Goal: Information Seeking & Learning: Learn about a topic

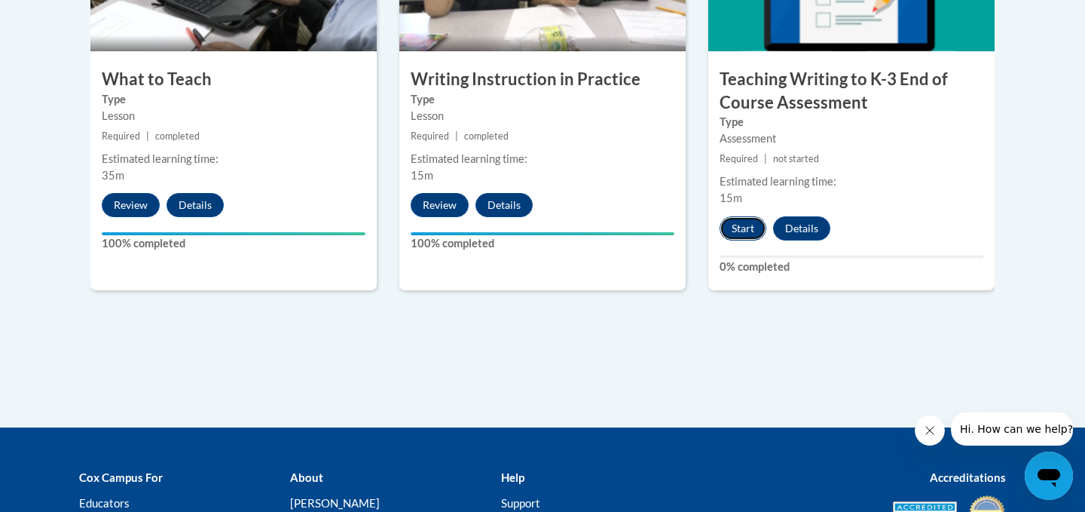
click at [750, 225] on button "Start" at bounding box center [743, 228] width 47 height 24
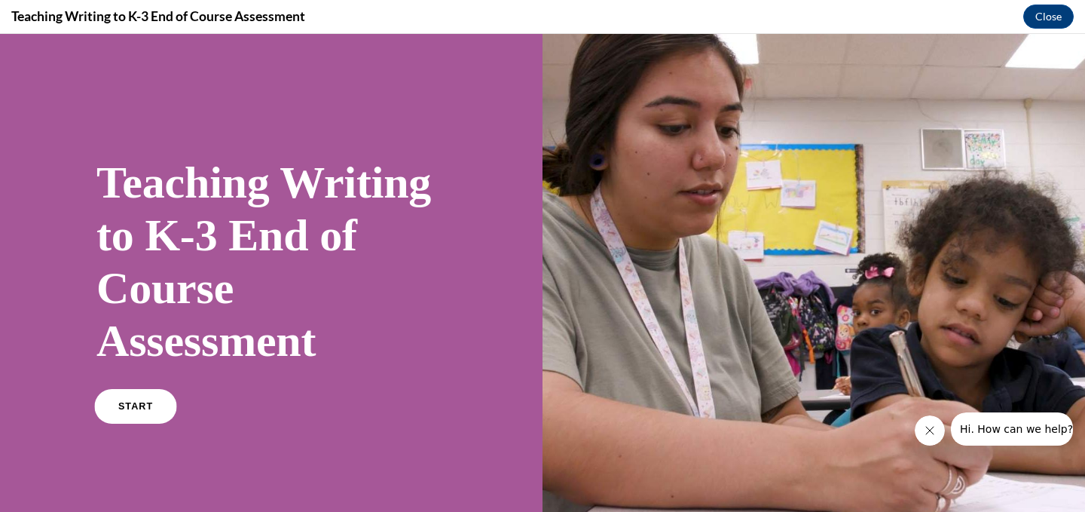
click at [164, 405] on link "START" at bounding box center [135, 406] width 82 height 35
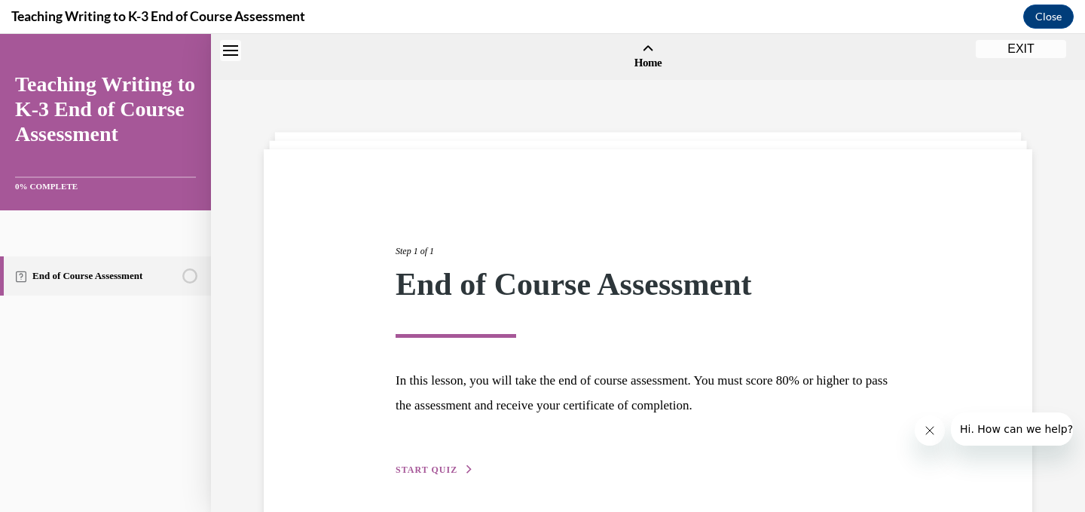
scroll to position [47, 0]
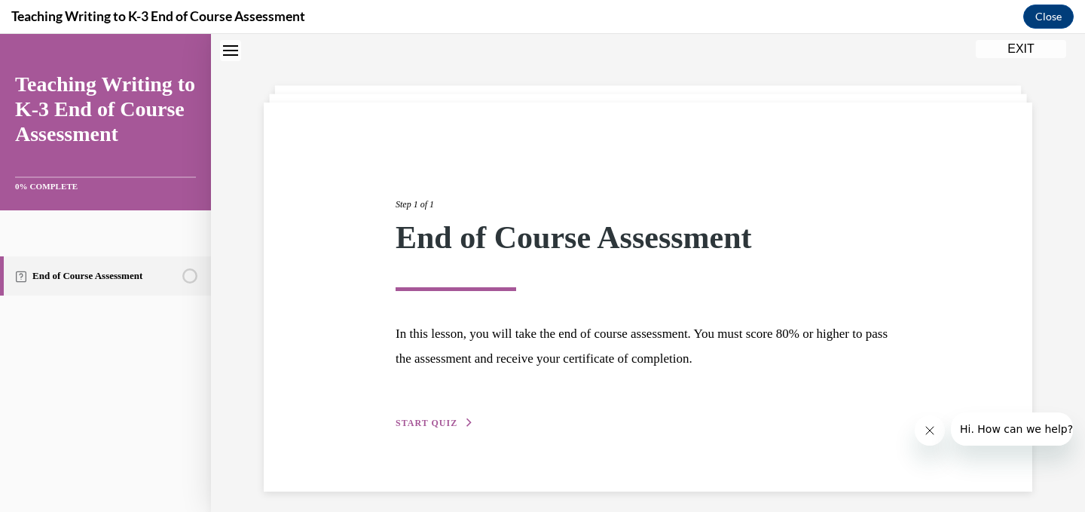
click at [438, 429] on button "START QUIZ" at bounding box center [435, 423] width 78 height 14
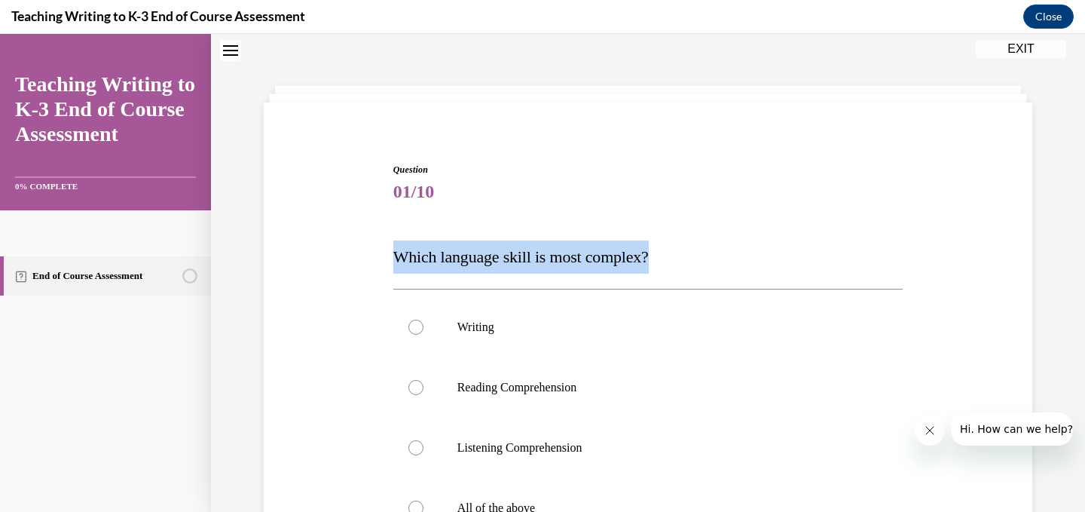
drag, startPoint x: 676, startPoint y: 263, endPoint x: 314, endPoint y: 257, distance: 361.7
click at [314, 258] on div "Question 01/10 Which language skill is most complex? Writing Reading Comprehens…" at bounding box center [648, 421] width 776 height 607
copy span "Which language skill is most complex?"
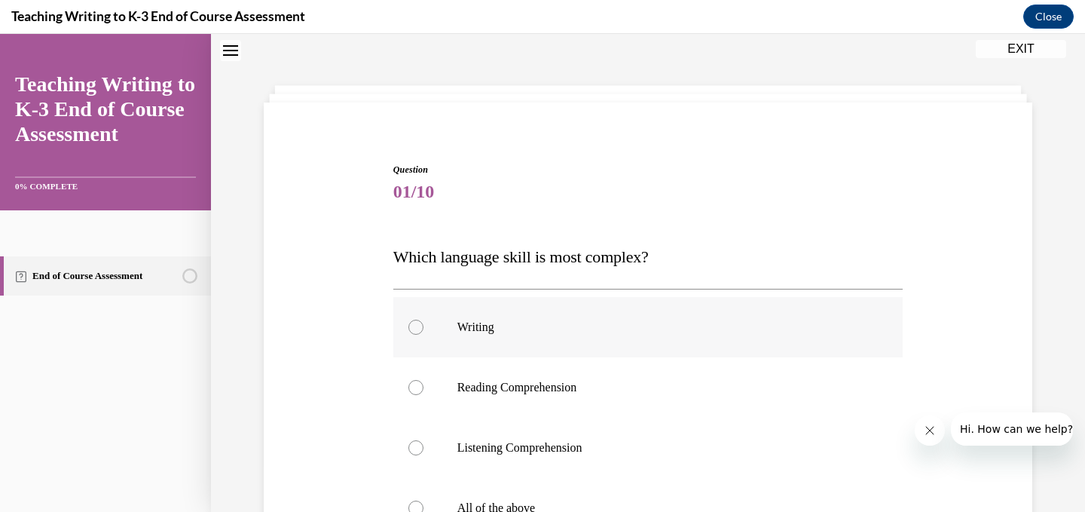
click at [466, 337] on label "Writing" at bounding box center [648, 327] width 510 height 60
click at [423, 335] on input "Writing" at bounding box center [415, 326] width 15 height 15
radio input "true"
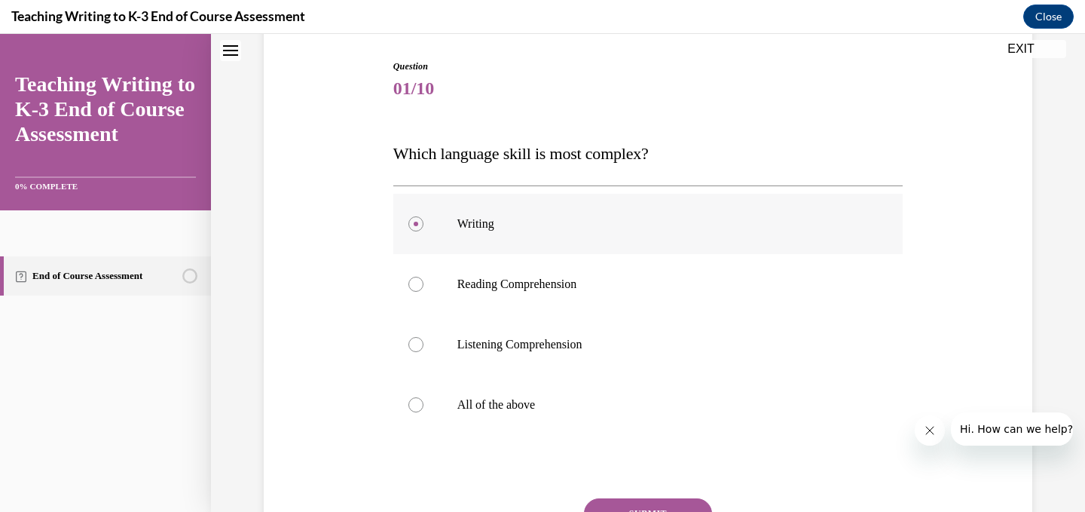
scroll to position [290, 0]
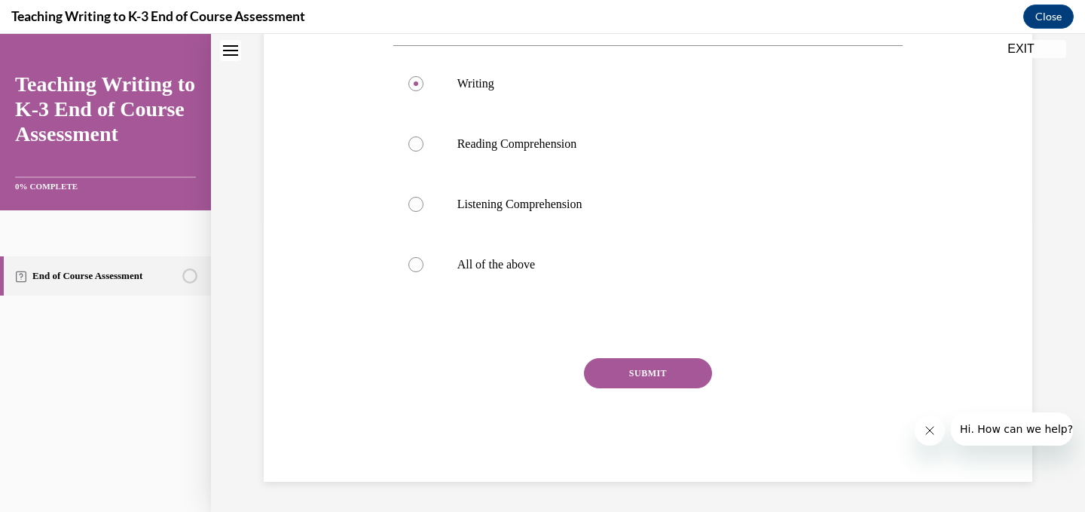
click at [665, 358] on button "SUBMIT" at bounding box center [648, 373] width 128 height 30
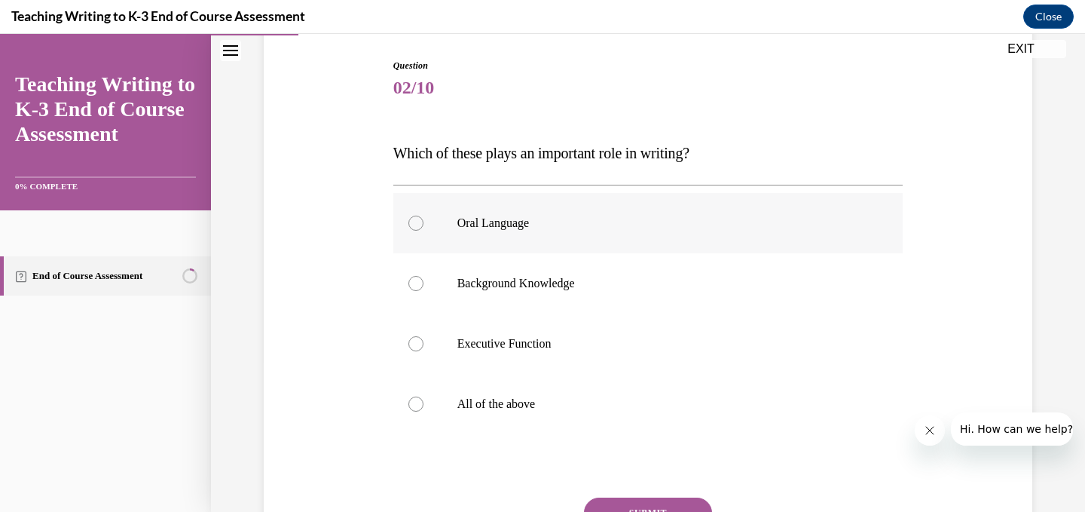
scroll to position [148, 0]
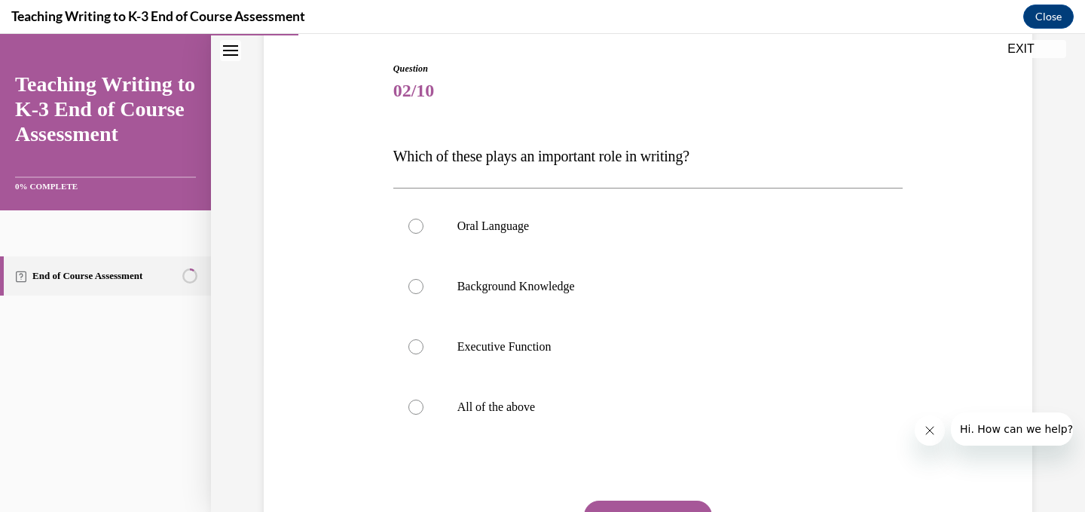
click at [720, 160] on p "Which of these plays an important role in writing?" at bounding box center [648, 155] width 510 height 33
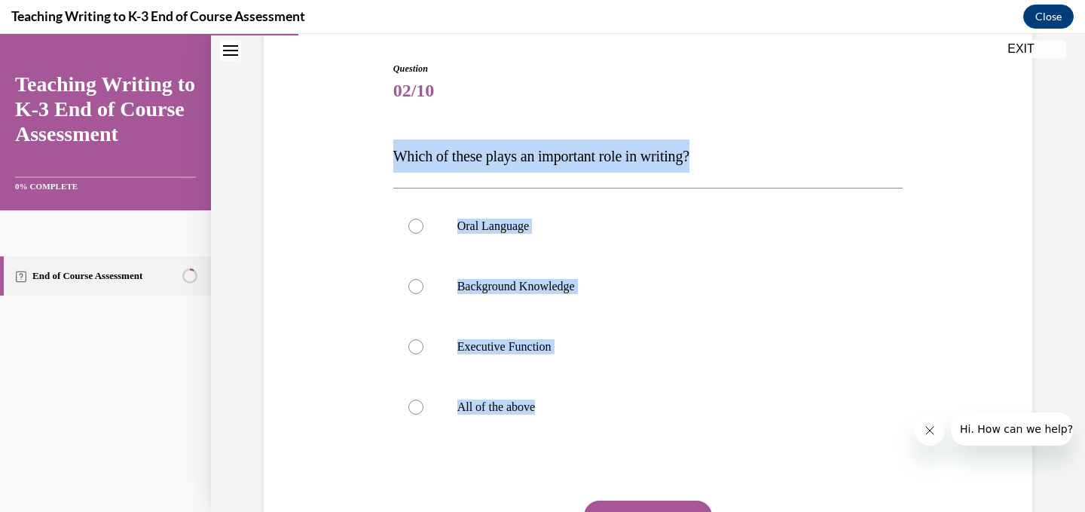
drag, startPoint x: 564, startPoint y: 411, endPoint x: 387, endPoint y: 154, distance: 311.6
click at [387, 154] on div "Question 02/10 Which of these plays an important role in writing? Oral Language…" at bounding box center [648, 320] width 776 height 607
copy div "Which of these plays an important role in writing? Oral Language Background Kno…"
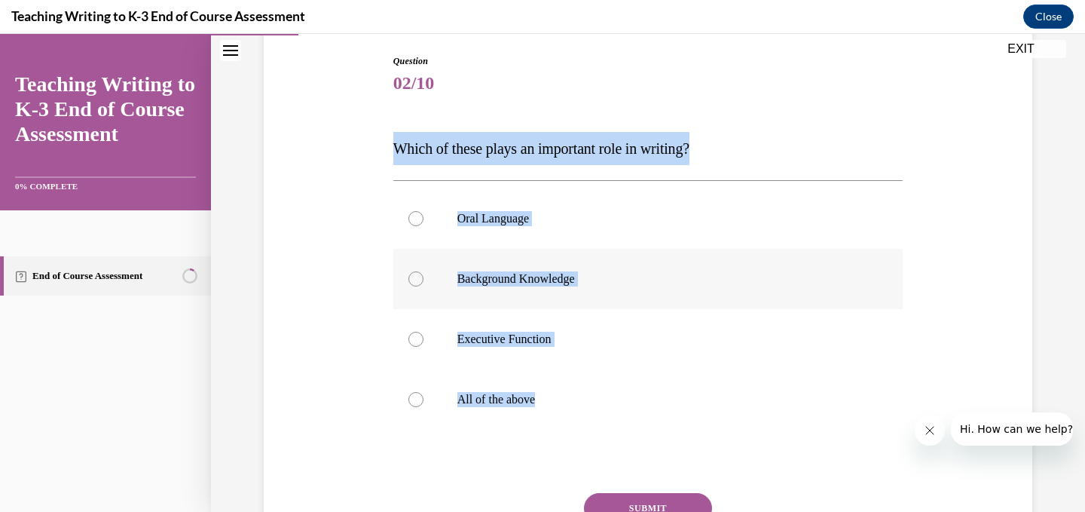
scroll to position [290, 0]
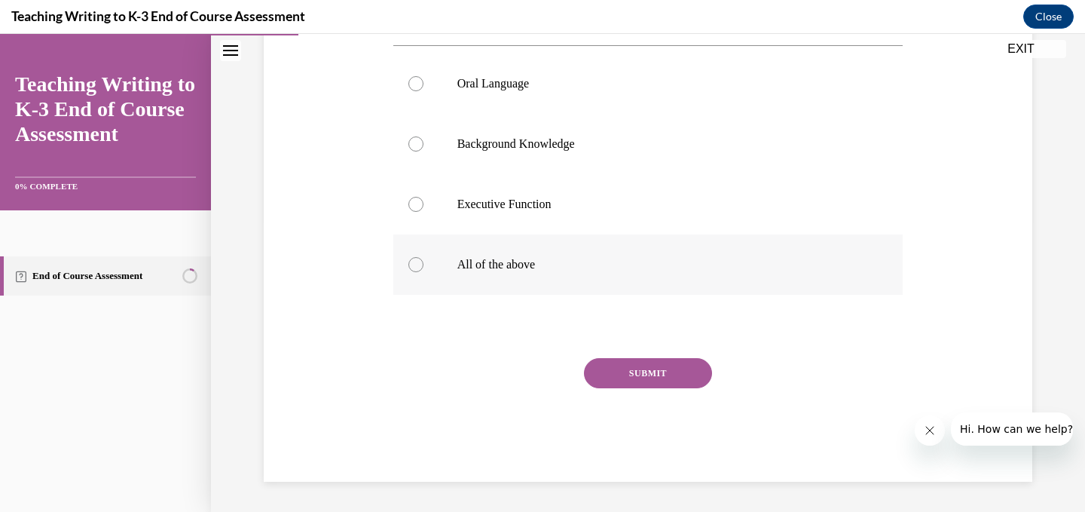
click at [421, 265] on div at bounding box center [415, 264] width 15 height 15
click at [421, 265] on input "All of the above" at bounding box center [415, 264] width 15 height 15
radio input "true"
click at [637, 370] on button "SUBMIT" at bounding box center [648, 373] width 128 height 30
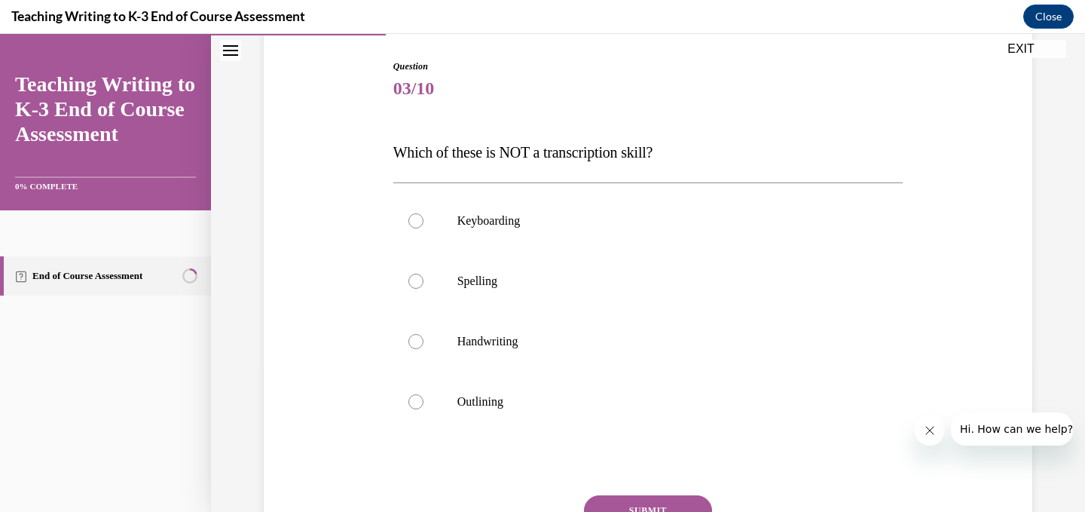
scroll to position [154, 0]
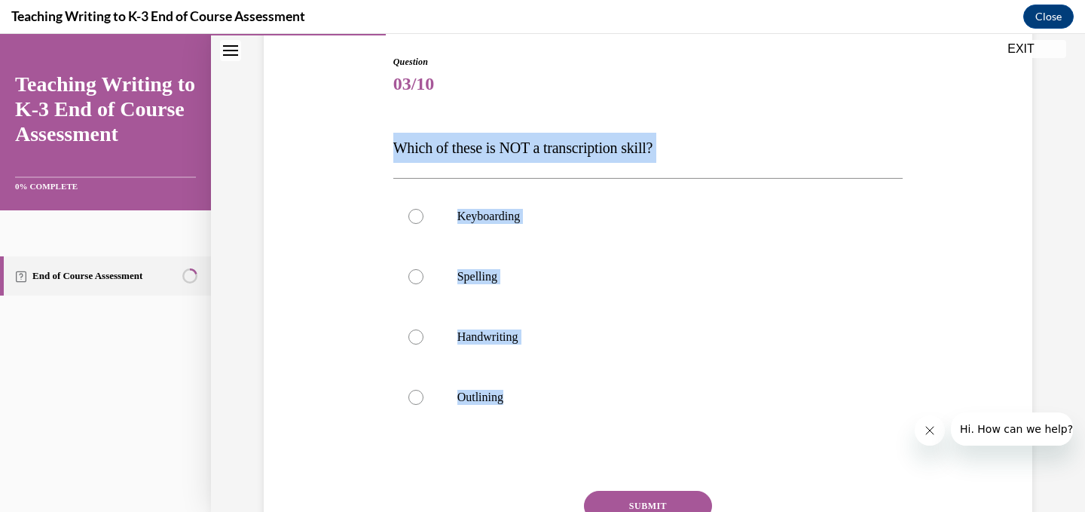
drag, startPoint x: 537, startPoint y: 404, endPoint x: 373, endPoint y: 143, distance: 308.1
click at [373, 143] on div "Question 03/10 Which of these is NOT a transcription skill? Keyboarding Spellin…" at bounding box center [648, 312] width 776 height 604
copy div "Which of these is NOT a transcription skill? Keyboarding Spelling Handwriting O…"
click at [622, 500] on button "SUBMIT" at bounding box center [648, 505] width 128 height 30
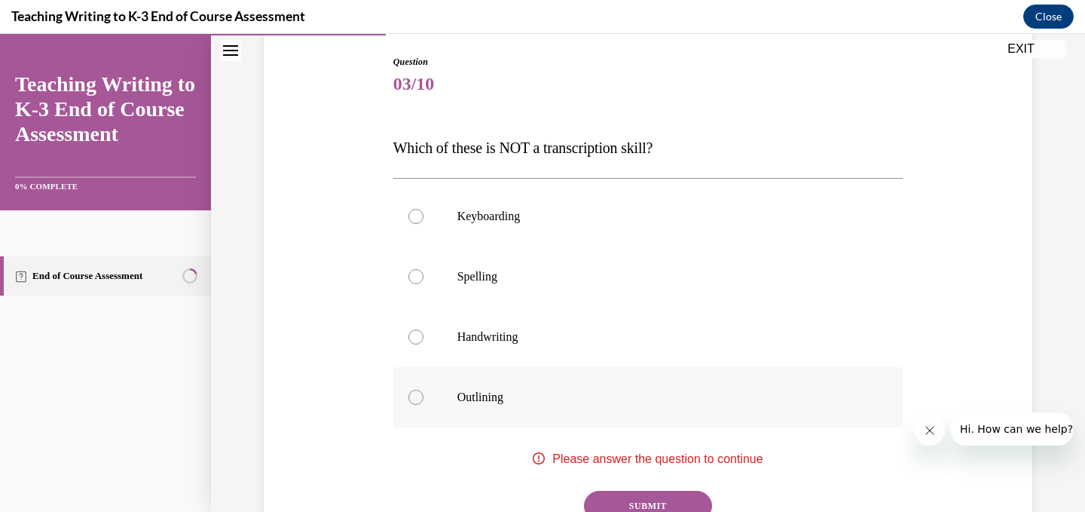
click at [450, 396] on label "Outlining" at bounding box center [648, 397] width 510 height 60
click at [423, 396] on input "Outlining" at bounding box center [415, 397] width 15 height 15
radio input "true"
click at [649, 499] on button "SUBMIT" at bounding box center [648, 505] width 128 height 30
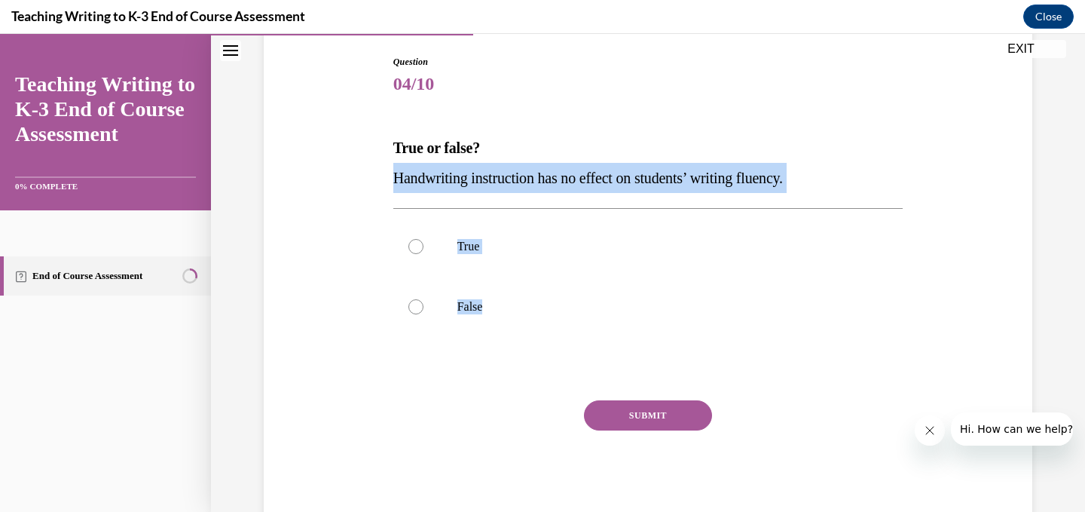
drag, startPoint x: 511, startPoint y: 311, endPoint x: 371, endPoint y: 168, distance: 199.8
click at [371, 168] on div "Question 04/10 True or false? Handwriting instruction has no effect on students…" at bounding box center [648, 267] width 776 height 514
copy div "Handwriting instruction has no effect on students’ writing fluency. True False"
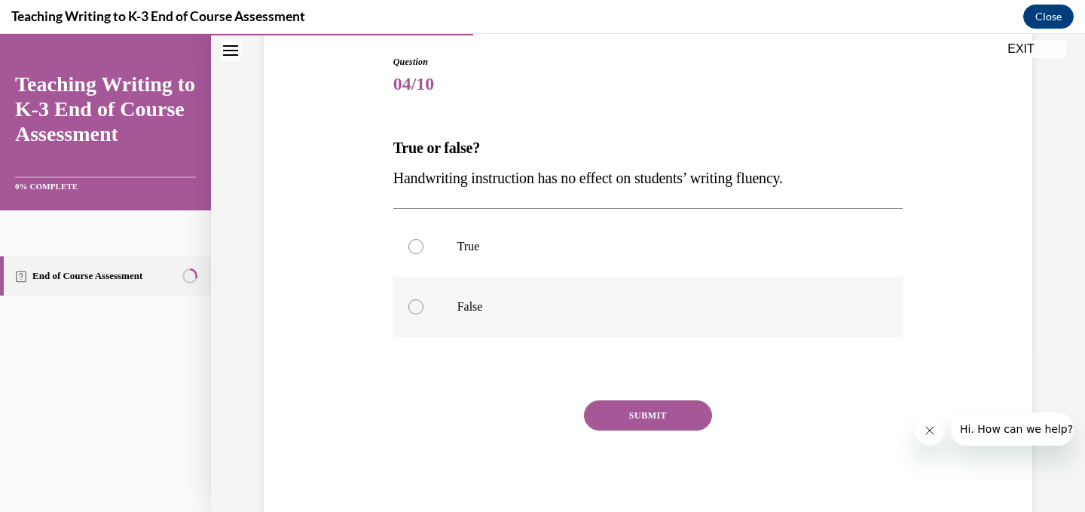
click at [419, 310] on div at bounding box center [415, 306] width 15 height 15
click at [419, 310] on input "False" at bounding box center [415, 306] width 15 height 15
radio input "true"
click at [688, 417] on button "SUBMIT" at bounding box center [648, 415] width 128 height 30
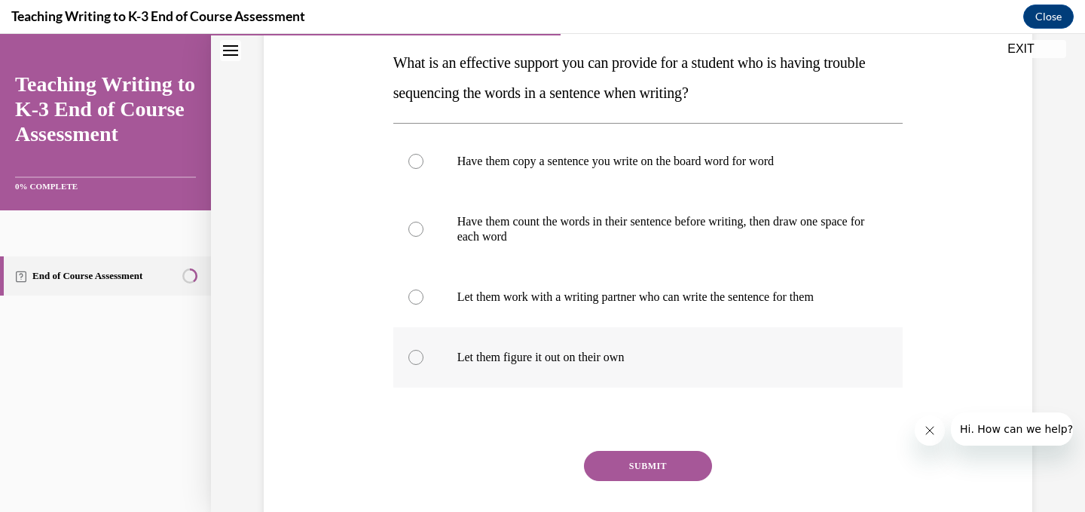
scroll to position [237, 0]
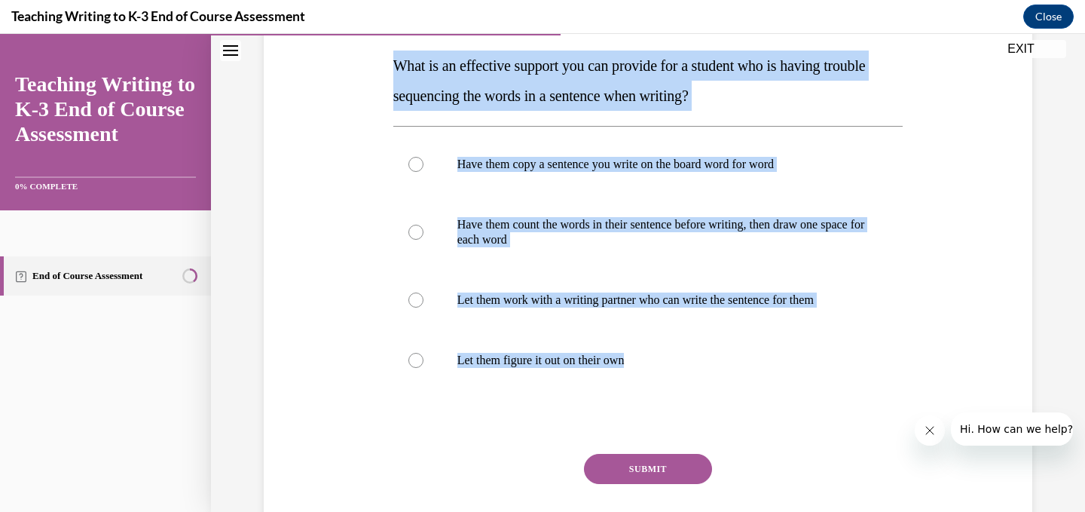
drag, startPoint x: 646, startPoint y: 366, endPoint x: 387, endPoint y: 67, distance: 396.3
click at [387, 67] on div "Question 05/10 What is an effective support you can provide for a student who i…" at bounding box center [648, 252] width 776 height 649
copy div "What is an effective support you can provide for a student who is having troubl…"
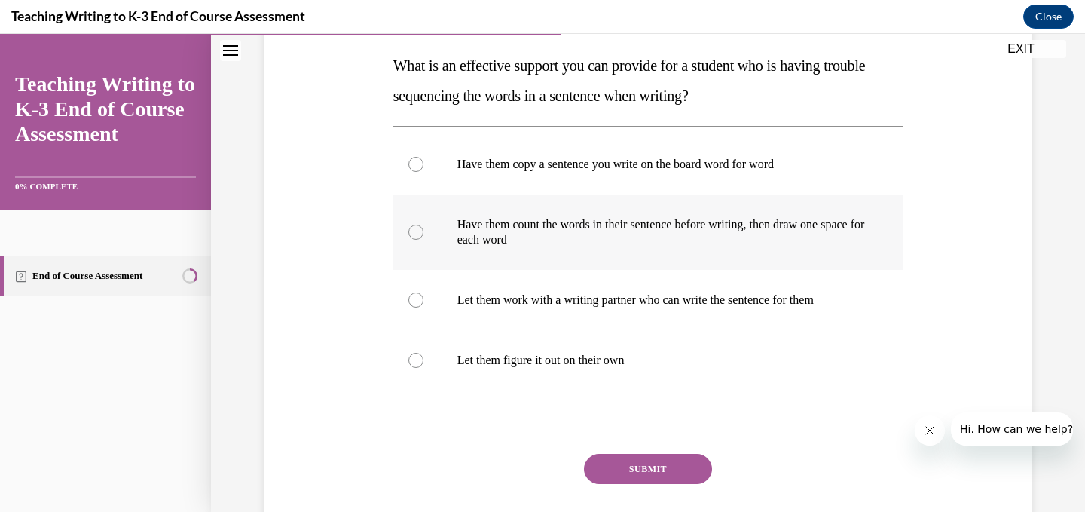
click at [472, 223] on p "Have them count the words in their sentence before writing, then draw one space…" at bounding box center [661, 232] width 408 height 30
click at [423, 225] on input "Have them count the words in their sentence before writing, then draw one space…" at bounding box center [415, 232] width 15 height 15
radio input "true"
click at [628, 463] on button "SUBMIT" at bounding box center [648, 469] width 128 height 30
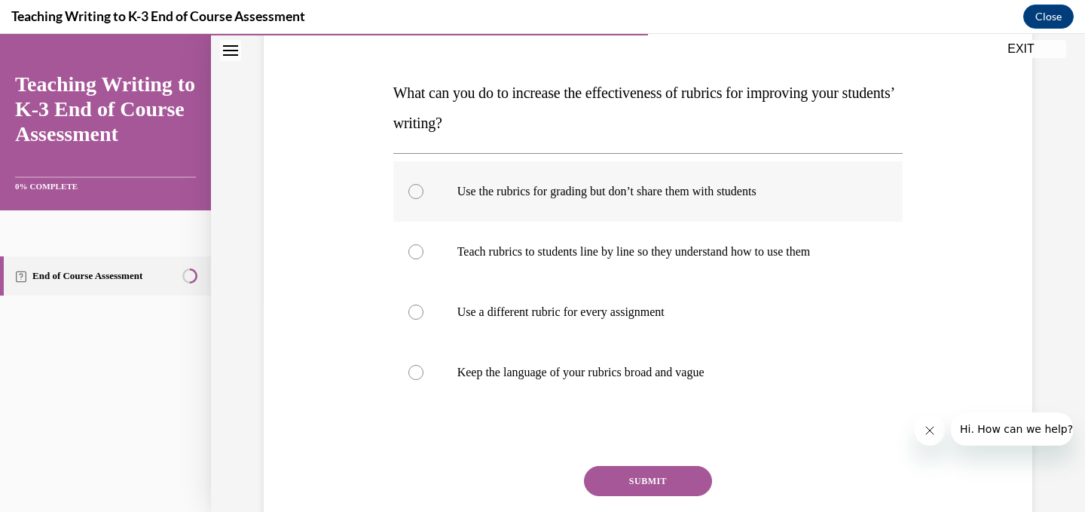
scroll to position [209, 0]
drag, startPoint x: 735, startPoint y: 373, endPoint x: 383, endPoint y: 91, distance: 451.4
click at [383, 91] on div "Question 06/10 What can you do to increase the effectiveness of rubrics for imp…" at bounding box center [648, 273] width 776 height 634
copy div "What can you do to increase the effectiveness of rubrics for improving your stu…"
click at [451, 265] on label "Teach rubrics to students line by line so they understand how to use them" at bounding box center [648, 252] width 510 height 60
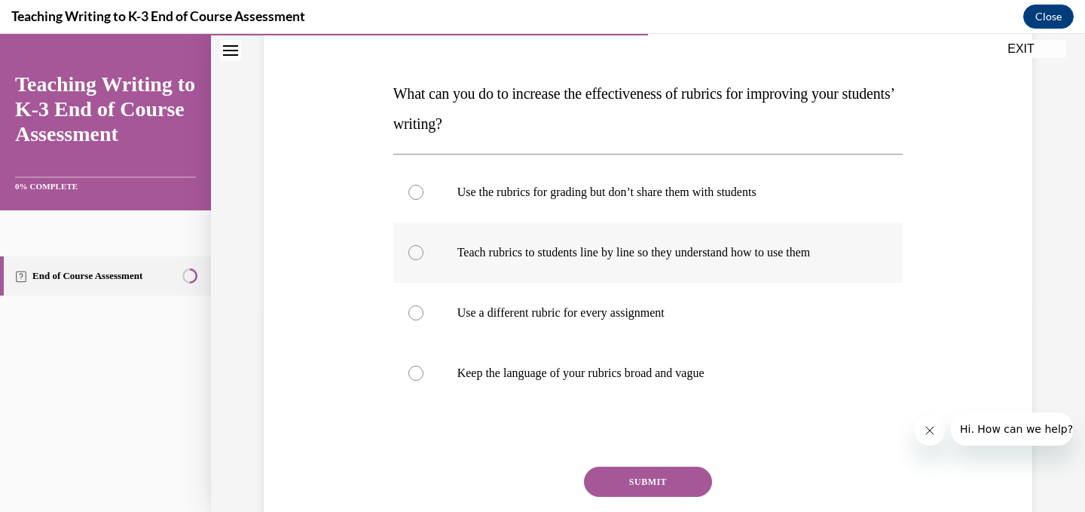
click at [423, 260] on input "Teach rubrics to students line by line so they understand how to use them" at bounding box center [415, 252] width 15 height 15
radio input "true"
click at [651, 471] on button "SUBMIT" at bounding box center [648, 481] width 128 height 30
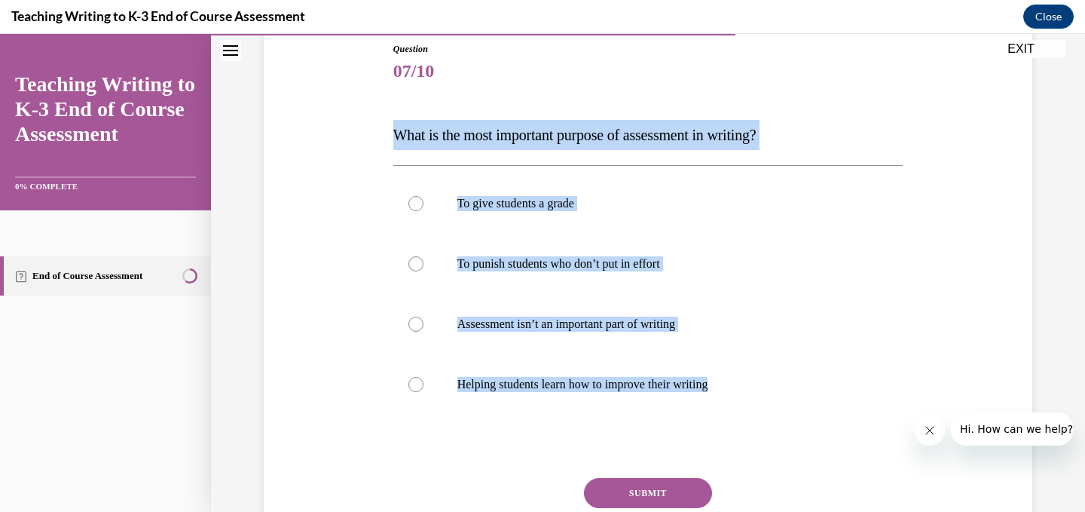
drag, startPoint x: 745, startPoint y: 384, endPoint x: 361, endPoint y: 136, distance: 456.9
click at [361, 136] on div "Question 07/10 What is the most important purpose of assessment in writing? To …" at bounding box center [648, 299] width 776 height 604
copy div "What is the most important purpose of assessment in writing? To give students a…"
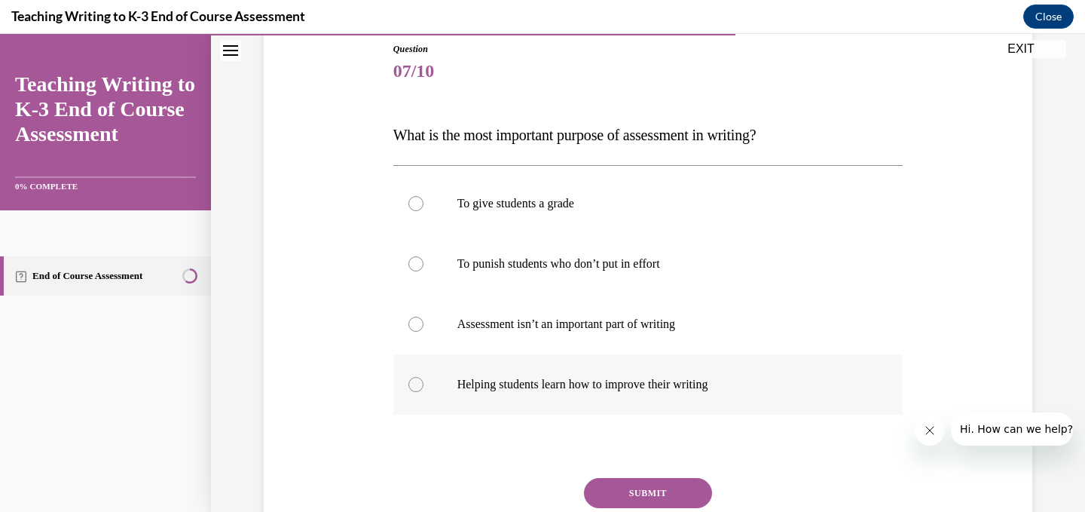
click at [450, 379] on label "Helping students learn how to improve their writing" at bounding box center [648, 384] width 510 height 60
click at [423, 379] on input "Helping students learn how to improve their writing" at bounding box center [415, 384] width 15 height 15
radio input "true"
click at [677, 490] on button "SUBMIT" at bounding box center [648, 493] width 128 height 30
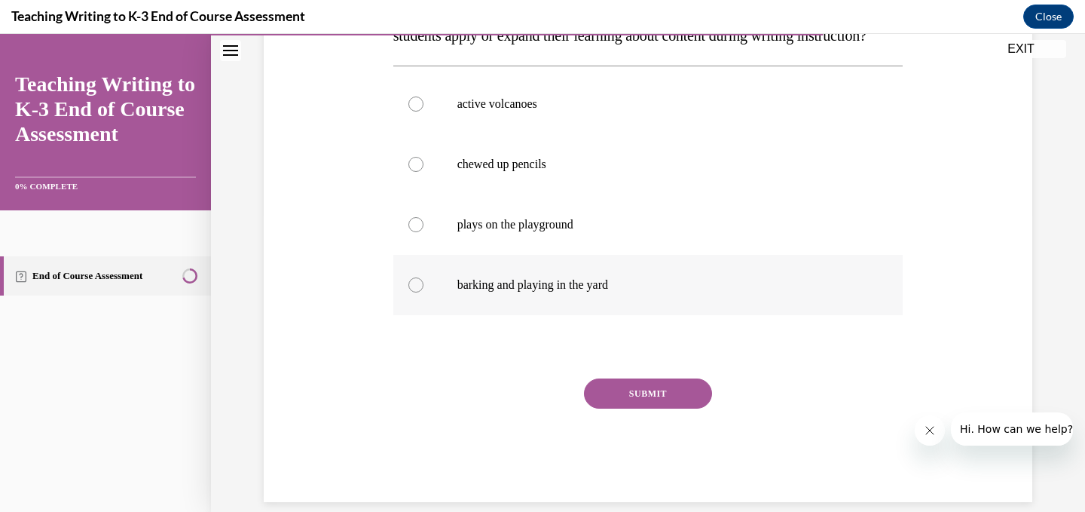
scroll to position [221, 0]
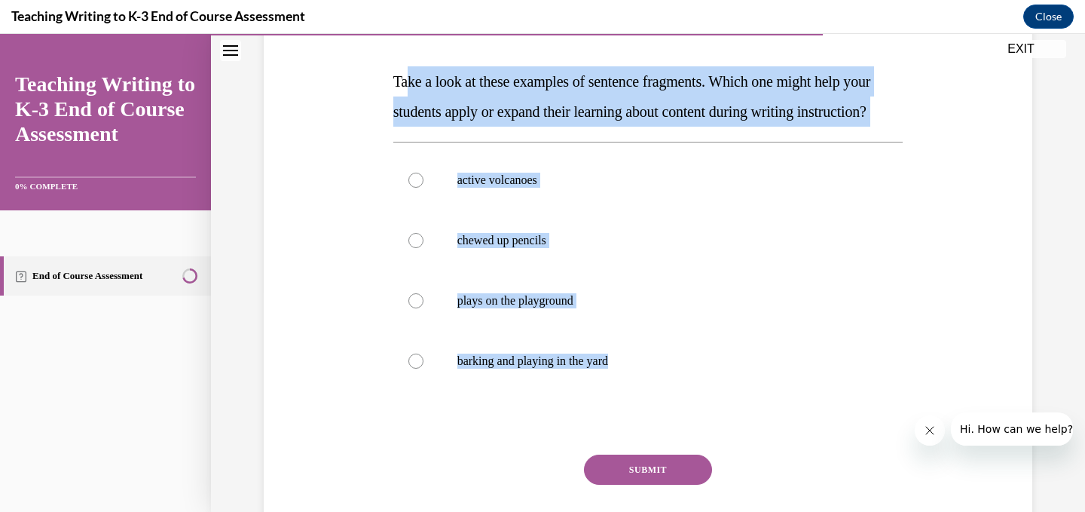
drag, startPoint x: 656, startPoint y: 400, endPoint x: 405, endPoint y: 67, distance: 416.5
click at [405, 67] on div "Question 08/10 Take a look at these examples of sentence fragments. Which one m…" at bounding box center [648, 283] width 510 height 589
copy div "ke a look at these examples of sentence fragments. Which one might help your st…"
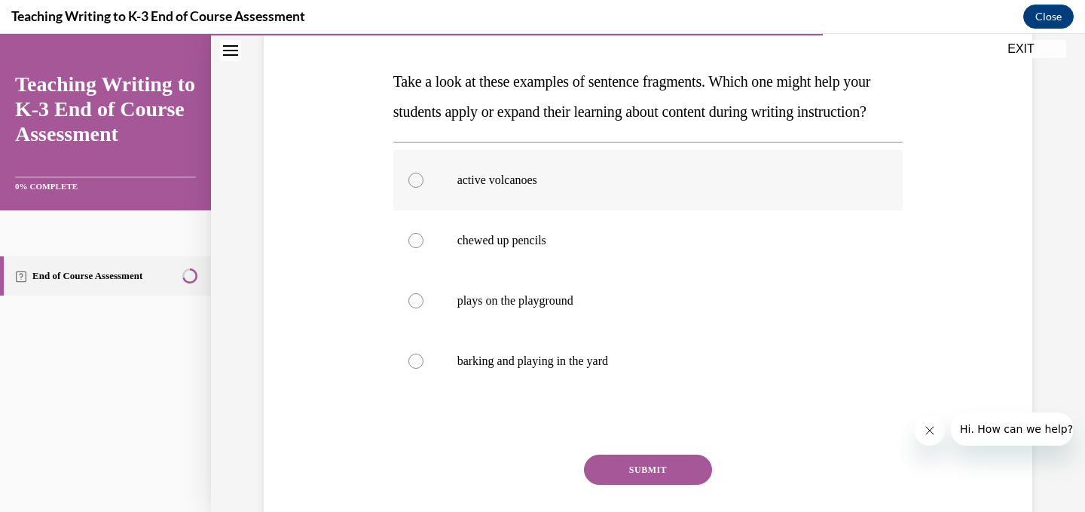
click at [423, 209] on label "active volcanoes" at bounding box center [648, 180] width 510 height 60
click at [423, 188] on input "active volcanoes" at bounding box center [415, 180] width 15 height 15
radio input "true"
click at [639, 484] on button "SUBMIT" at bounding box center [648, 469] width 128 height 30
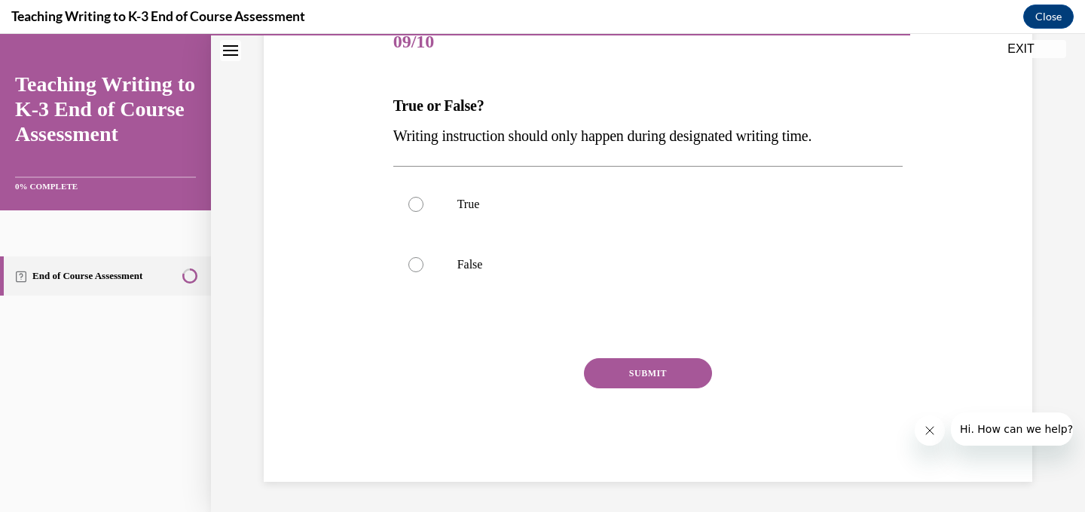
scroll to position [167, 0]
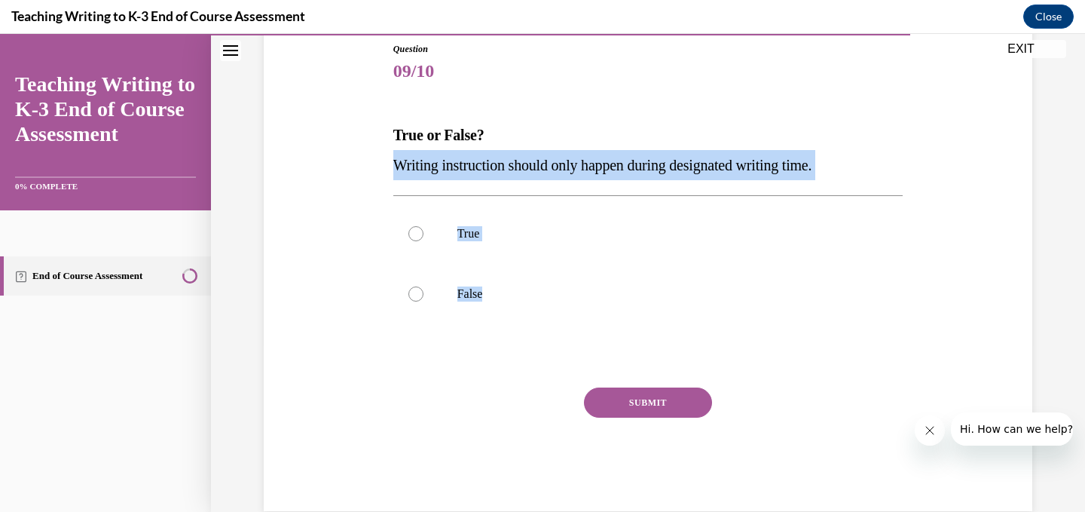
drag, startPoint x: 510, startPoint y: 303, endPoint x: 382, endPoint y: 157, distance: 194.3
click at [382, 157] on div "Question 09/10 True or False? Writing instruction should only happen during des…" at bounding box center [648, 254] width 776 height 514
copy div "Writing instruction should only happen during designated writing time. True Fal…"
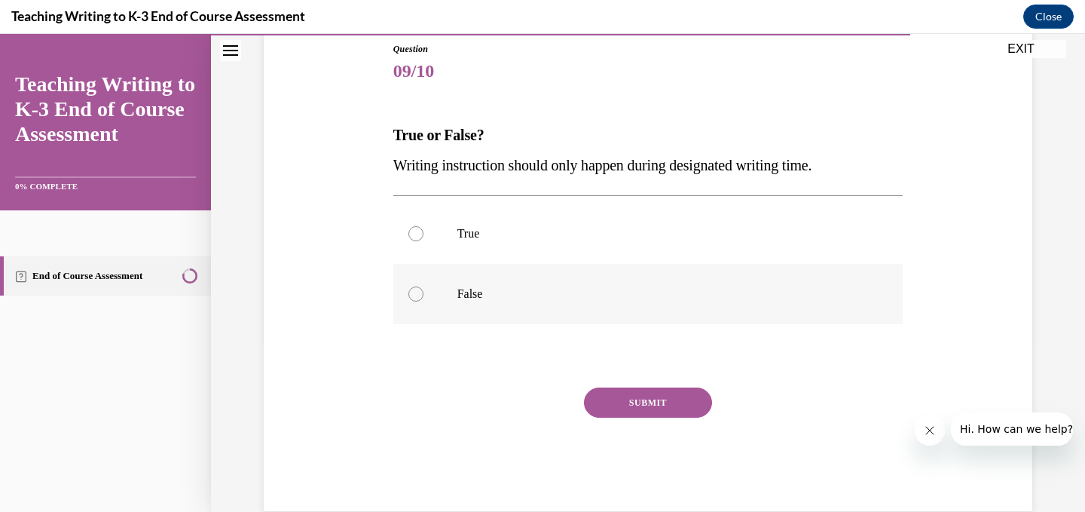
click at [413, 291] on div at bounding box center [415, 293] width 15 height 15
click at [413, 291] on input "False" at bounding box center [415, 293] width 15 height 15
radio input "true"
click at [674, 403] on button "SUBMIT" at bounding box center [648, 402] width 128 height 30
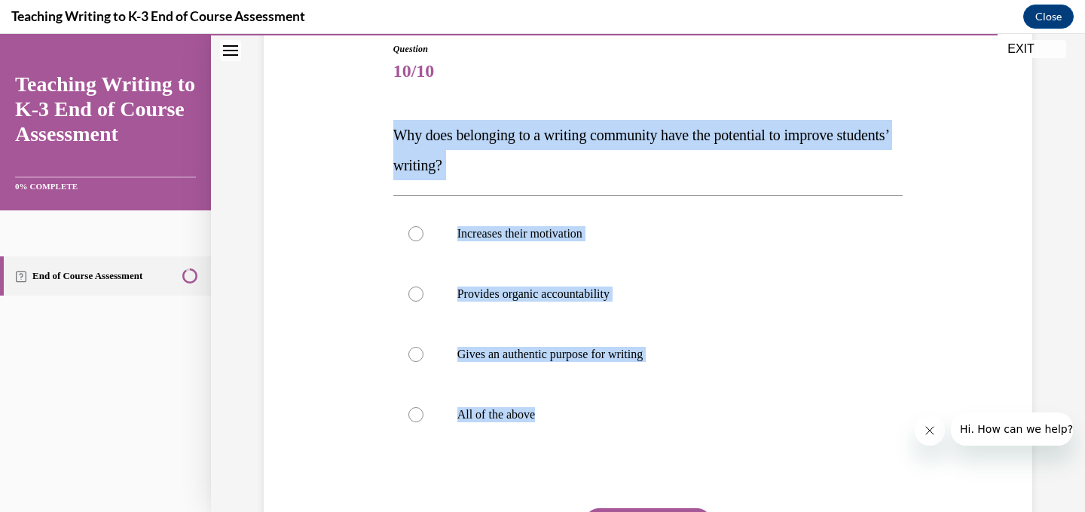
drag, startPoint x: 580, startPoint y: 417, endPoint x: 353, endPoint y: 93, distance: 396.5
click at [353, 93] on div "Question 10/10 Why does belonging to a writing community have the potential to …" at bounding box center [648, 314] width 776 height 634
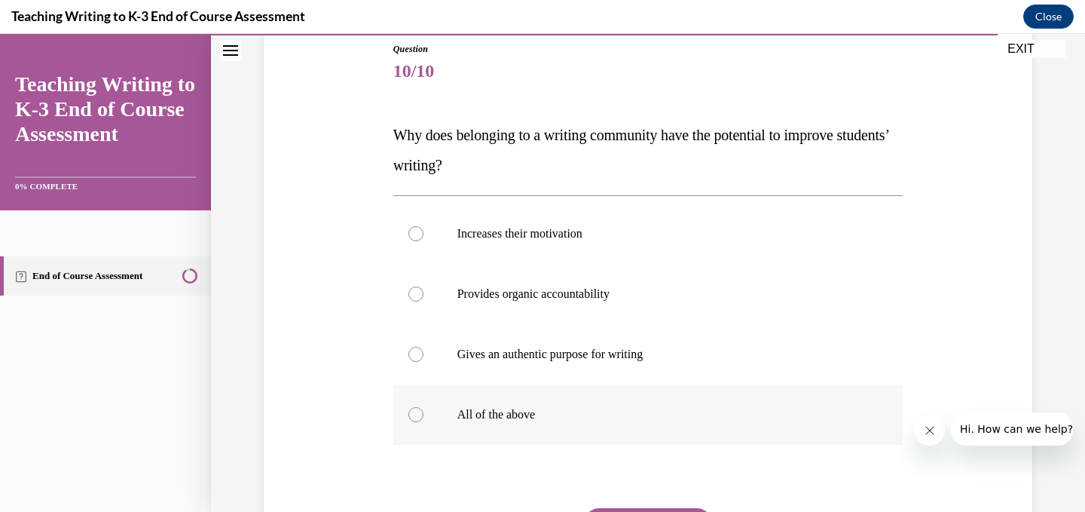
click at [453, 399] on label "All of the above" at bounding box center [648, 414] width 510 height 60
click at [423, 407] on input "All of the above" at bounding box center [415, 414] width 15 height 15
radio input "true"
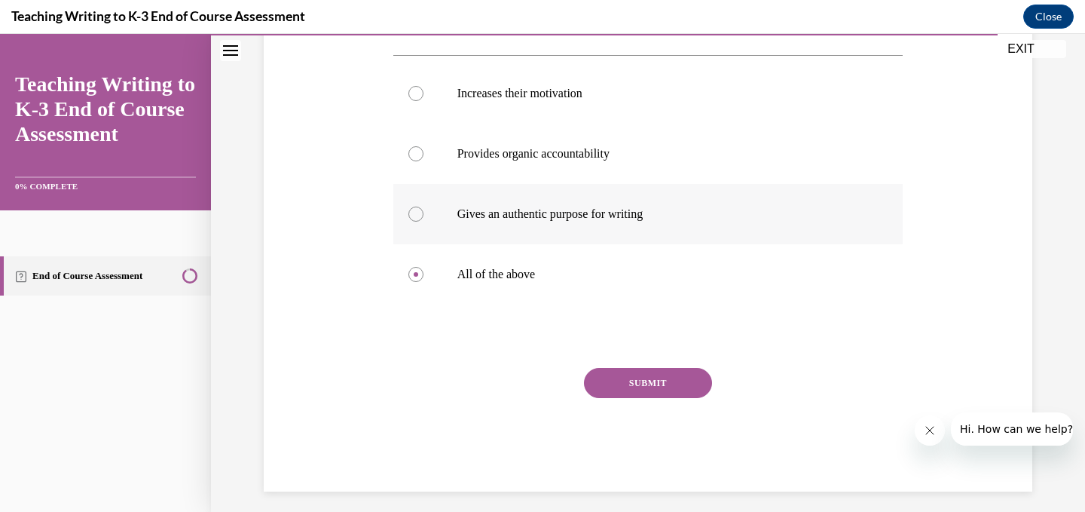
scroll to position [317, 0]
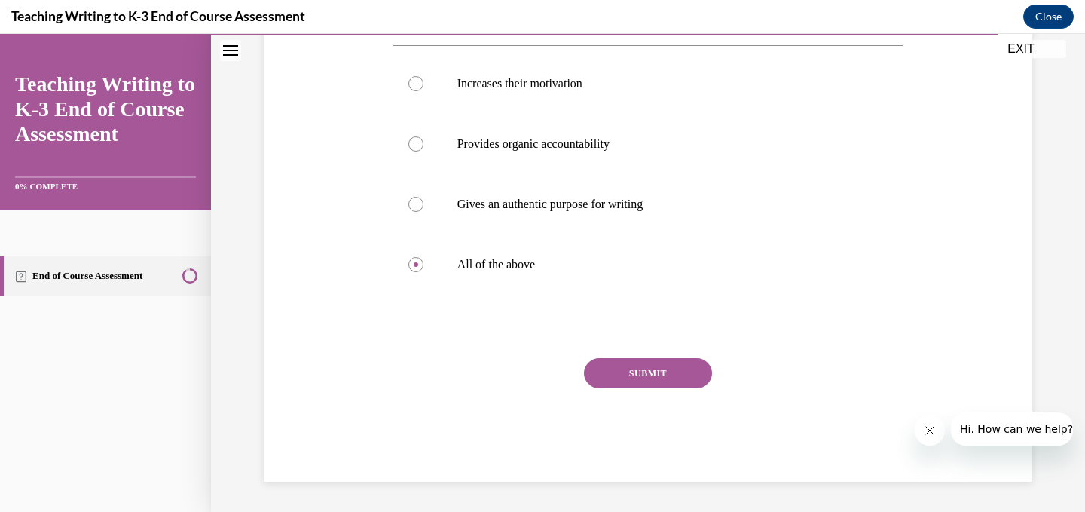
click at [658, 377] on button "SUBMIT" at bounding box center [648, 373] width 128 height 30
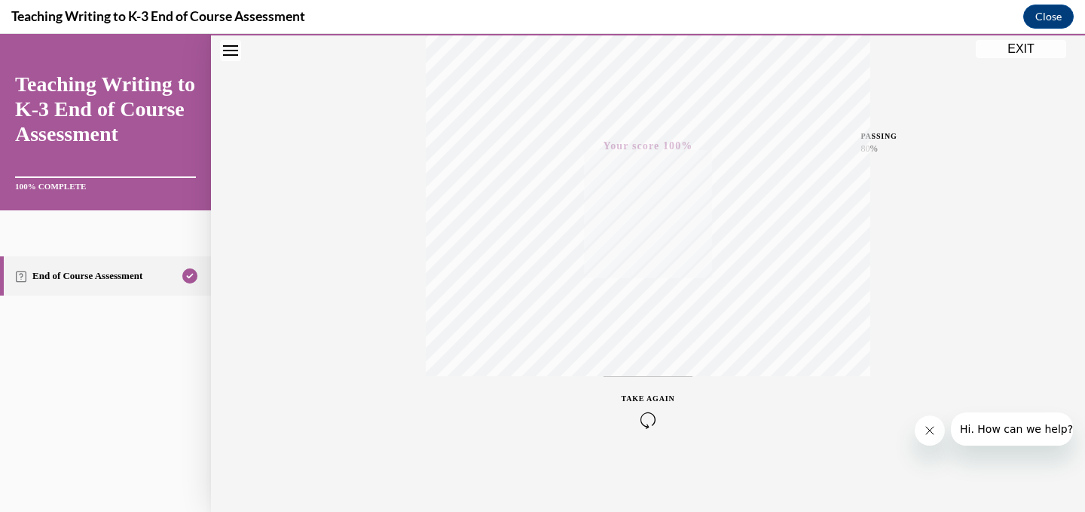
scroll to position [0, 0]
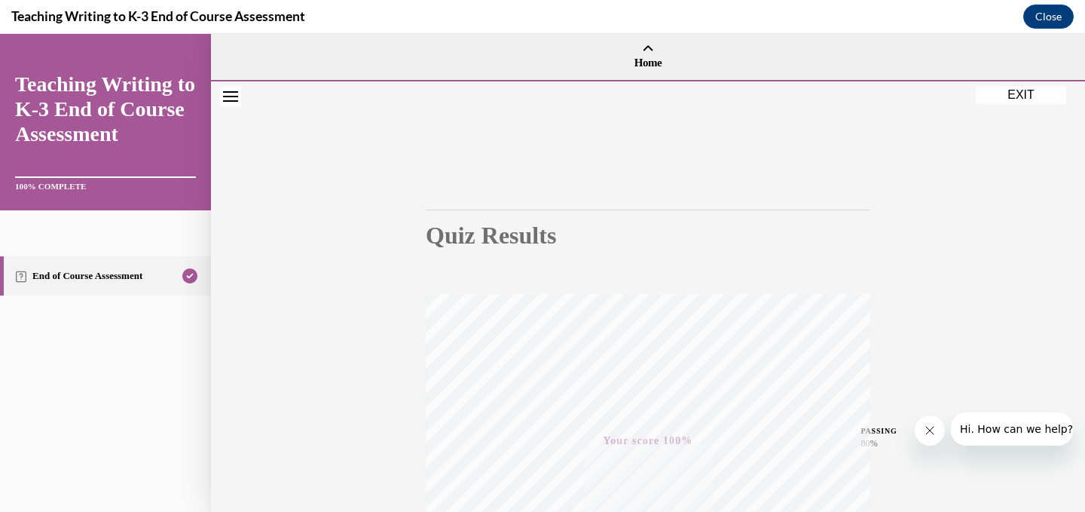
click at [1025, 102] on button "EXIT" at bounding box center [1021, 95] width 90 height 18
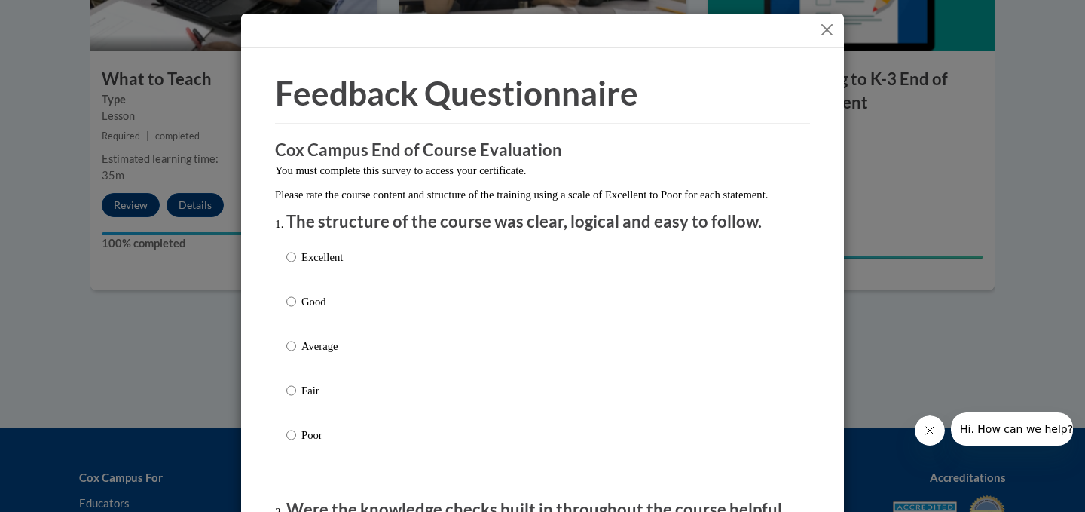
click at [402, 308] on div "Excellent Good Average Fair Poor" at bounding box center [542, 364] width 512 height 246
click at [288, 310] on input "Good" at bounding box center [291, 301] width 10 height 17
radio input "true"
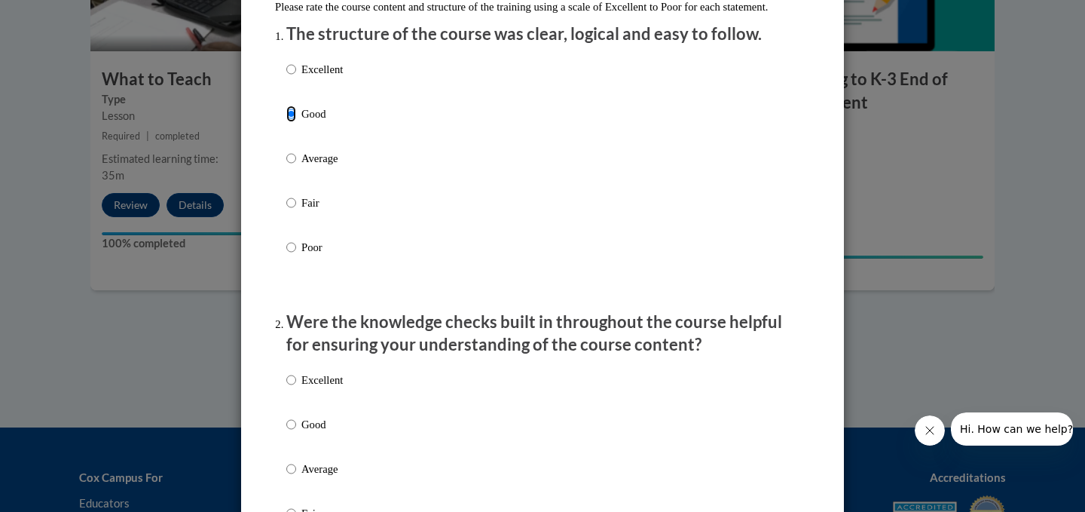
scroll to position [222, 0]
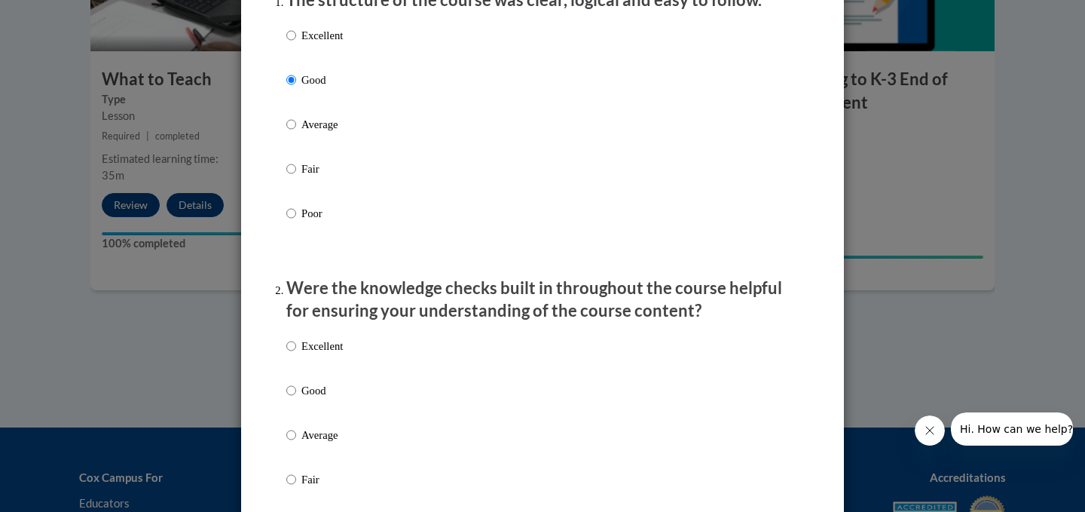
click at [298, 408] on label "Good" at bounding box center [314, 402] width 57 height 41
click at [296, 399] on input "Good" at bounding box center [291, 390] width 10 height 17
radio input "true"
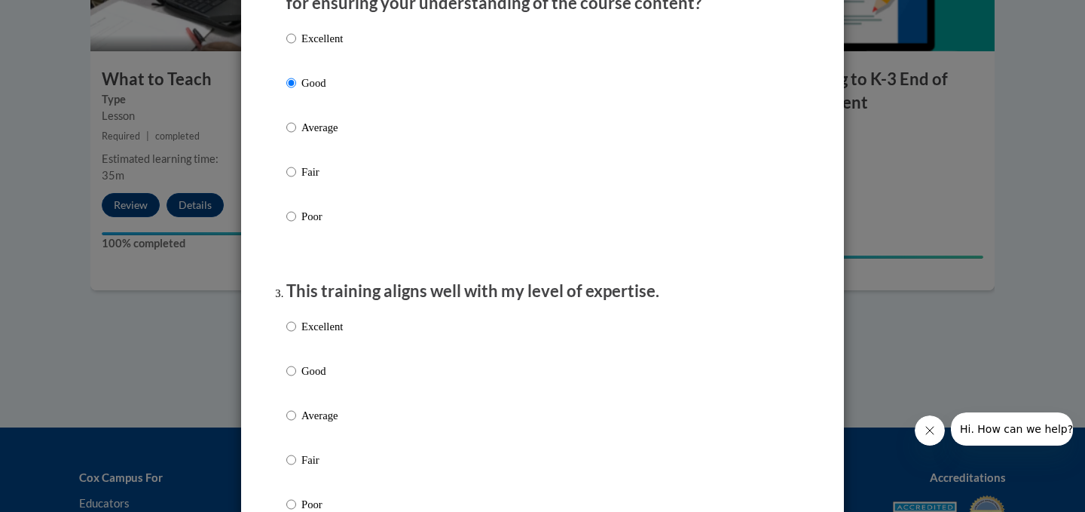
click at [298, 403] on label "Good" at bounding box center [314, 382] width 57 height 41
click at [296, 379] on input "Good" at bounding box center [291, 370] width 10 height 17
radio input "true"
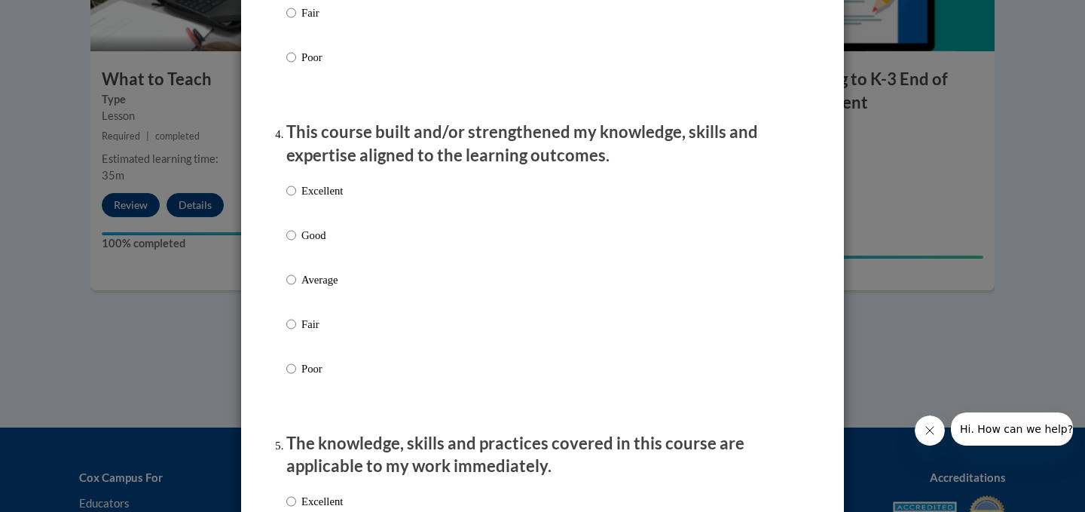
scroll to position [998, 0]
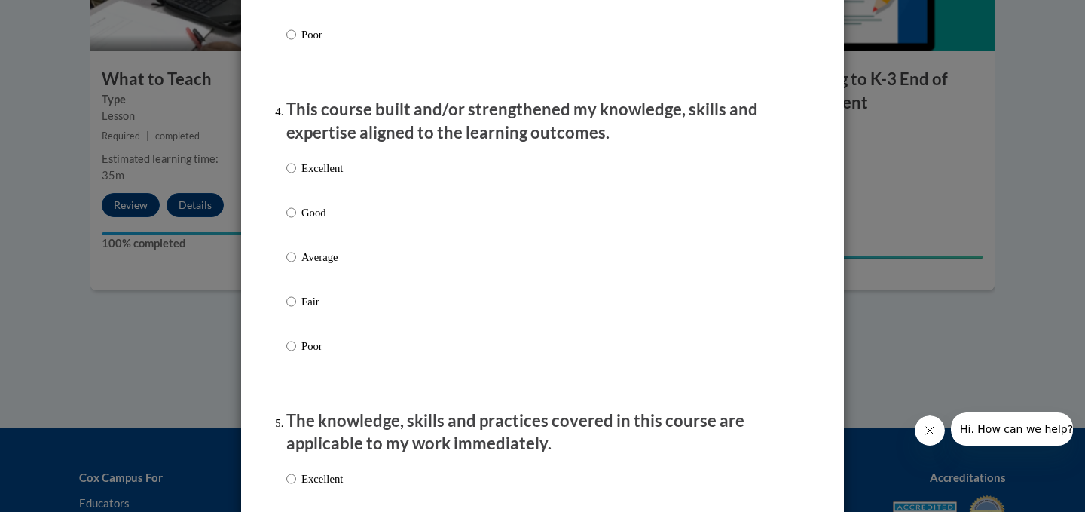
click at [324, 310] on p "Fair" at bounding box center [321, 301] width 41 height 17
click at [296, 310] on input "Fair" at bounding box center [291, 301] width 10 height 17
radio input "true"
click at [316, 200] on label "Excellent" at bounding box center [314, 180] width 57 height 41
click at [296, 176] on input "Excellent" at bounding box center [291, 168] width 10 height 17
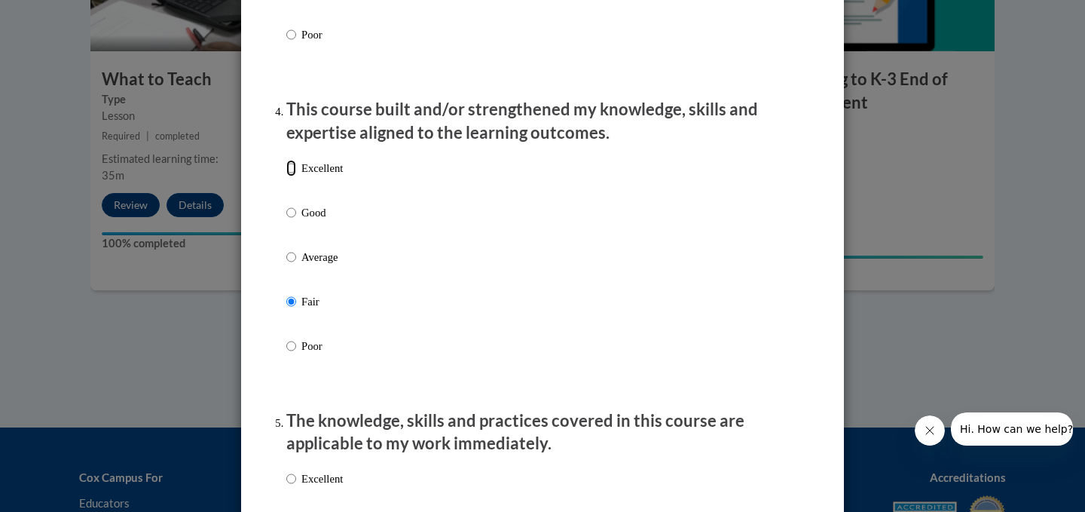
radio input "true"
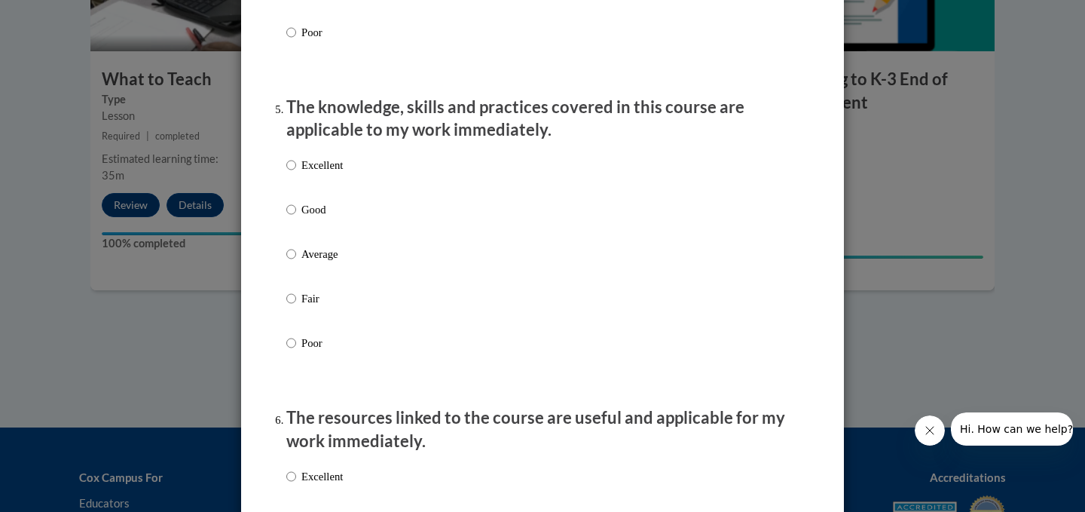
scroll to position [1334, 0]
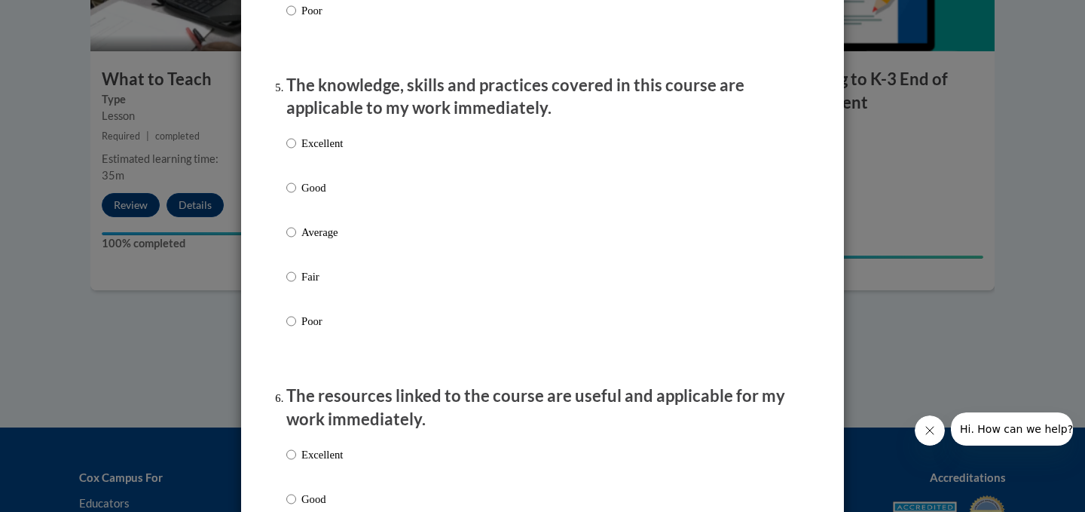
click at [347, 255] on div "Excellent Good Average Fair Poor" at bounding box center [542, 250] width 512 height 246
click at [332, 220] on label "Good" at bounding box center [314, 199] width 57 height 41
click at [296, 196] on input "Good" at bounding box center [291, 187] width 10 height 17
radio input "true"
click at [326, 463] on p "Excellent" at bounding box center [321, 454] width 41 height 17
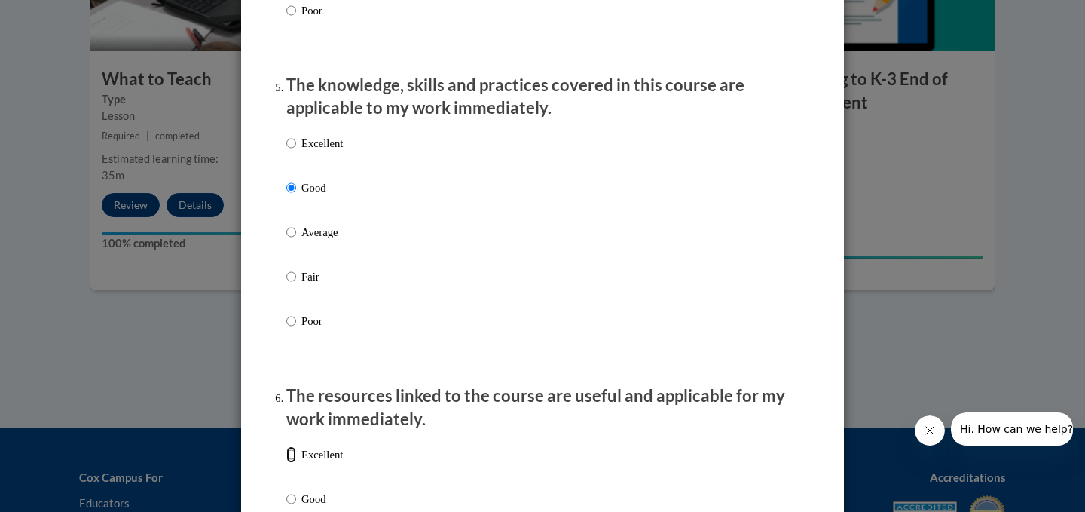
click at [296, 463] on input "Excellent" at bounding box center [291, 454] width 10 height 17
radio input "true"
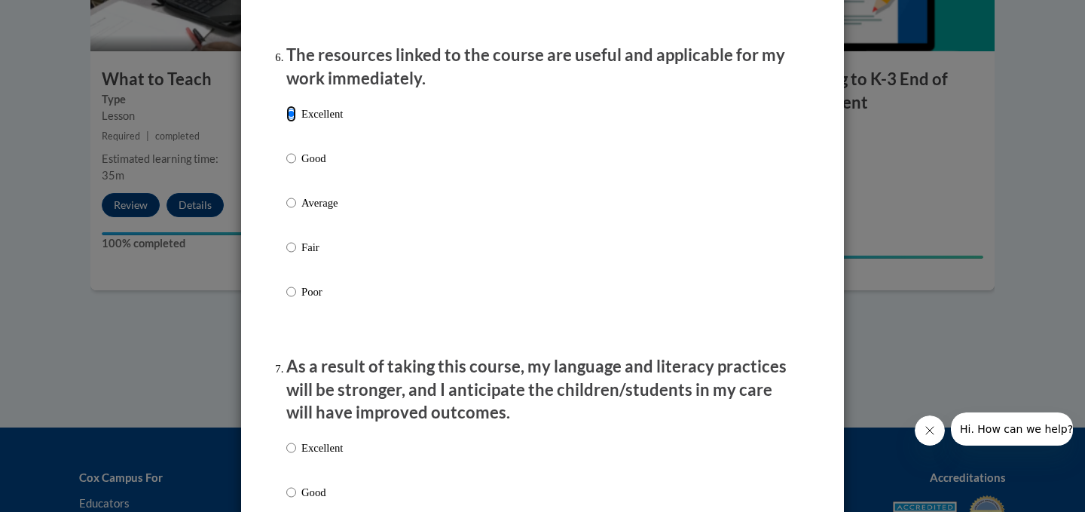
scroll to position [1691, 0]
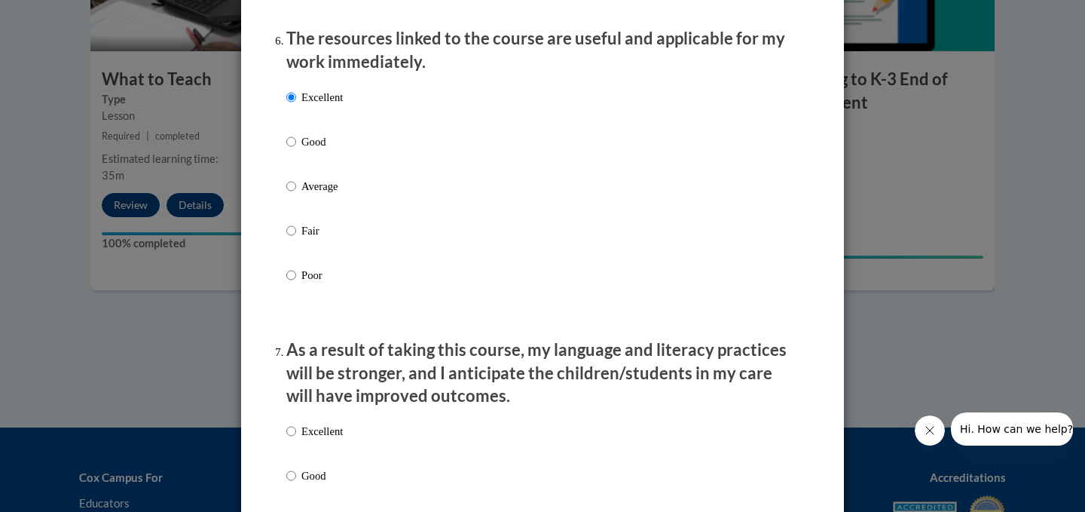
click at [320, 484] on p "Good" at bounding box center [321, 475] width 41 height 17
click at [296, 484] on input "Good" at bounding box center [291, 475] width 10 height 17
radio input "true"
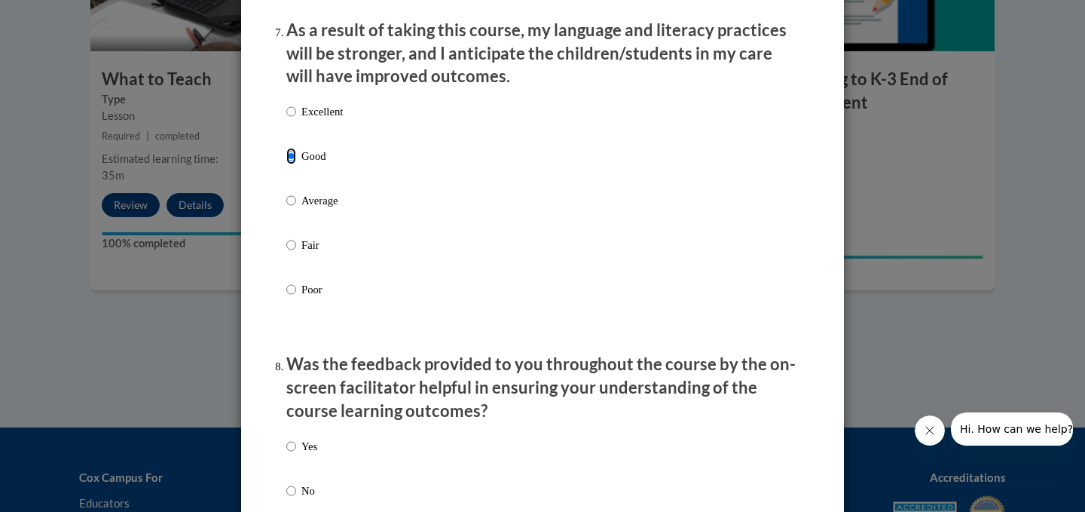
scroll to position [2015, 0]
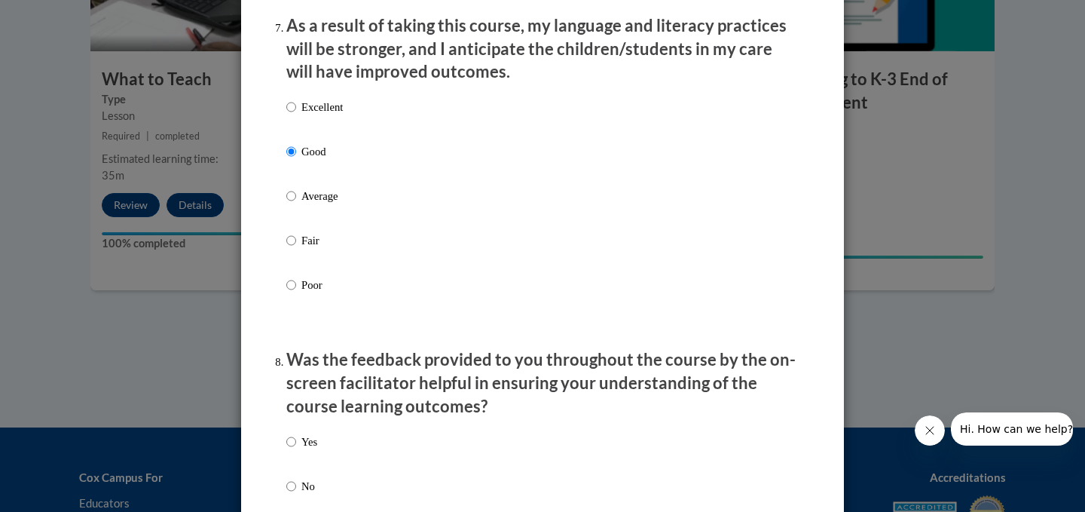
click at [337, 450] on div "Yes No" at bounding box center [542, 482] width 512 height 112
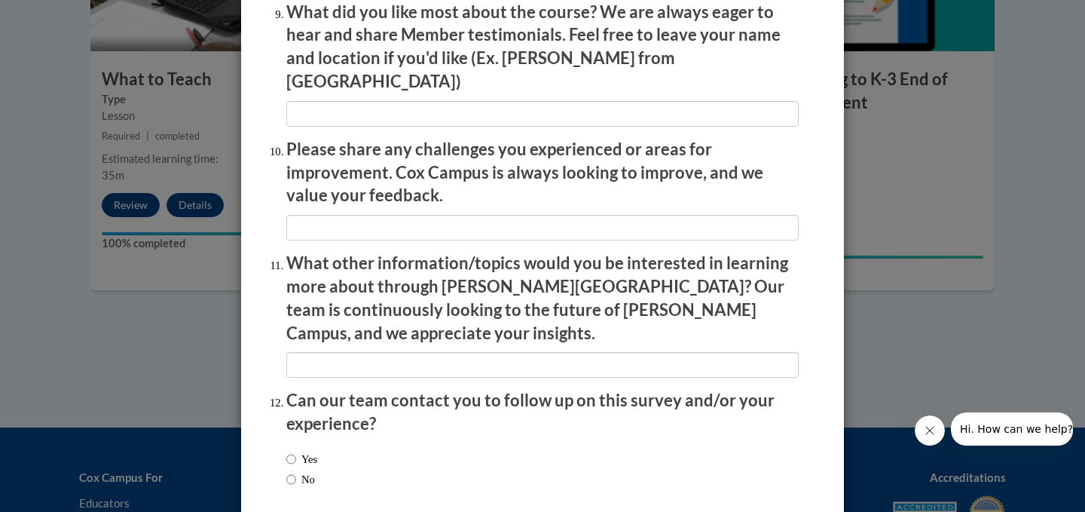
scroll to position [2623, 0]
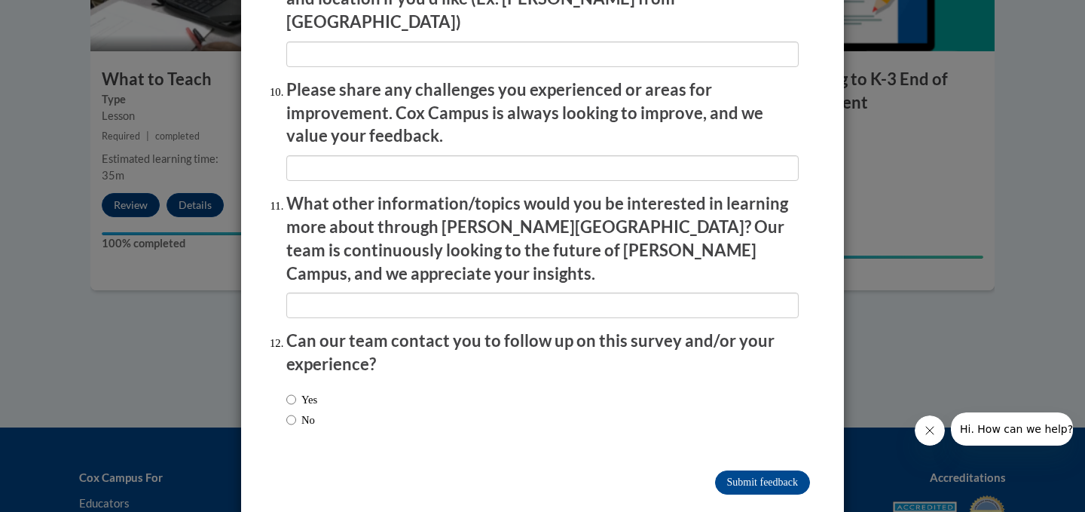
click at [750, 470] on input "Submit feedback" at bounding box center [762, 482] width 95 height 24
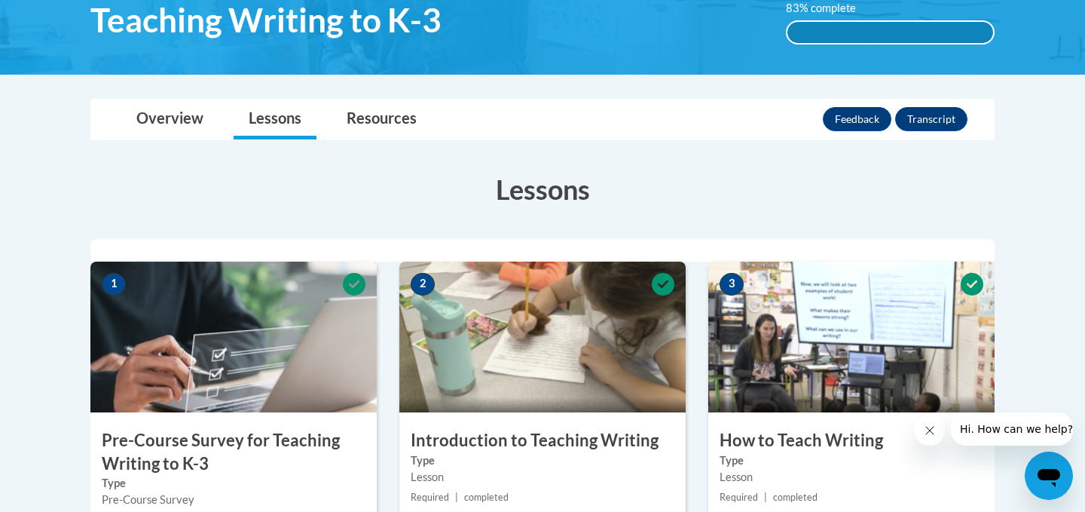
scroll to position [159, 0]
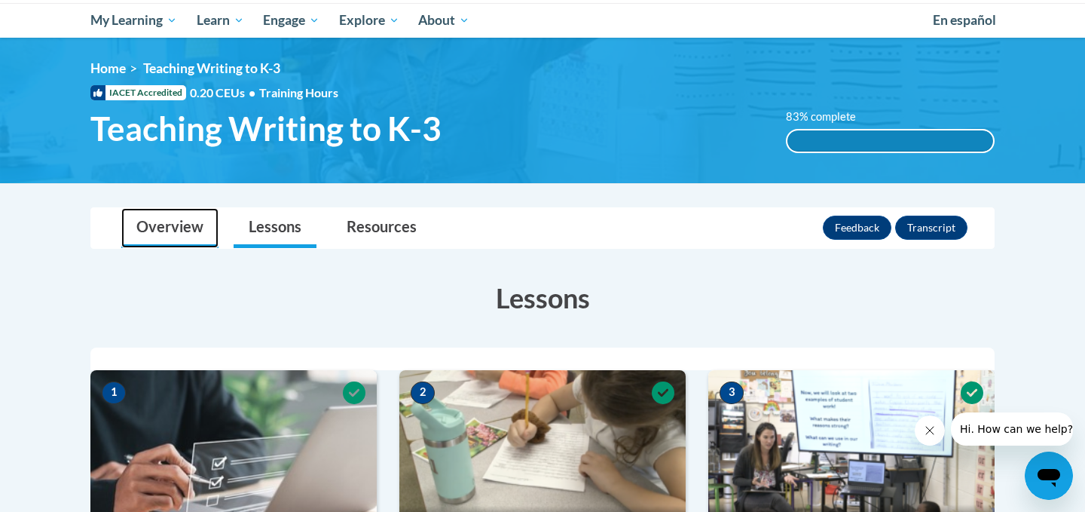
click at [191, 215] on link "Overview" at bounding box center [169, 228] width 97 height 40
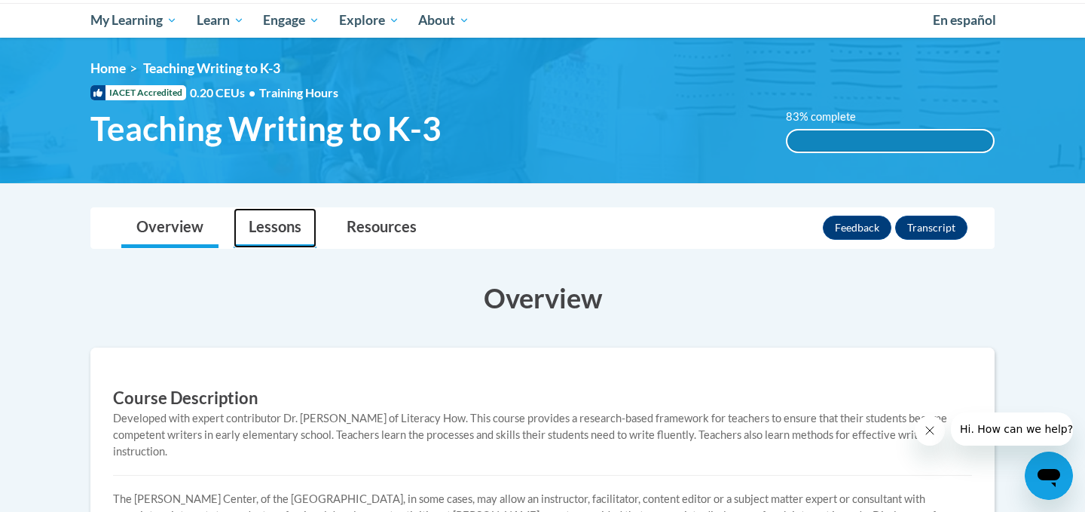
click at [280, 234] on link "Lessons" at bounding box center [275, 228] width 83 height 40
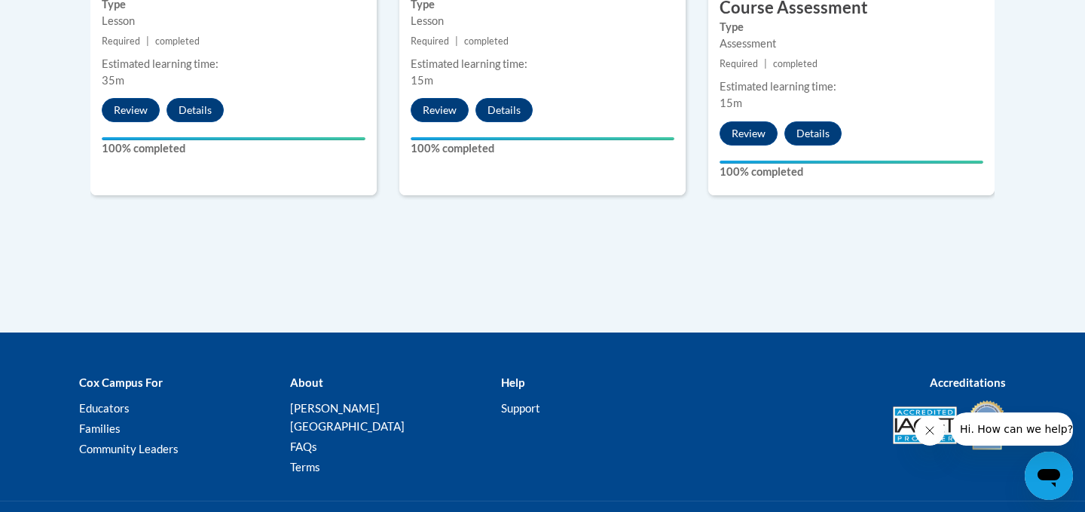
scroll to position [1151, 0]
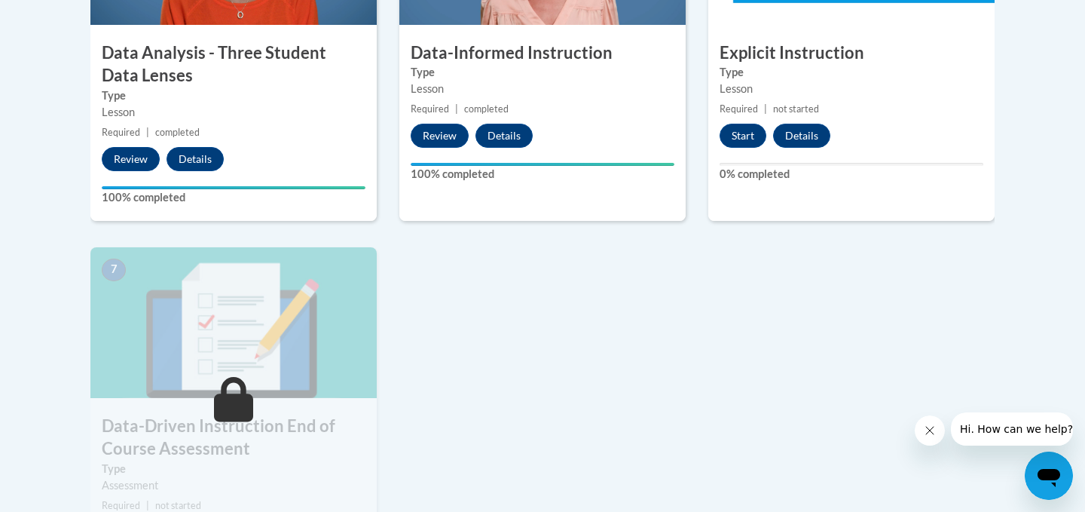
scroll to position [817, 0]
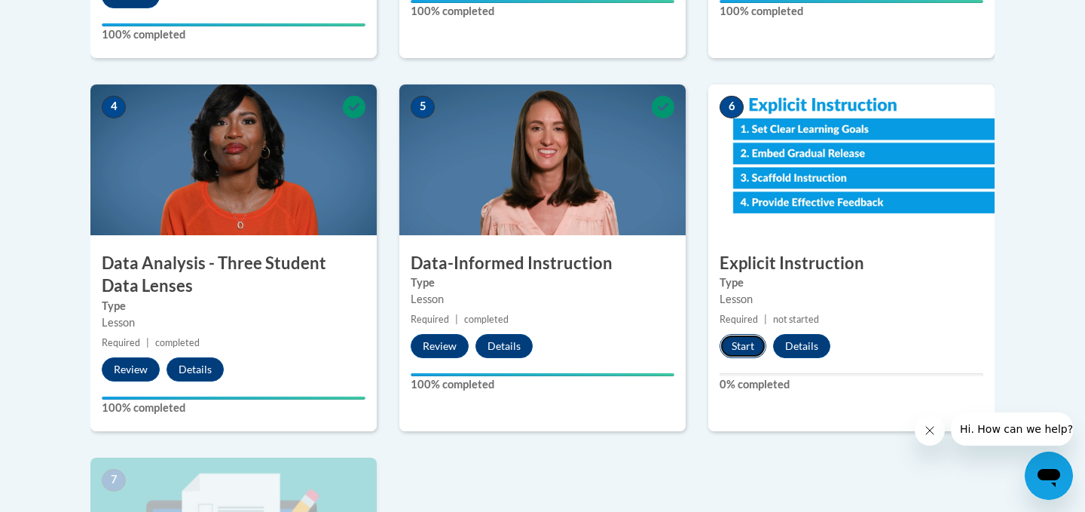
click at [734, 342] on button "Start" at bounding box center [743, 346] width 47 height 24
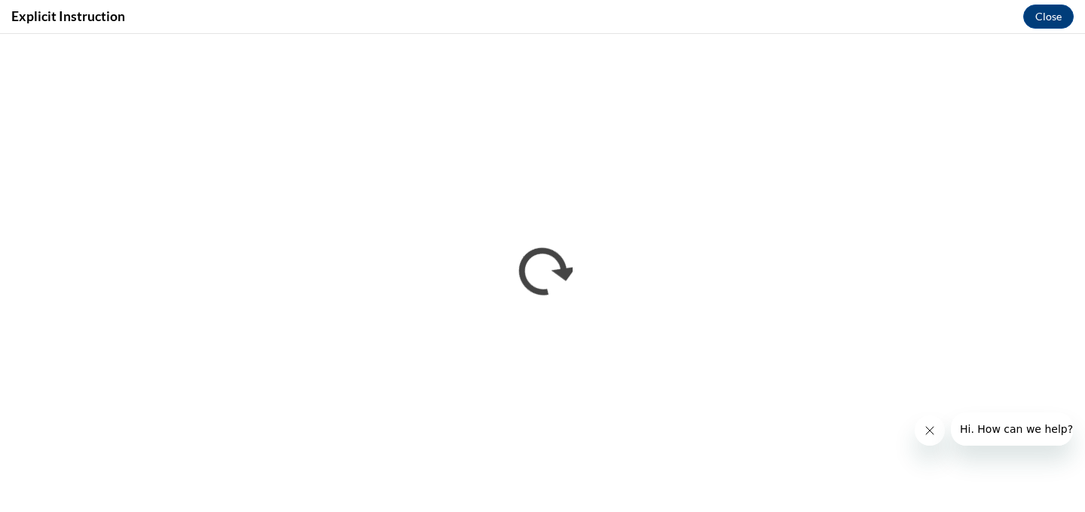
scroll to position [0, 0]
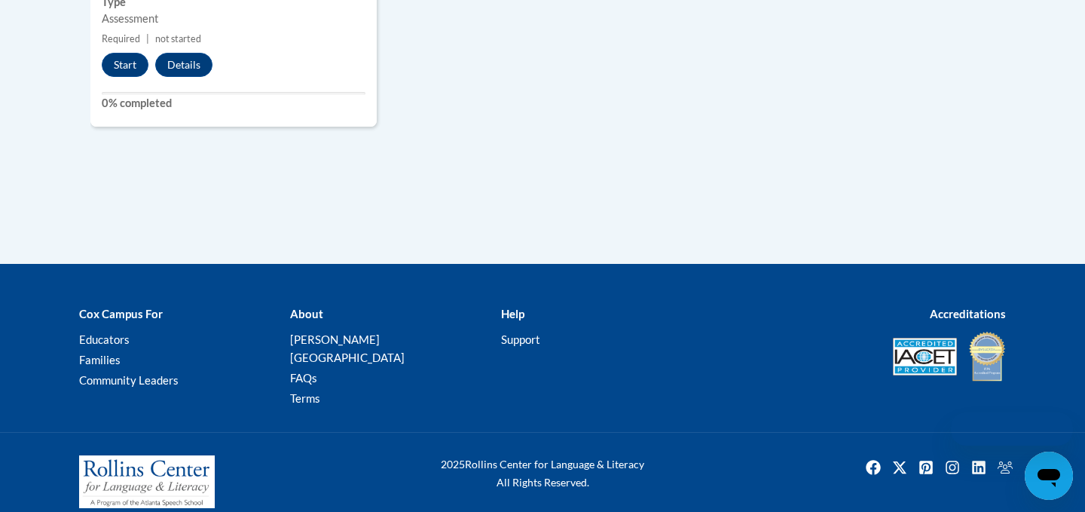
scroll to position [1494, 0]
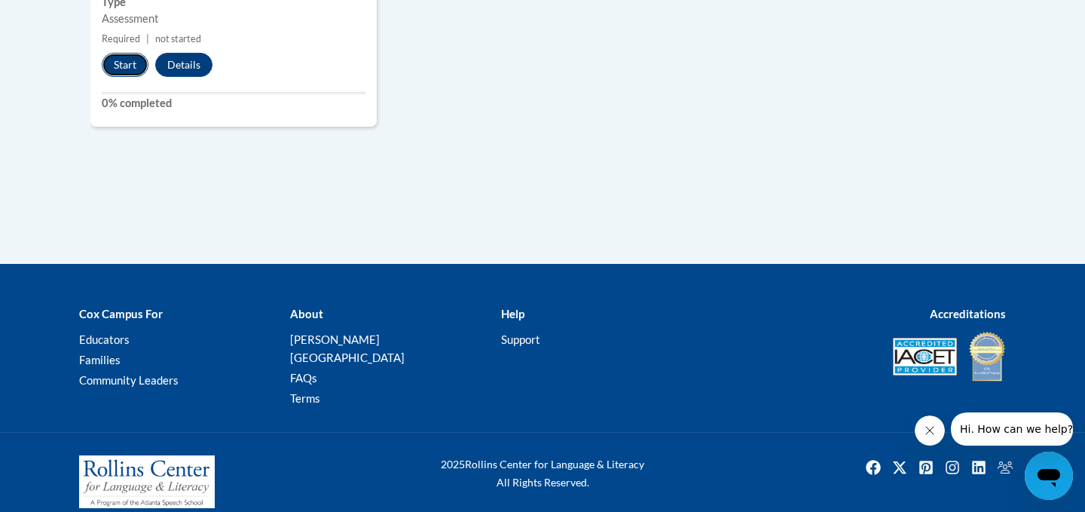
click at [124, 69] on button "Start" at bounding box center [125, 65] width 47 height 24
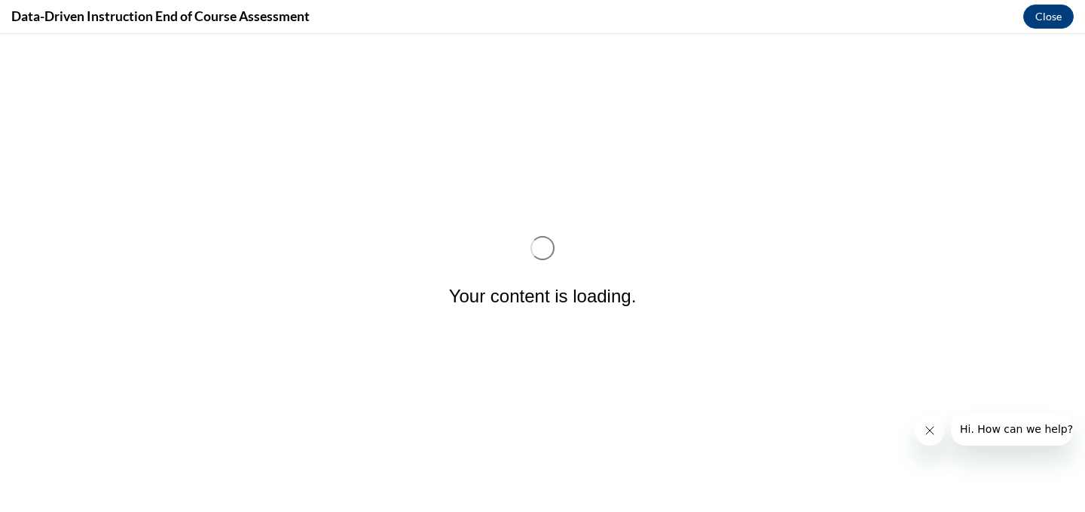
scroll to position [0, 0]
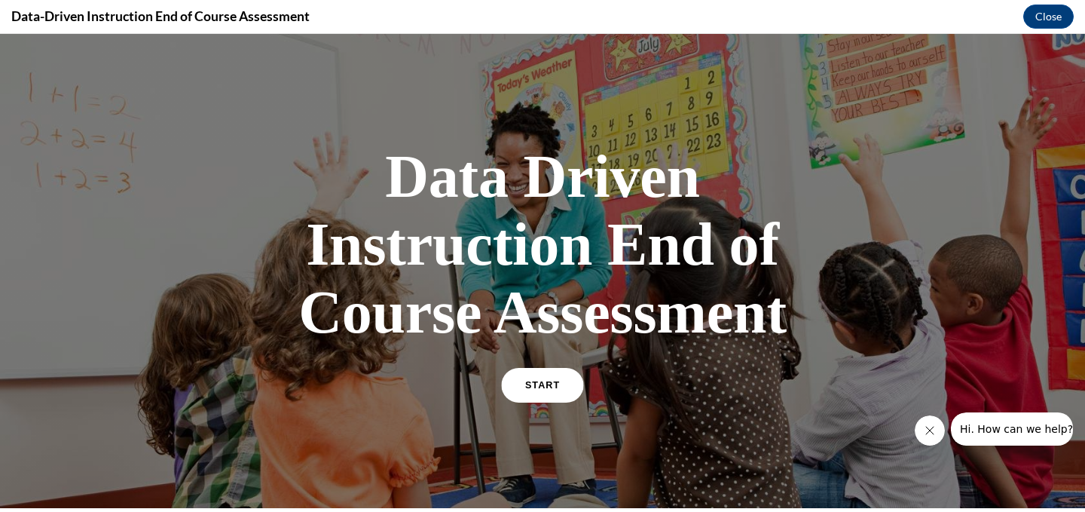
click at [545, 396] on link "START" at bounding box center [542, 385] width 82 height 35
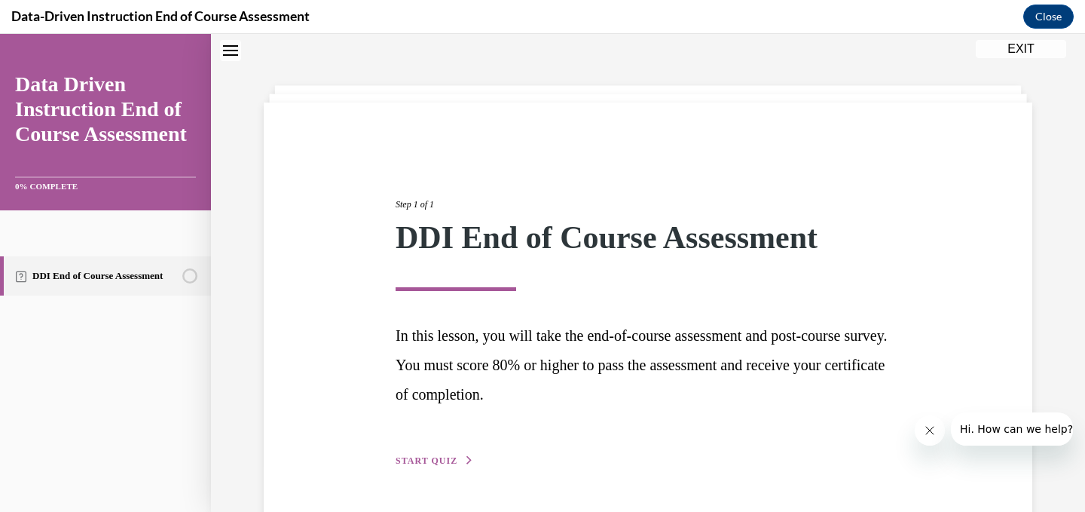
scroll to position [94, 0]
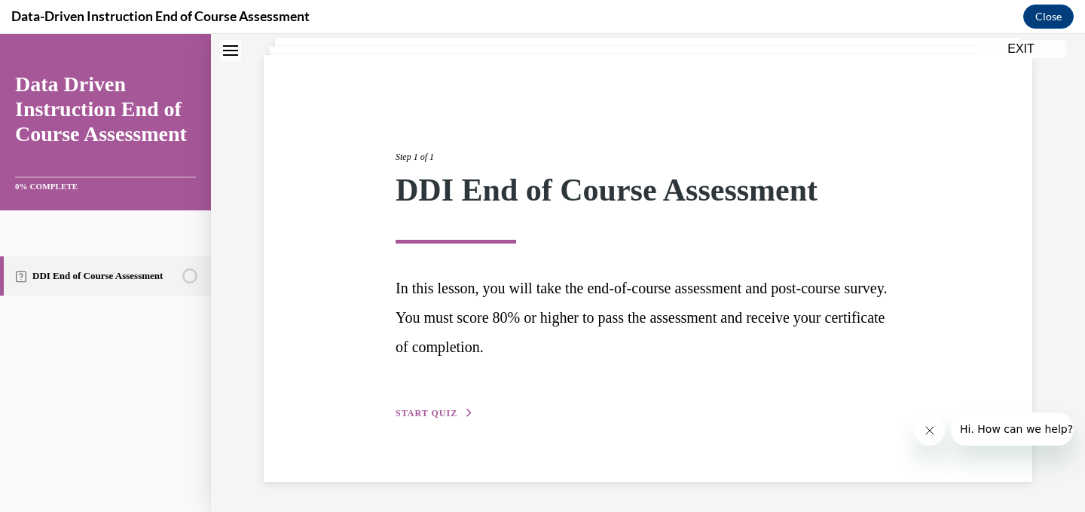
click at [413, 407] on button "START QUIZ" at bounding box center [435, 413] width 78 height 14
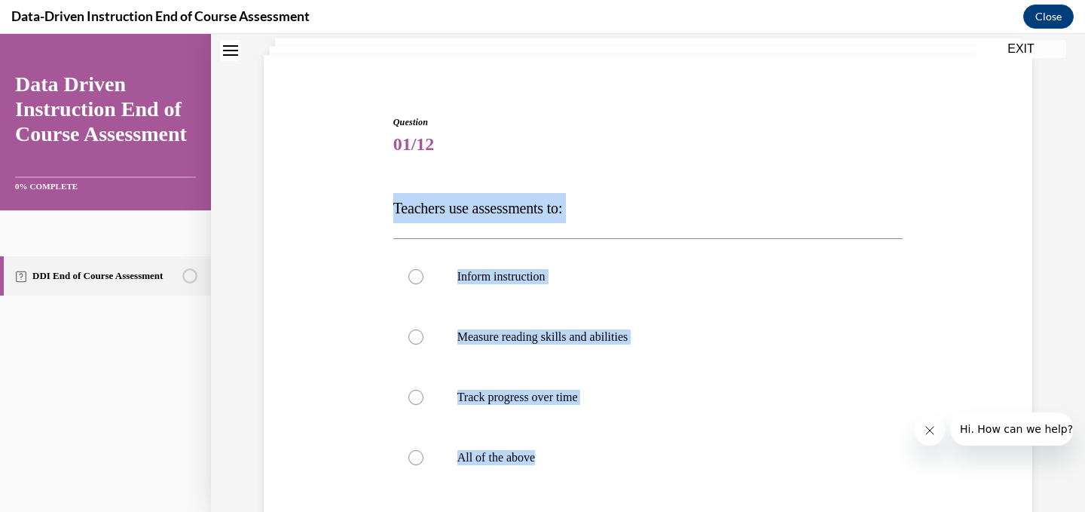
drag, startPoint x: 584, startPoint y: 454, endPoint x: 387, endPoint y: 208, distance: 315.2
click at [387, 208] on div "Question 01/12 Teachers use assessments to: Inform instruction Measure reading …" at bounding box center [648, 372] width 776 height 604
copy div "Teachers use assessments to: Inform instruction Measure reading skills and abil…"
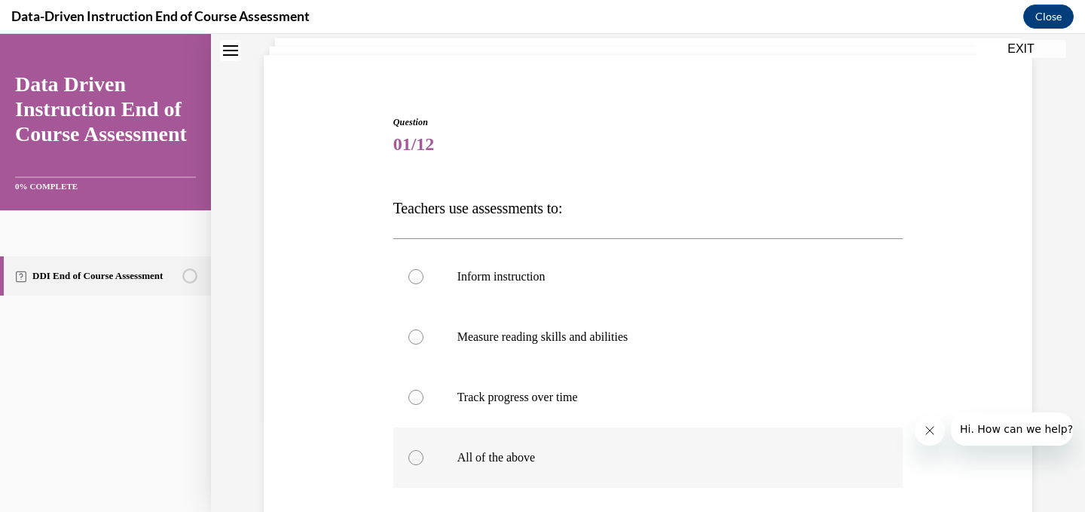
click at [419, 453] on div at bounding box center [415, 457] width 15 height 15
click at [419, 453] on input "All of the above" at bounding box center [415, 457] width 15 height 15
radio input "true"
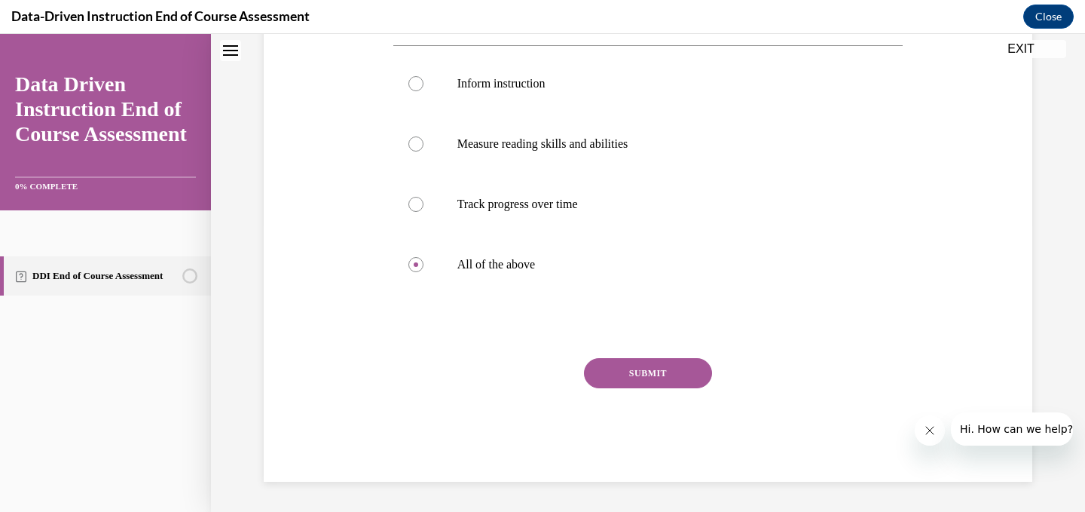
click at [640, 373] on button "SUBMIT" at bounding box center [648, 373] width 128 height 30
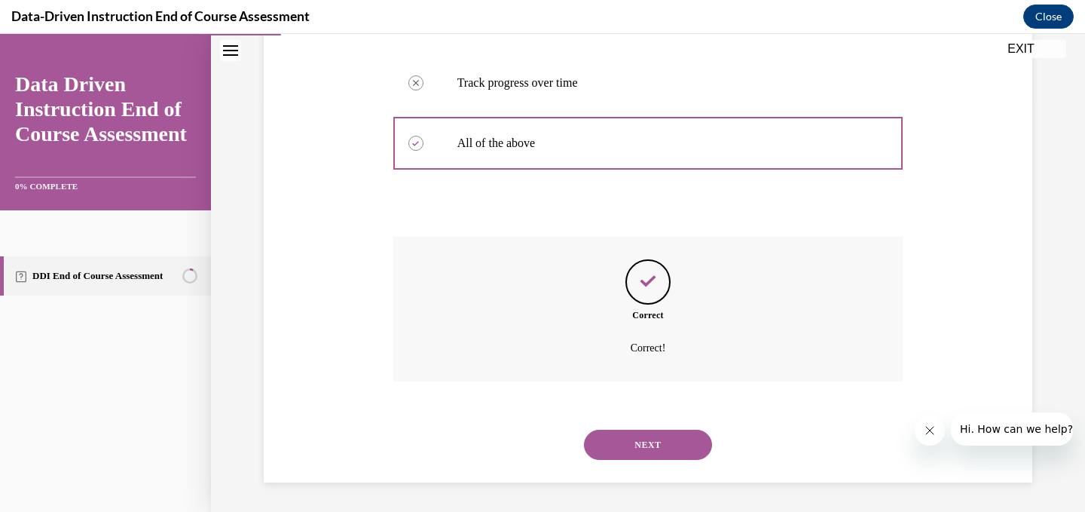
scroll to position [409, 0]
click at [636, 449] on button "NEXT" at bounding box center [648, 444] width 128 height 30
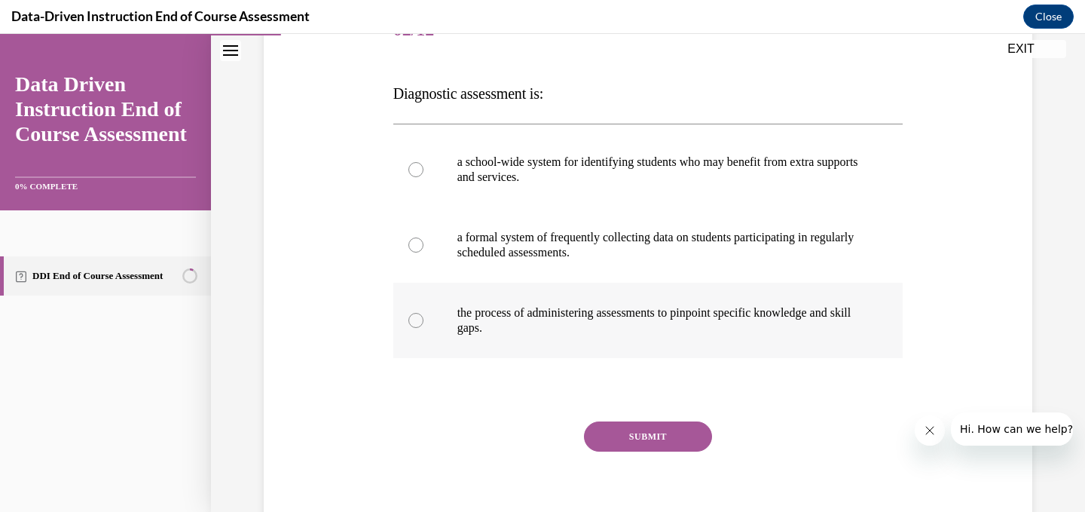
scroll to position [208, 0]
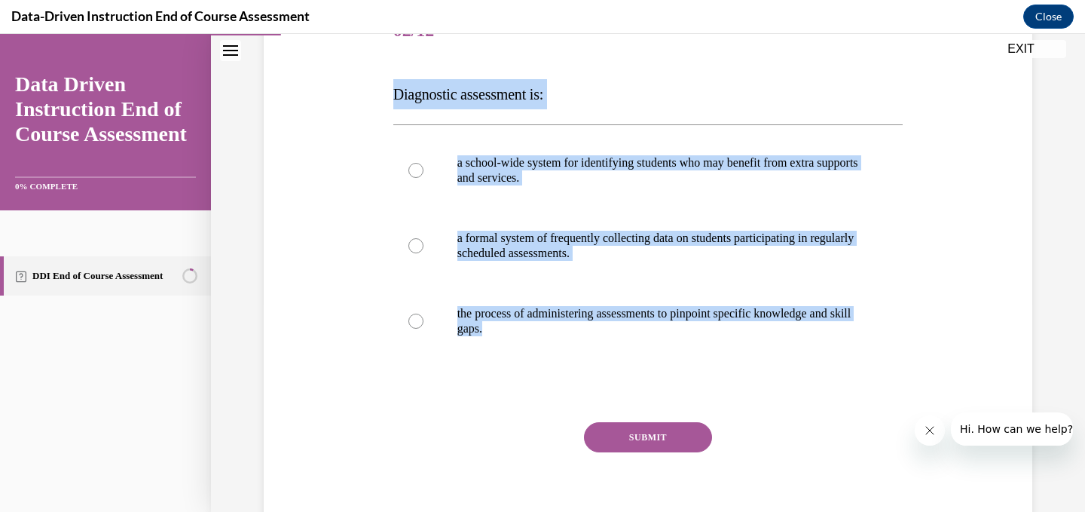
drag, startPoint x: 528, startPoint y: 333, endPoint x: 378, endPoint y: 91, distance: 284.6
click at [378, 91] on div "Question 02/12 Diagnostic assessment is: a school-wide system for identifying s…" at bounding box center [648, 250] width 776 height 589
copy div "Diagnostic assessment is: a school-wide system for identifying students who may…"
click at [459, 317] on p "the process of administering assessments to pinpoint specific knowledge and ski…" at bounding box center [661, 321] width 408 height 30
click at [423, 317] on input "the process of administering assessments to pinpoint specific knowledge and ski…" at bounding box center [415, 320] width 15 height 15
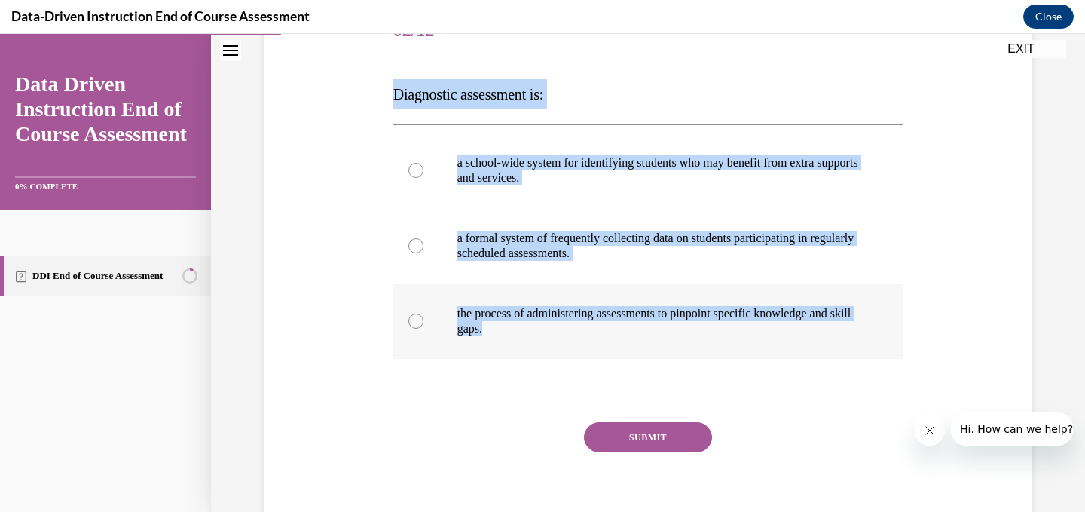
radio input "true"
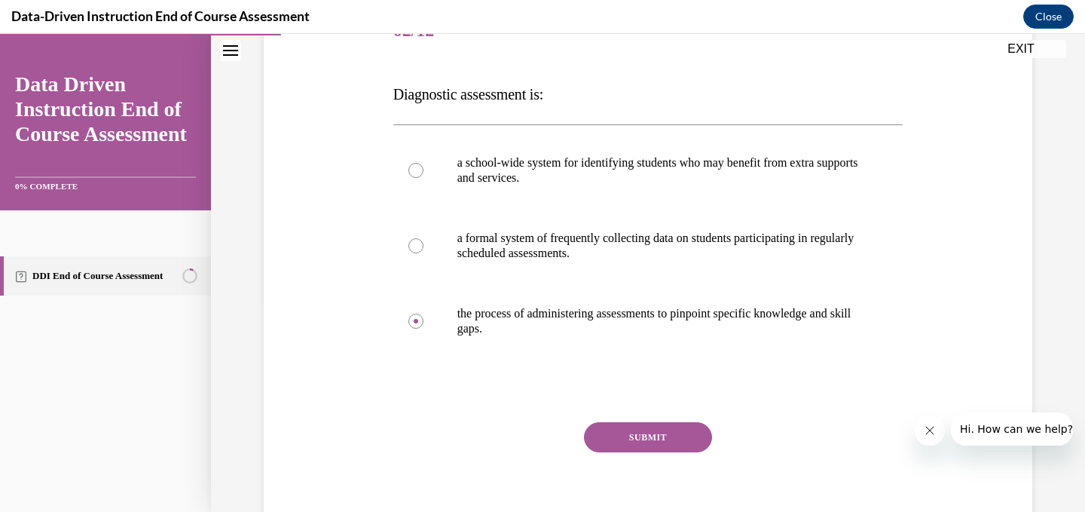
click at [655, 444] on button "SUBMIT" at bounding box center [648, 437] width 128 height 30
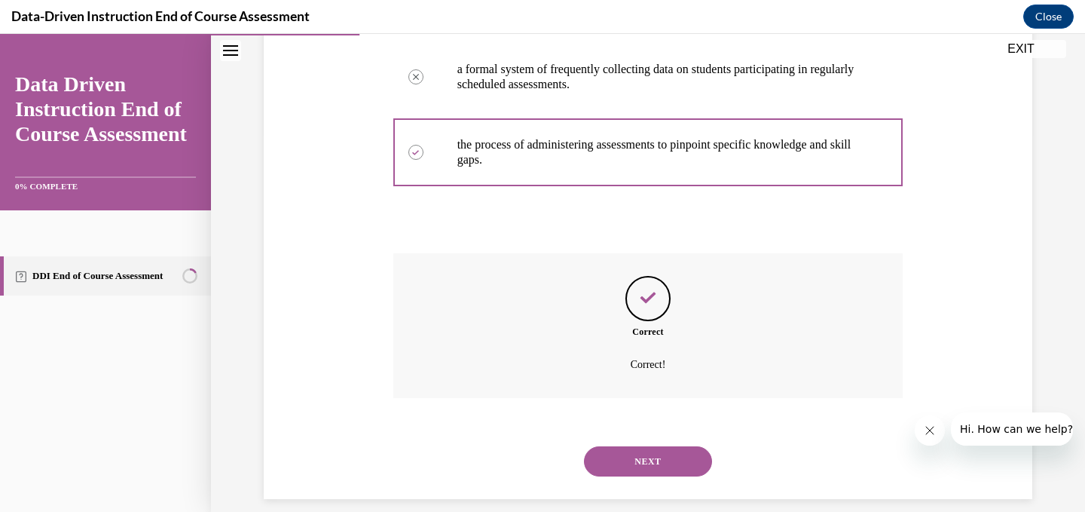
scroll to position [394, 0]
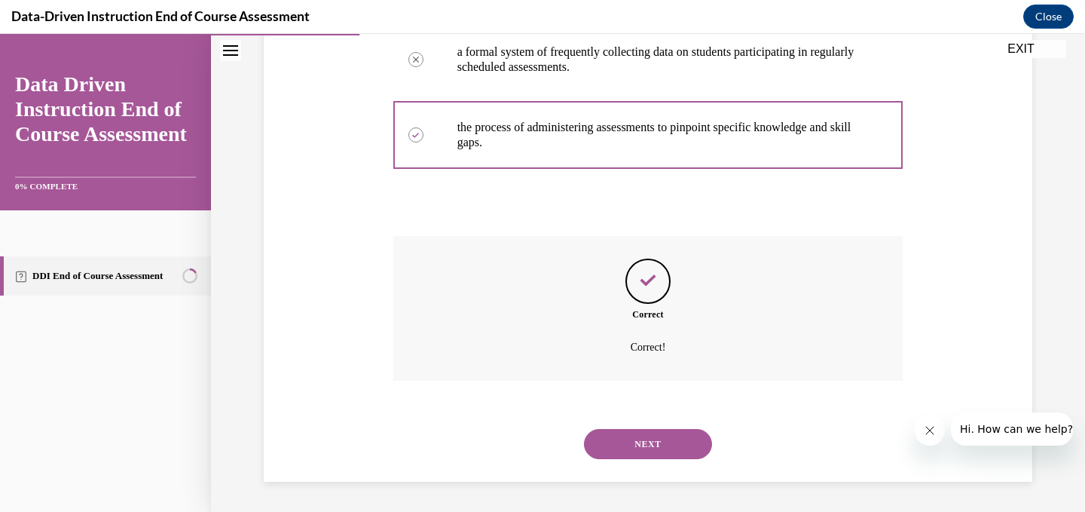
click at [656, 451] on button "NEXT" at bounding box center [648, 444] width 128 height 30
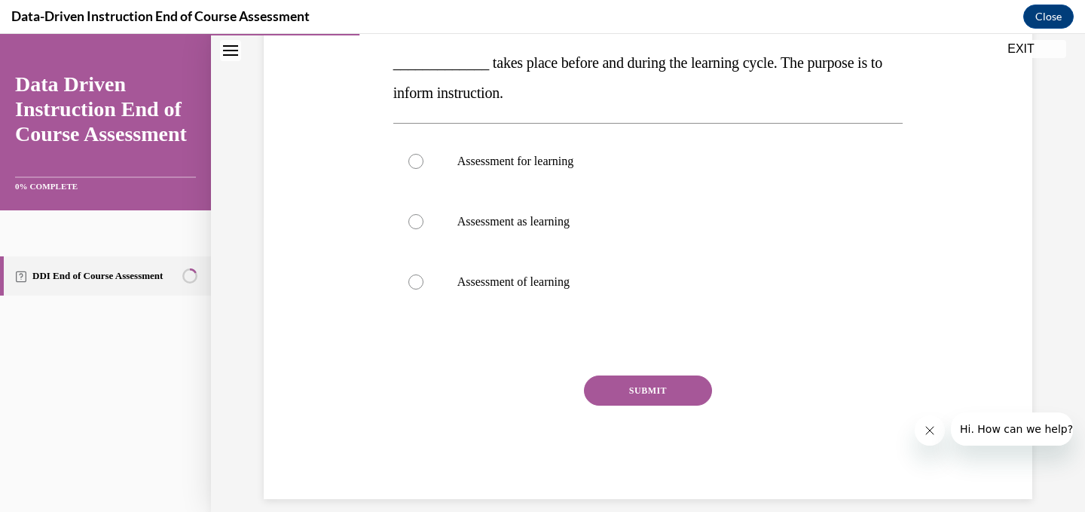
scroll to position [297, 0]
drag, startPoint x: 601, startPoint y: 350, endPoint x: 365, endPoint y: 56, distance: 377.2
click at [365, 56] on div "Question 03/12 Fill in the Blank _____________ takes place before and during th…" at bounding box center [648, 182] width 776 height 630
copy div "_____________ takes place before and during the learning cycle. The purpose is …"
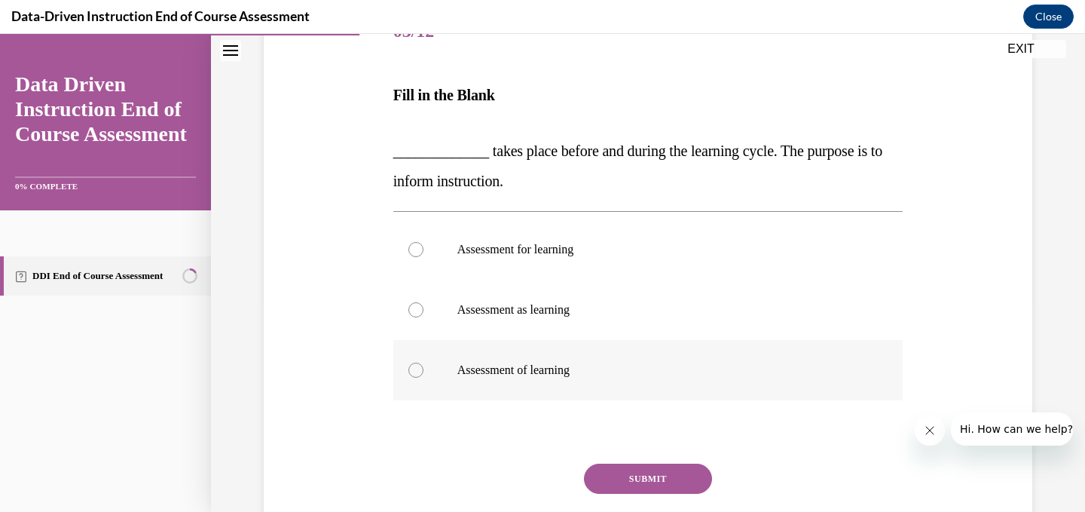
scroll to position [203, 0]
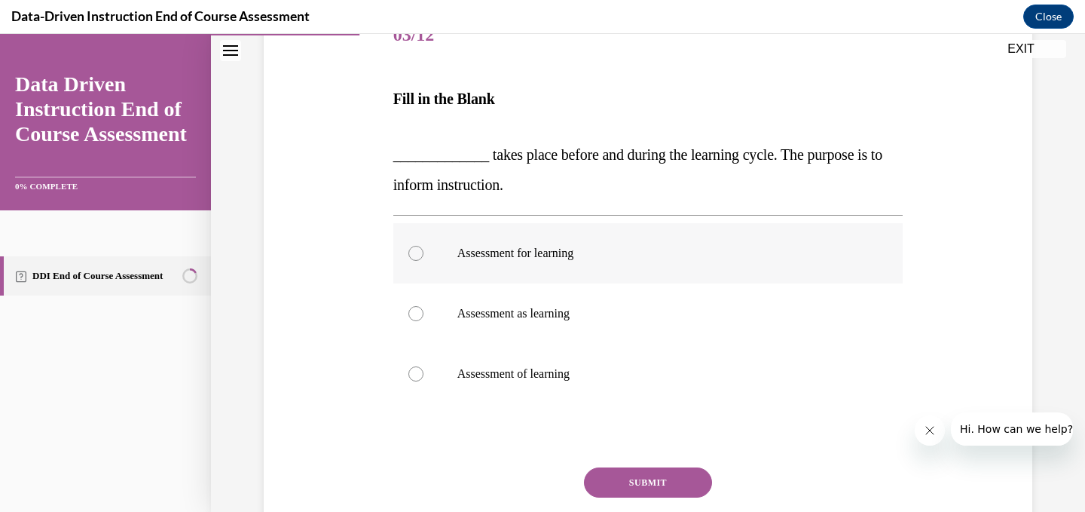
click at [438, 242] on label "Assessment for learning" at bounding box center [648, 253] width 510 height 60
click at [423, 246] on input "Assessment for learning" at bounding box center [415, 253] width 15 height 15
radio input "true"
click at [652, 481] on button "SUBMIT" at bounding box center [648, 482] width 128 height 30
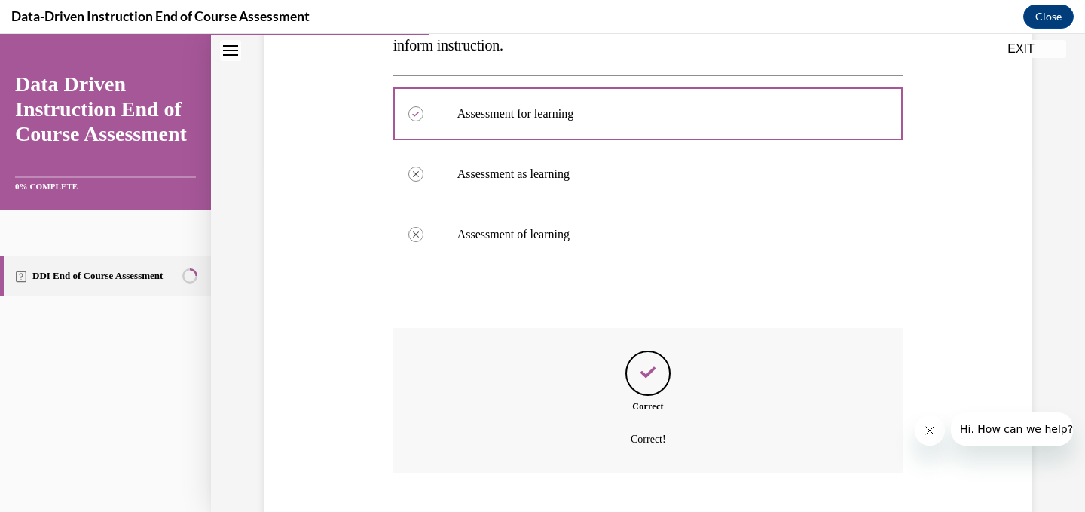
scroll to position [435, 0]
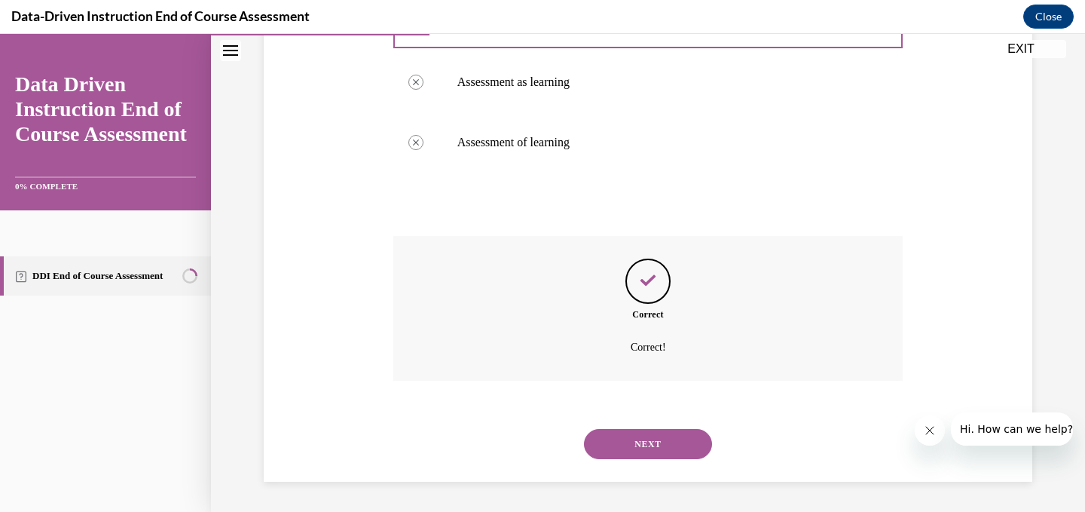
click at [656, 463] on div "NEXT" at bounding box center [648, 444] width 510 height 60
click at [668, 447] on button "NEXT" at bounding box center [648, 444] width 128 height 30
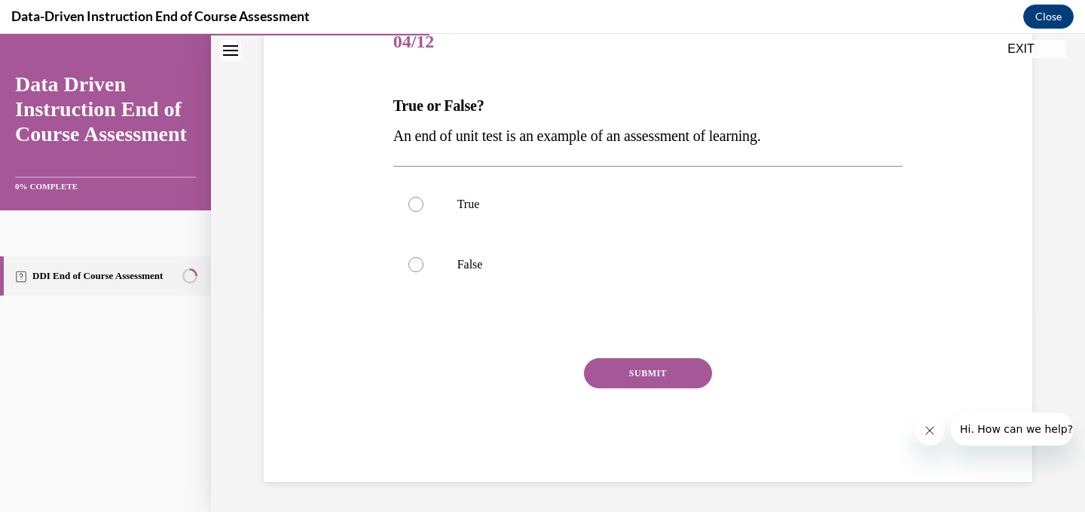
scroll to position [167, 0]
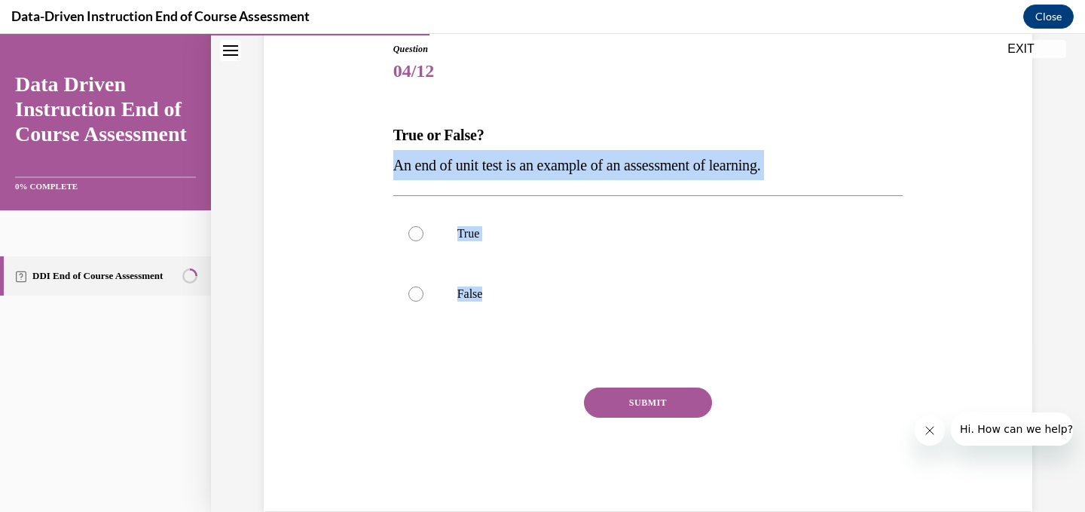
drag, startPoint x: 515, startPoint y: 288, endPoint x: 372, endPoint y: 165, distance: 188.0
click at [372, 165] on div "Question 04/12 True or False? An end of unit test is an example of an assessmen…" at bounding box center [648, 254] width 776 height 514
copy div "An end of unit test is an example of an assessment of learning. True False"
click at [445, 279] on label "False" at bounding box center [648, 294] width 510 height 60
click at [423, 286] on input "False" at bounding box center [415, 293] width 15 height 15
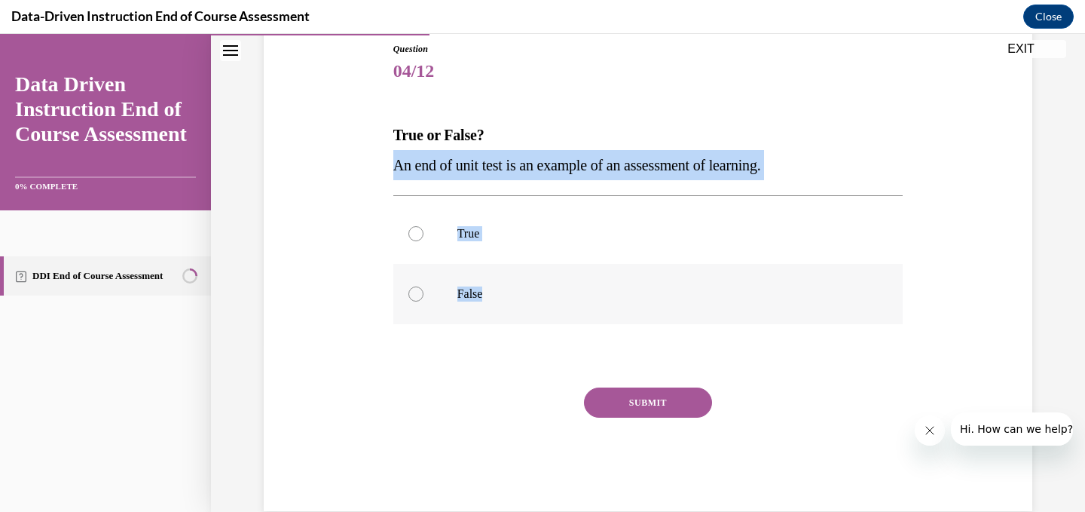
radio input "true"
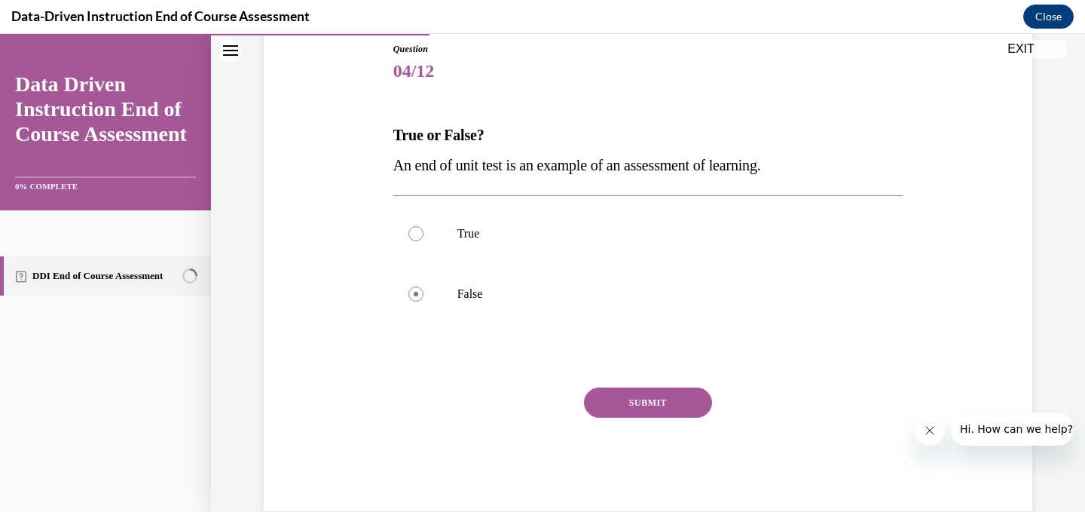
click at [658, 402] on button "SUBMIT" at bounding box center [648, 402] width 128 height 30
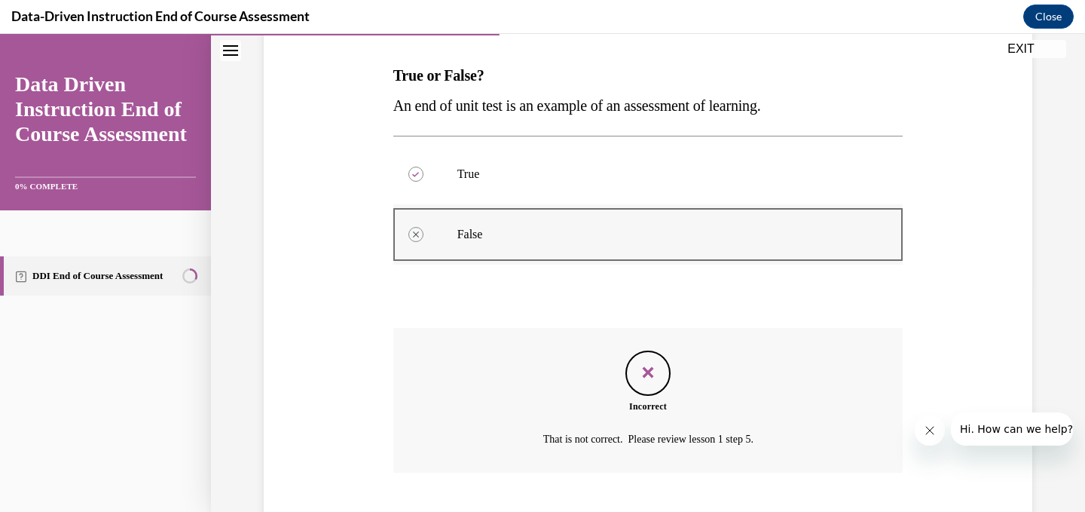
scroll to position [319, 0]
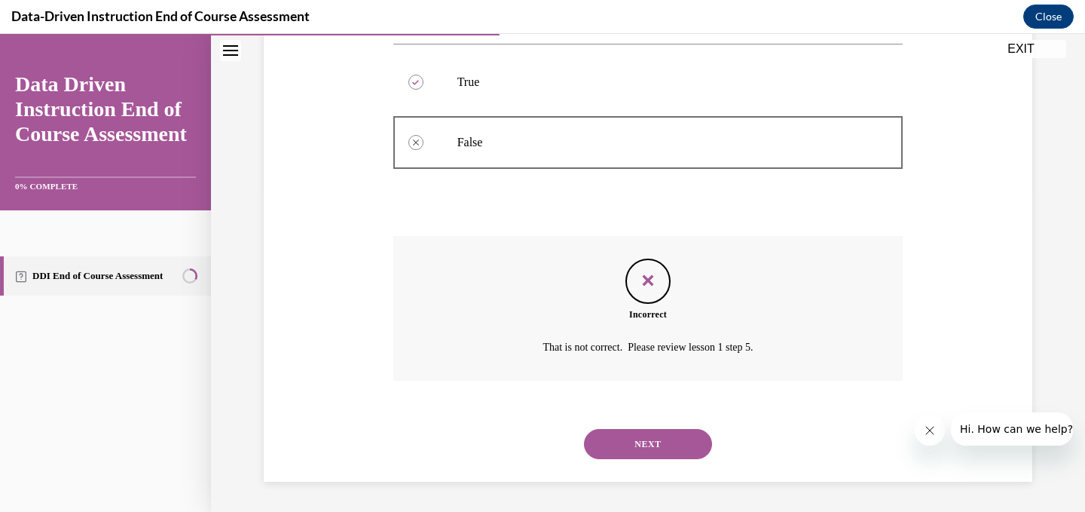
click at [644, 443] on button "NEXT" at bounding box center [648, 444] width 128 height 30
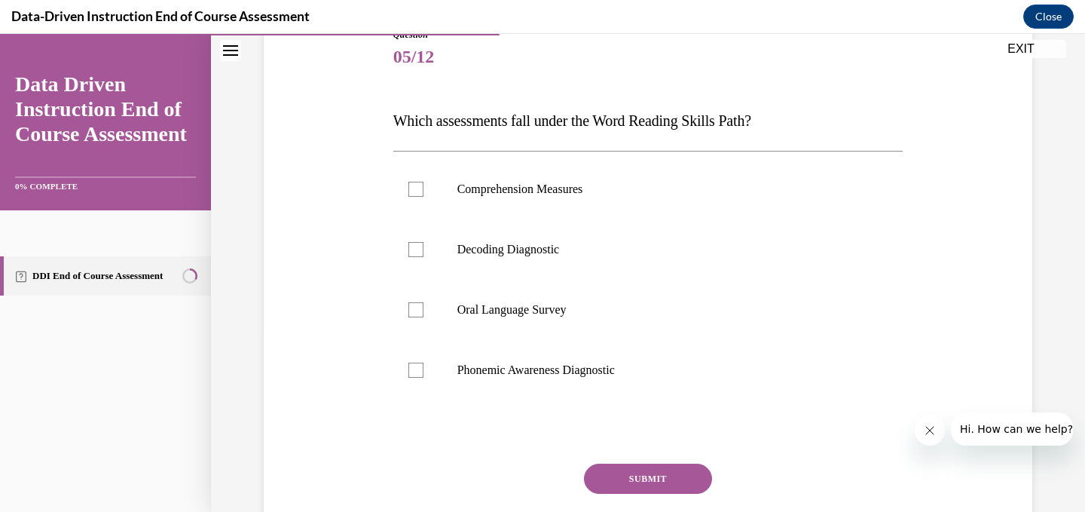
scroll to position [183, 0]
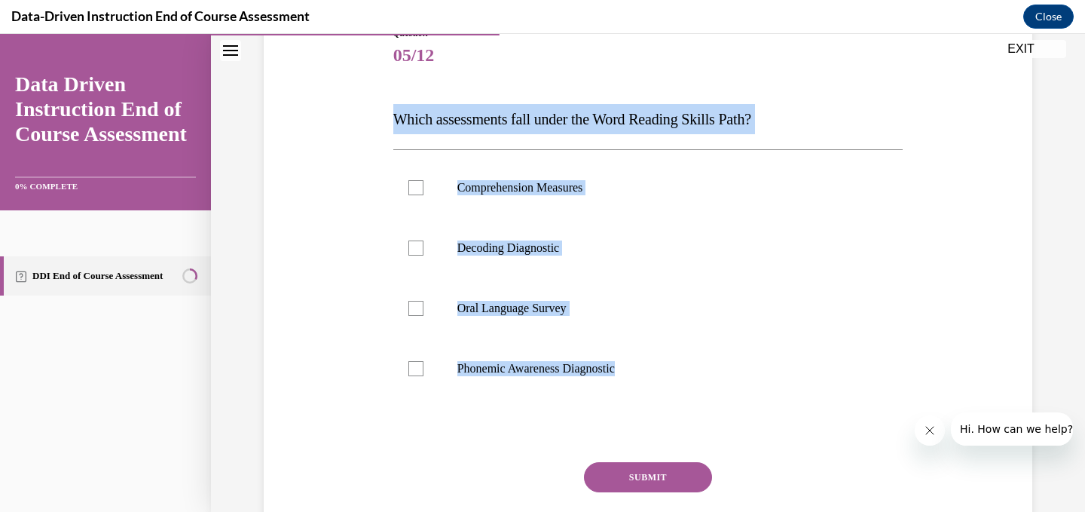
drag, startPoint x: 656, startPoint y: 377, endPoint x: 379, endPoint y: 129, distance: 371.4
click at [379, 129] on div "Question 05/12 Which assessments fall under the Word Reading Skills Path? Compr…" at bounding box center [648, 283] width 776 height 604
copy div "Which assessments fall under the Word Reading Skills Path? Comprehension Measur…"
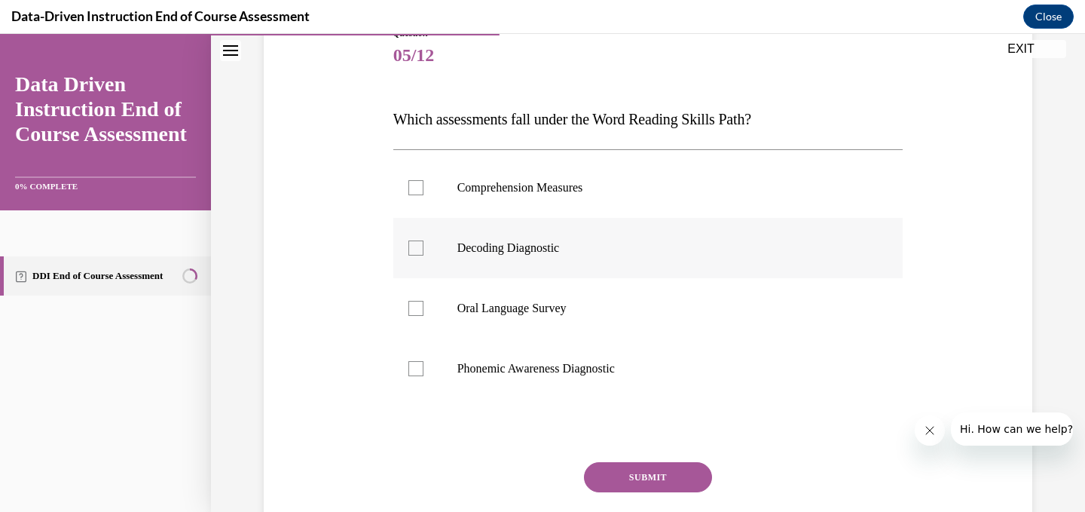
click at [424, 243] on label "Decoding Diagnostic" at bounding box center [648, 248] width 510 height 60
click at [423, 243] on input "Decoding Diagnostic" at bounding box center [415, 247] width 15 height 15
checkbox input "true"
click at [431, 354] on label "Phonemic Awareness Diagnostic" at bounding box center [648, 368] width 510 height 60
click at [423, 361] on input "Phonemic Awareness Diagnostic" at bounding box center [415, 368] width 15 height 15
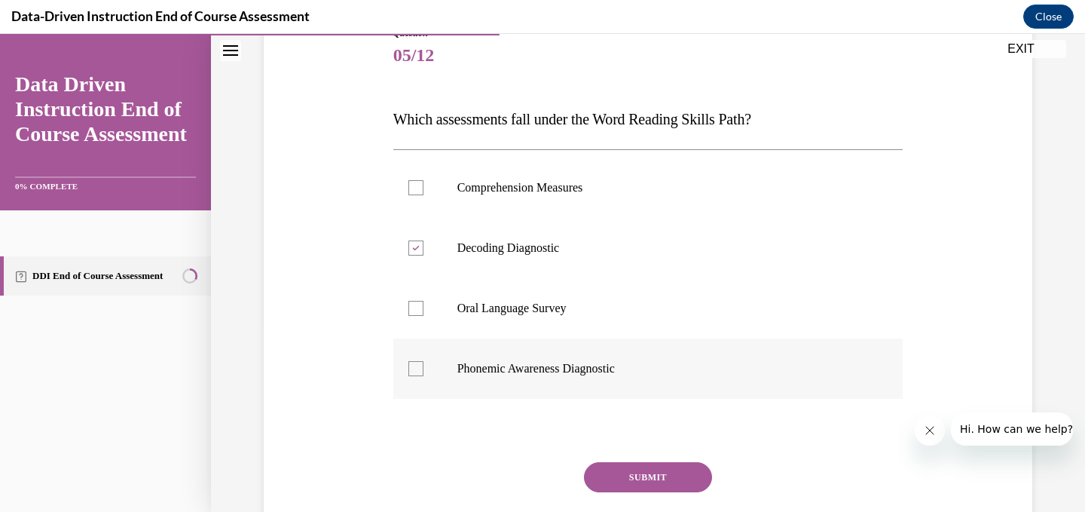
checkbox input "true"
click at [659, 478] on button "SUBMIT" at bounding box center [648, 477] width 128 height 30
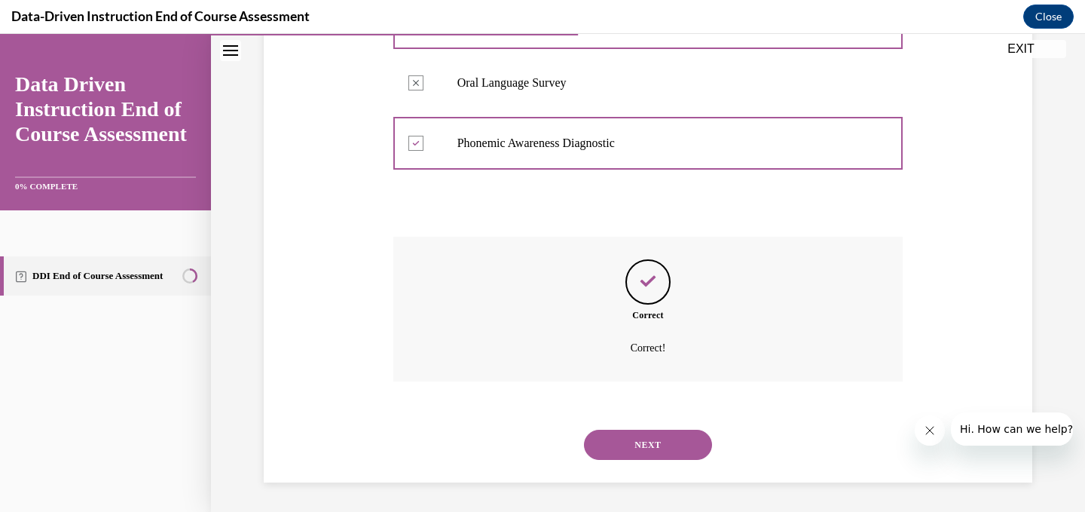
scroll to position [409, 0]
click at [659, 445] on button "NEXT" at bounding box center [648, 444] width 128 height 30
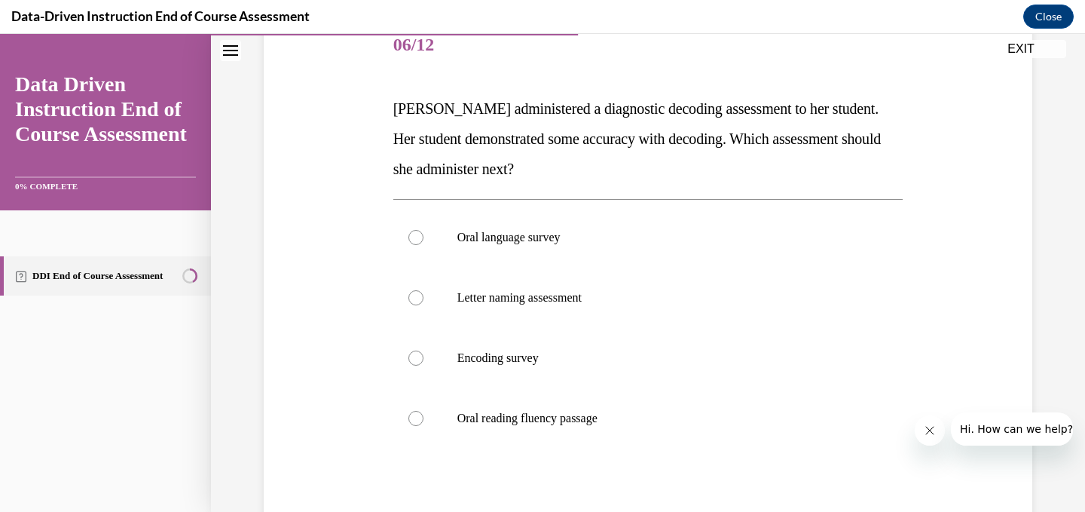
scroll to position [193, 0]
drag, startPoint x: 628, startPoint y: 420, endPoint x: 389, endPoint y: 118, distance: 385.6
click at [390, 118] on div "Question 06/12 Mrs. Lee administered a diagnostic decoding assessment to her st…" at bounding box center [649, 315] width 518 height 642
copy div "Mrs. Lee administered a diagnostic decoding assessment to her student. Her stud…"
click at [428, 422] on label "Oral reading fluency passage" at bounding box center [648, 419] width 510 height 60
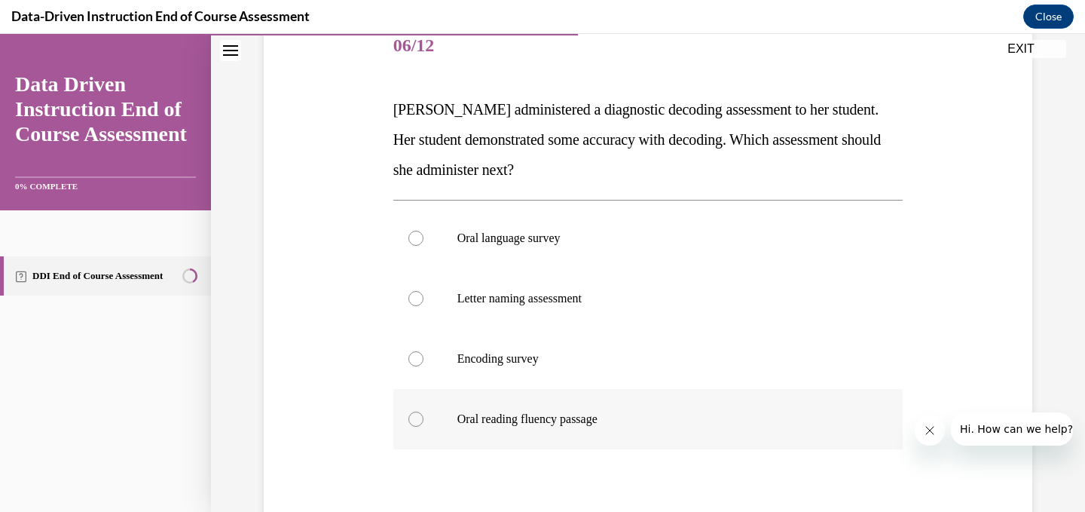
click at [423, 422] on input "Oral reading fluency passage" at bounding box center [415, 418] width 15 height 15
radio input "true"
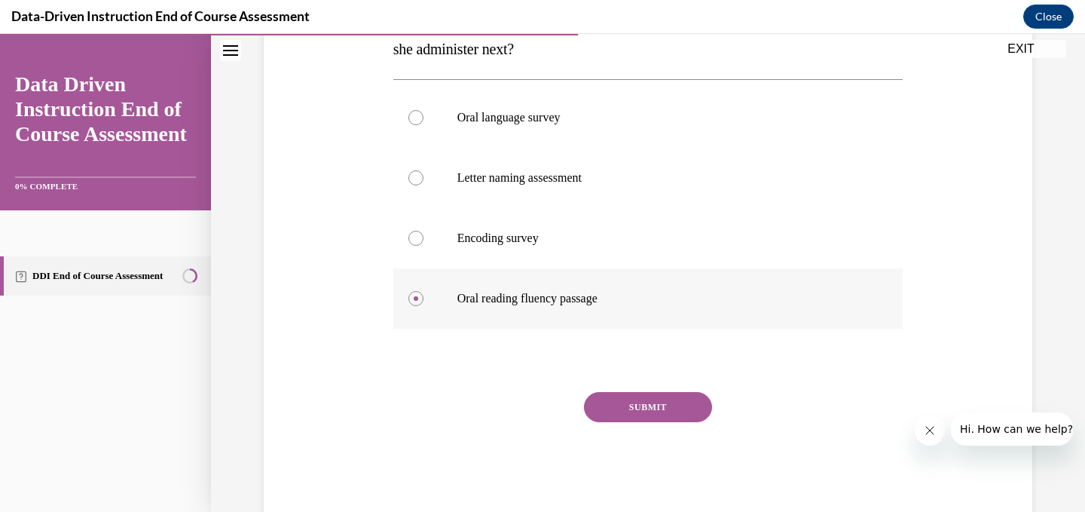
scroll to position [347, 0]
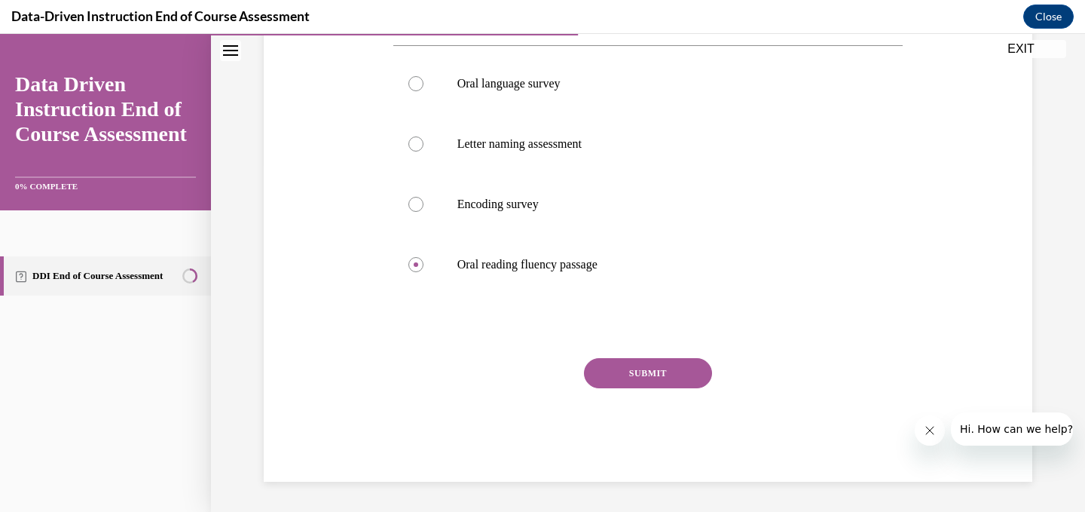
click at [677, 369] on button "SUBMIT" at bounding box center [648, 373] width 128 height 30
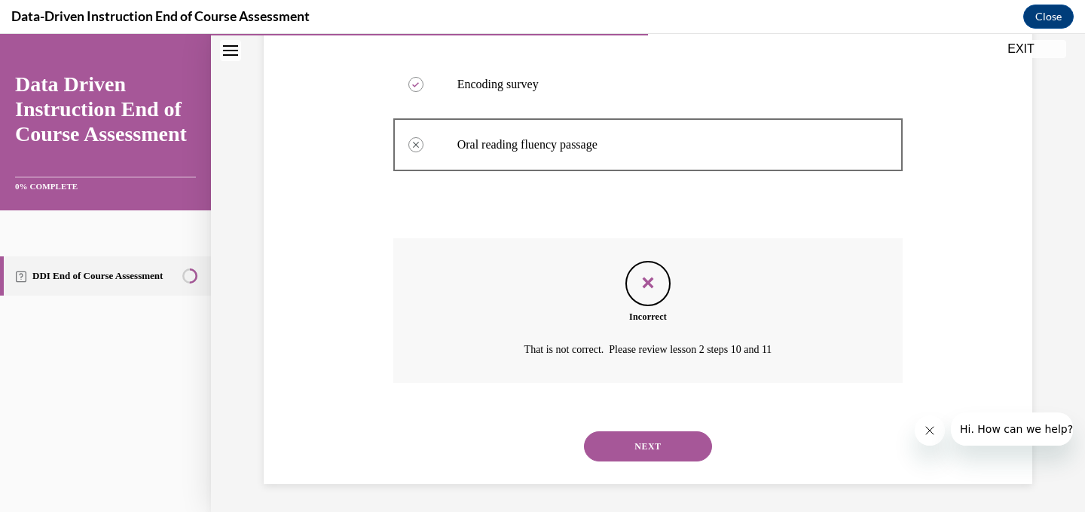
scroll to position [469, 0]
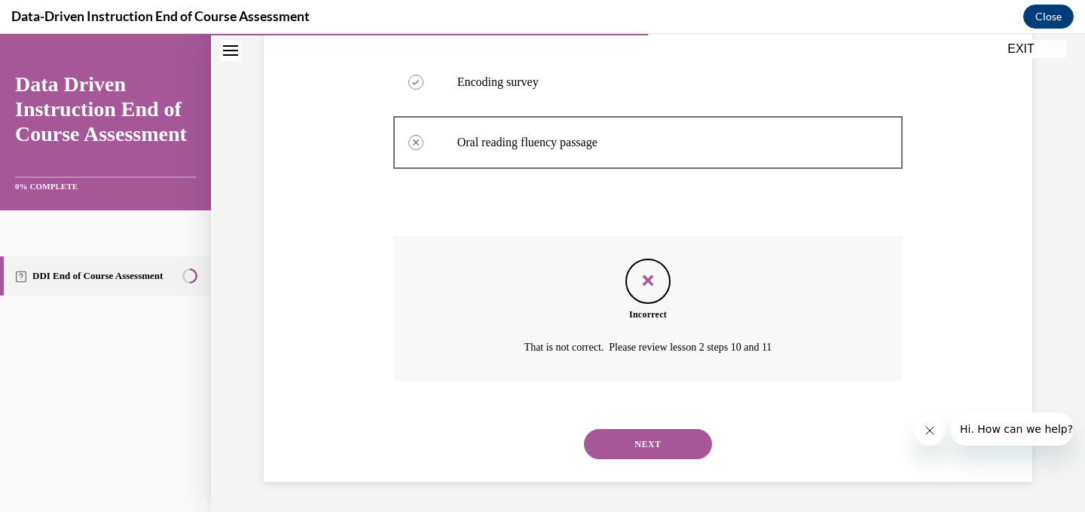
click at [674, 442] on button "NEXT" at bounding box center [648, 444] width 128 height 30
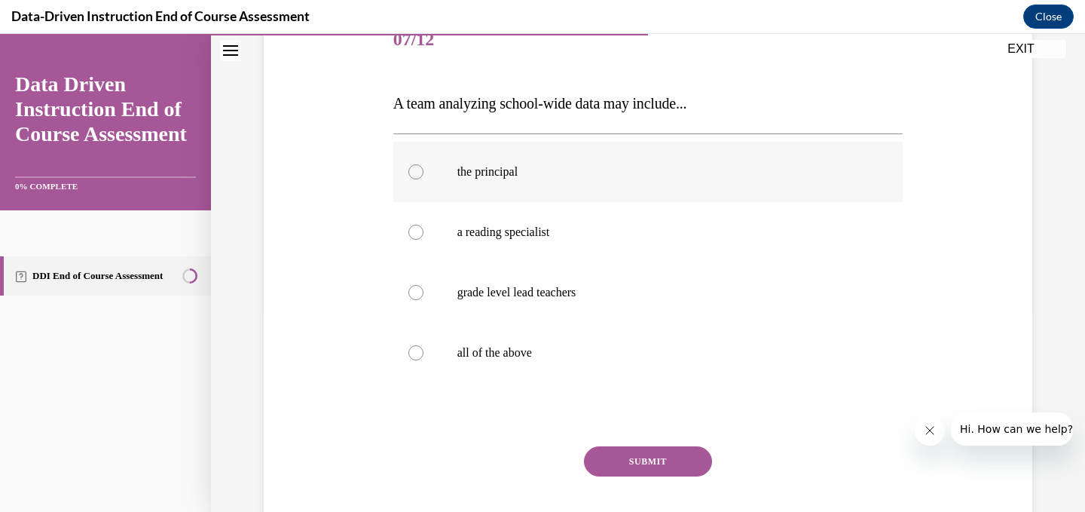
scroll to position [202, 0]
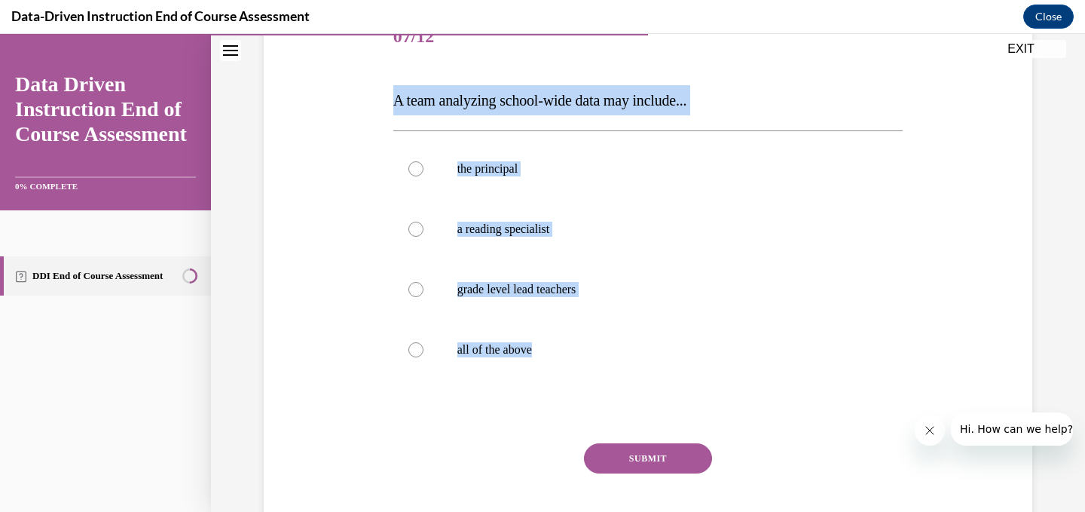
drag, startPoint x: 581, startPoint y: 359, endPoint x: 369, endPoint y: 79, distance: 350.7
click at [369, 79] on div "Question 07/12 A team analyzing school-wide data may include... the principal a…" at bounding box center [648, 264] width 776 height 604
copy div "A team analyzing school-wide data may include... the principal a reading specia…"
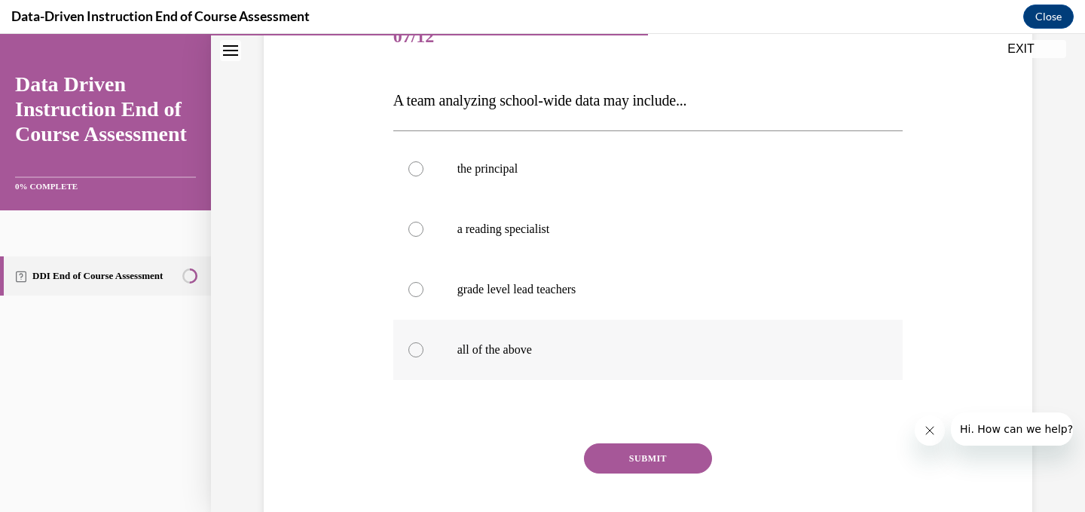
click at [511, 358] on label "all of the above" at bounding box center [648, 349] width 510 height 60
click at [423, 357] on input "all of the above" at bounding box center [415, 349] width 15 height 15
radio input "true"
click at [702, 472] on div "SUBMIT" at bounding box center [648, 480] width 510 height 75
click at [693, 464] on button "SUBMIT" at bounding box center [648, 458] width 128 height 30
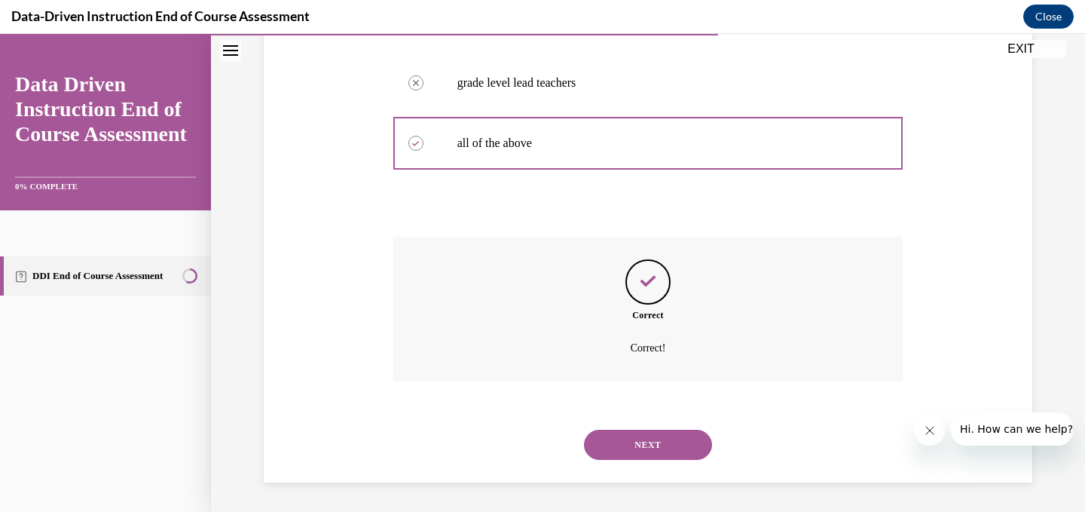
scroll to position [409, 0]
click at [661, 441] on button "NEXT" at bounding box center [648, 444] width 128 height 30
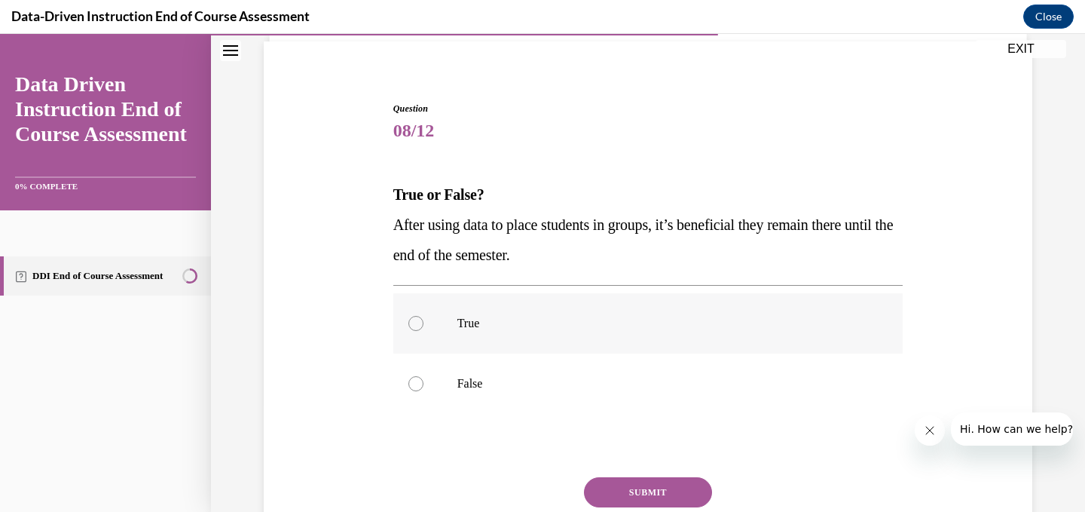
scroll to position [107, 0]
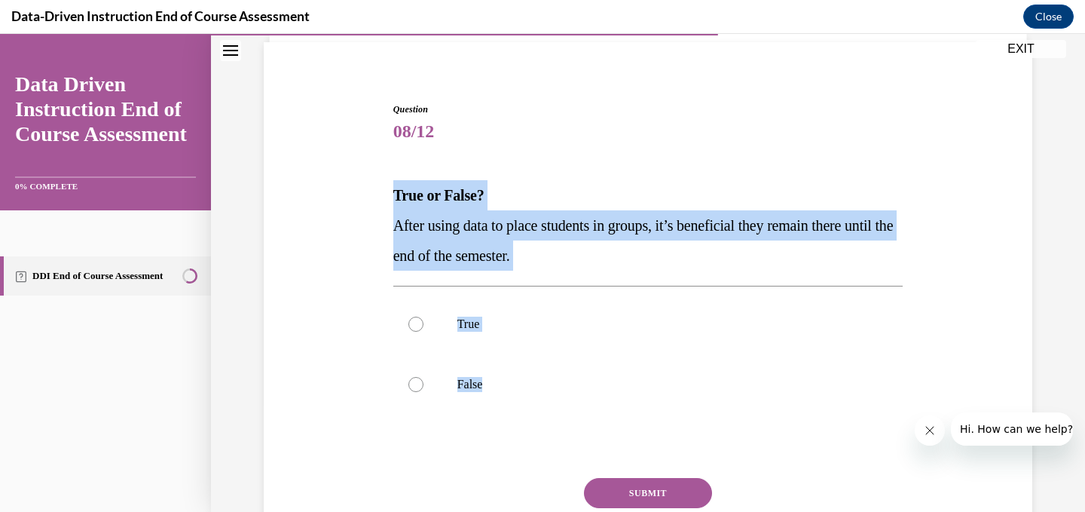
drag, startPoint x: 497, startPoint y: 390, endPoint x: 375, endPoint y: 194, distance: 231.1
click at [375, 194] on div "Question 08/12 True or False? After using data to place students in groups, it’…" at bounding box center [648, 329] width 776 height 544
copy div "True or False? After using data to place students in groups, it’s beneficial th…"
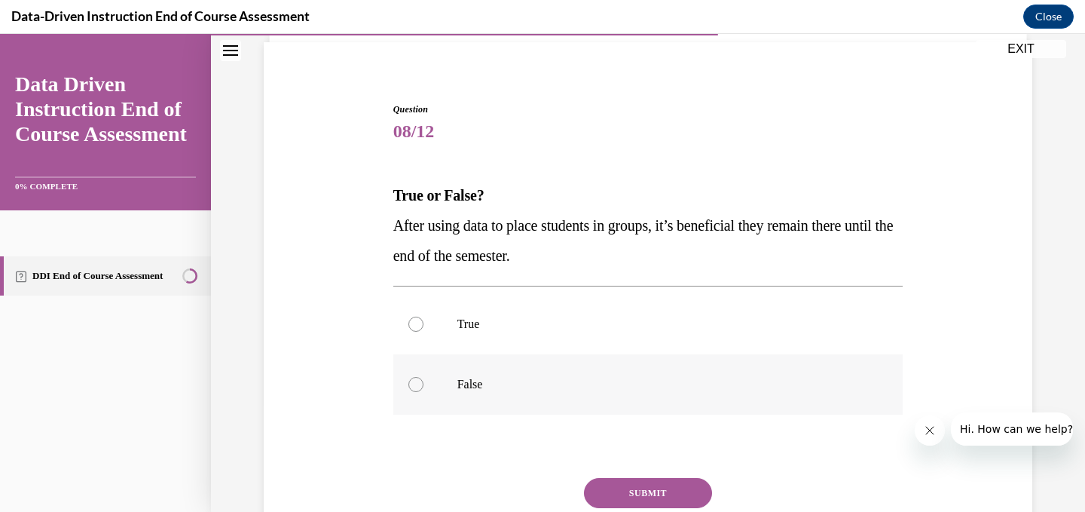
click at [466, 389] on p "False" at bounding box center [661, 384] width 408 height 15
click at [423, 389] on input "False" at bounding box center [415, 384] width 15 height 15
radio input "true"
click at [674, 503] on button "SUBMIT" at bounding box center [648, 493] width 128 height 30
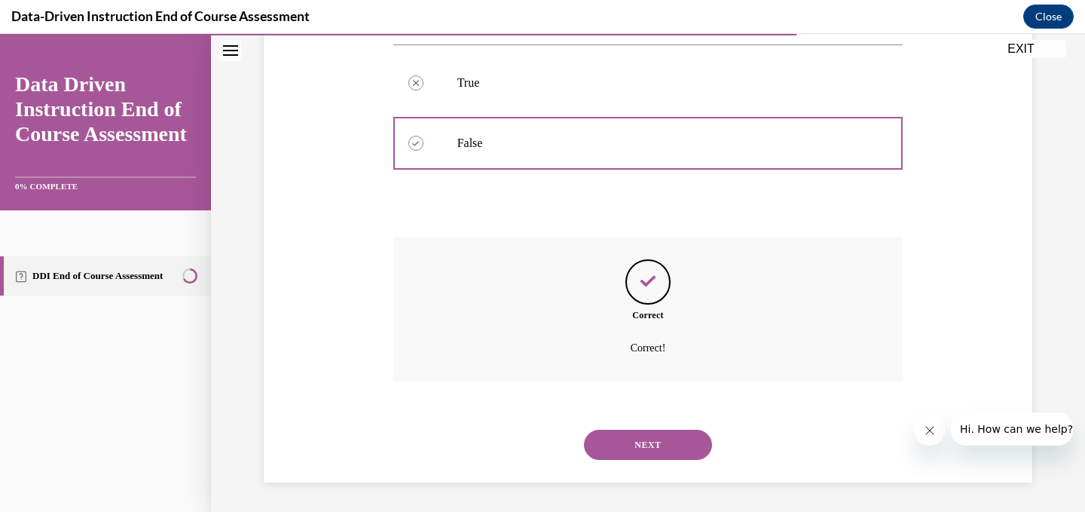
scroll to position [349, 0]
click at [658, 451] on button "NEXT" at bounding box center [648, 444] width 128 height 30
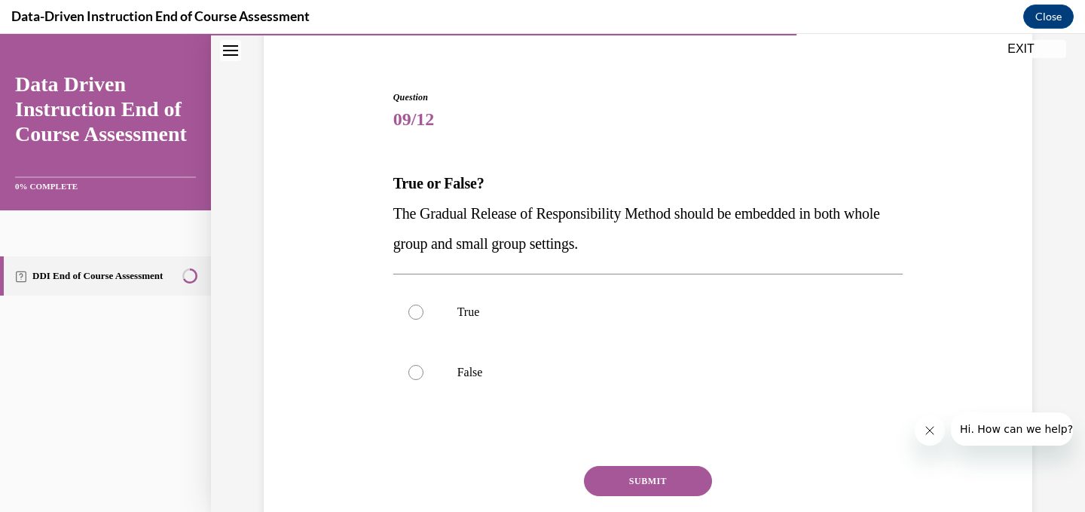
scroll to position [123, 0]
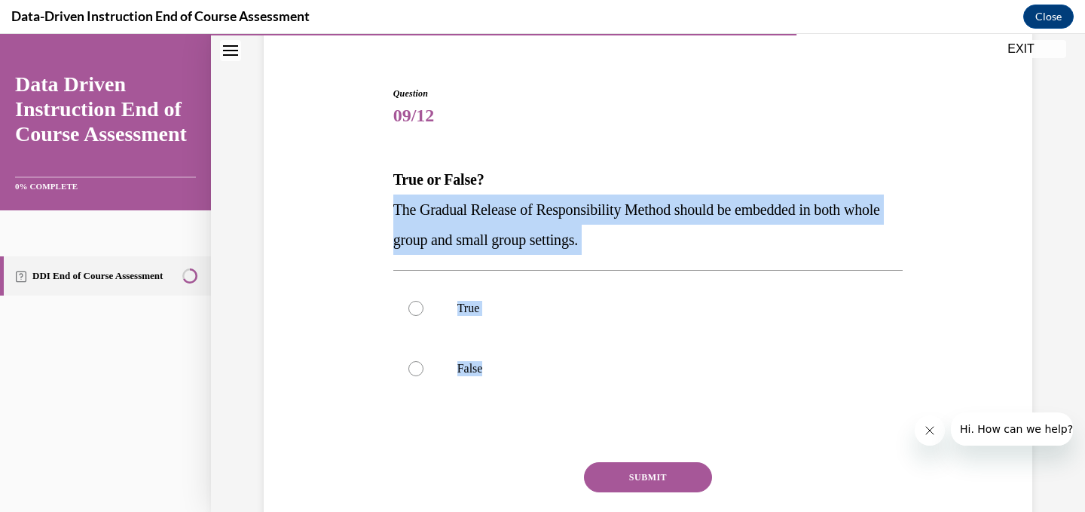
drag, startPoint x: 498, startPoint y: 373, endPoint x: 384, endPoint y: 219, distance: 192.3
click at [384, 217] on div "Question 09/12 True or False? The Gradual Release of Responsibility Method shou…" at bounding box center [648, 313] width 776 height 544
copy div "The Gradual Release of Responsibility Method should be embedded in both whole g…"
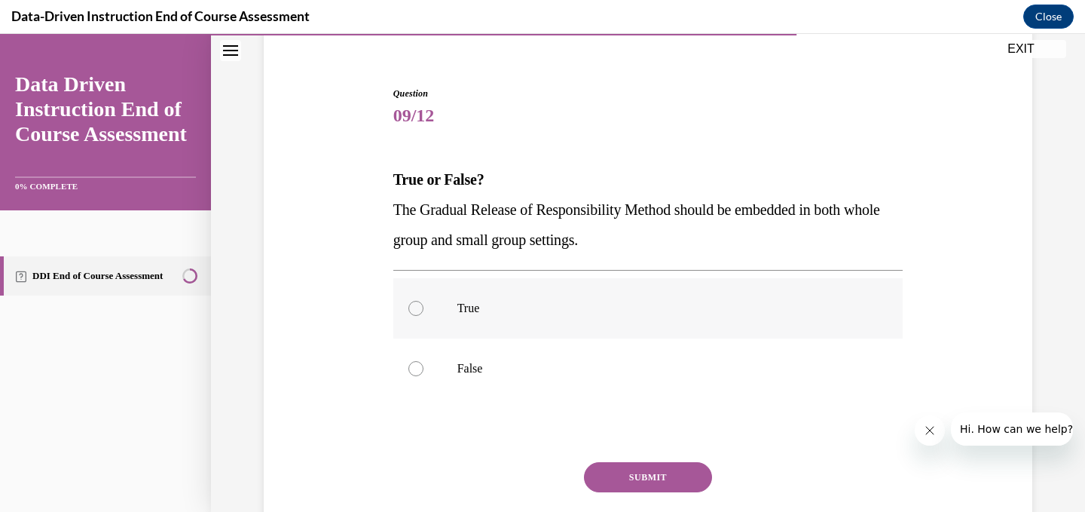
click at [470, 309] on p "True" at bounding box center [661, 308] width 408 height 15
click at [423, 309] on input "True" at bounding box center [415, 308] width 15 height 15
radio input "true"
click at [630, 471] on button "SUBMIT" at bounding box center [648, 477] width 128 height 30
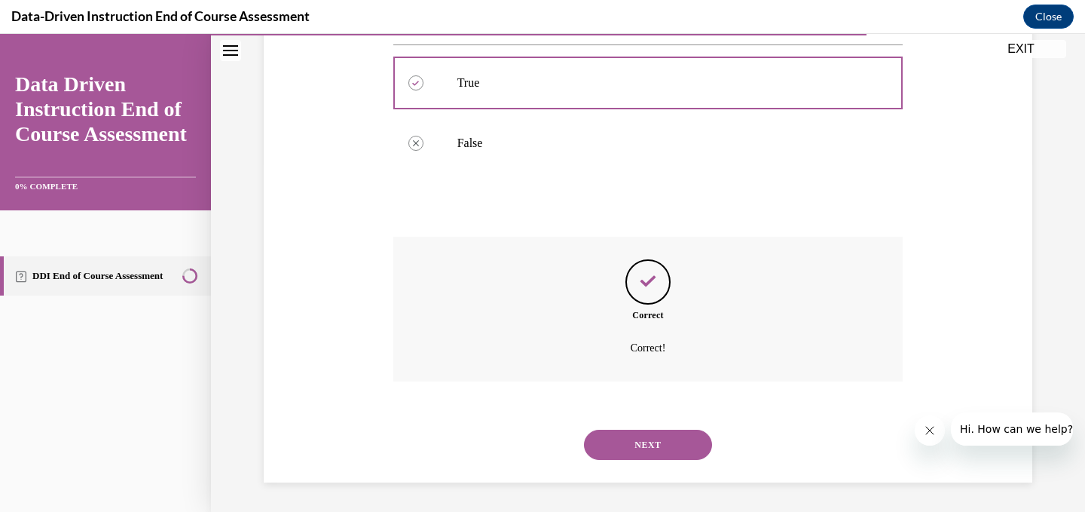
scroll to position [349, 0]
click at [669, 454] on button "NEXT" at bounding box center [648, 444] width 128 height 30
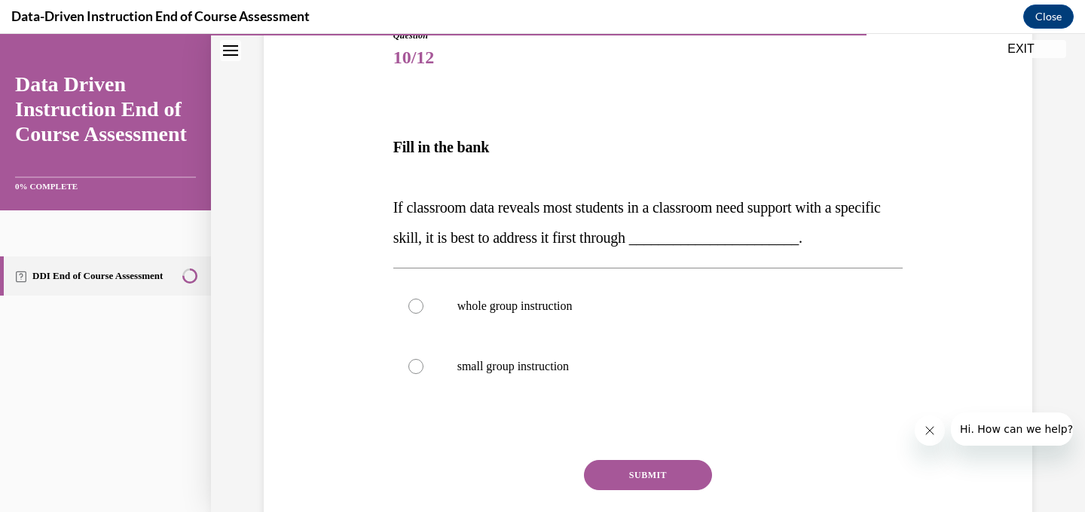
scroll to position [196, 0]
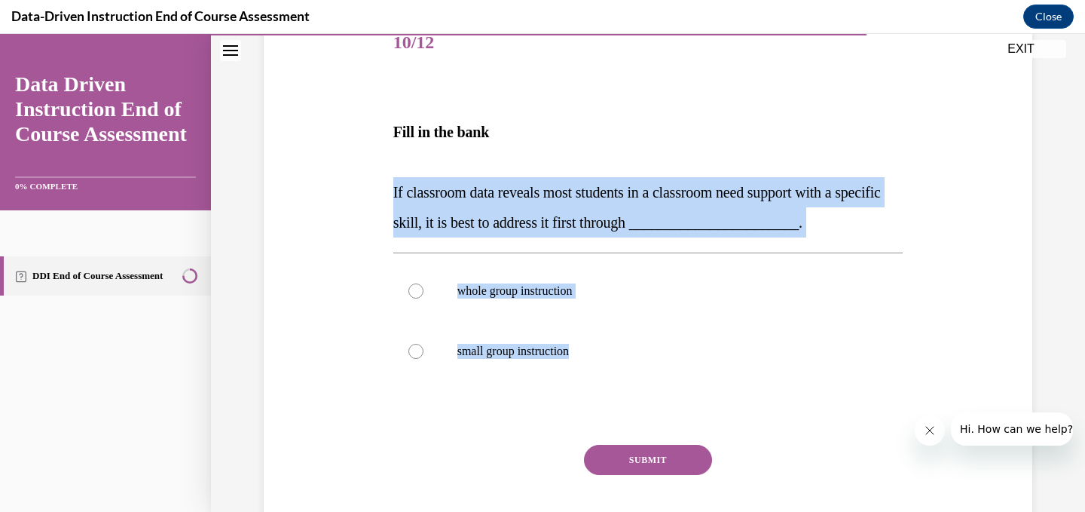
drag, startPoint x: 612, startPoint y: 358, endPoint x: 368, endPoint y: 188, distance: 296.6
click at [368, 188] on div "Question 10/12 Fill in the bank If classroom data reveals most students in a cl…" at bounding box center [648, 268] width 776 height 600
copy div "If classroom data reveals most students in a classroom need support with a spec…"
click at [474, 354] on p "small group instruction" at bounding box center [661, 351] width 408 height 15
click at [423, 354] on input "small group instruction" at bounding box center [415, 351] width 15 height 15
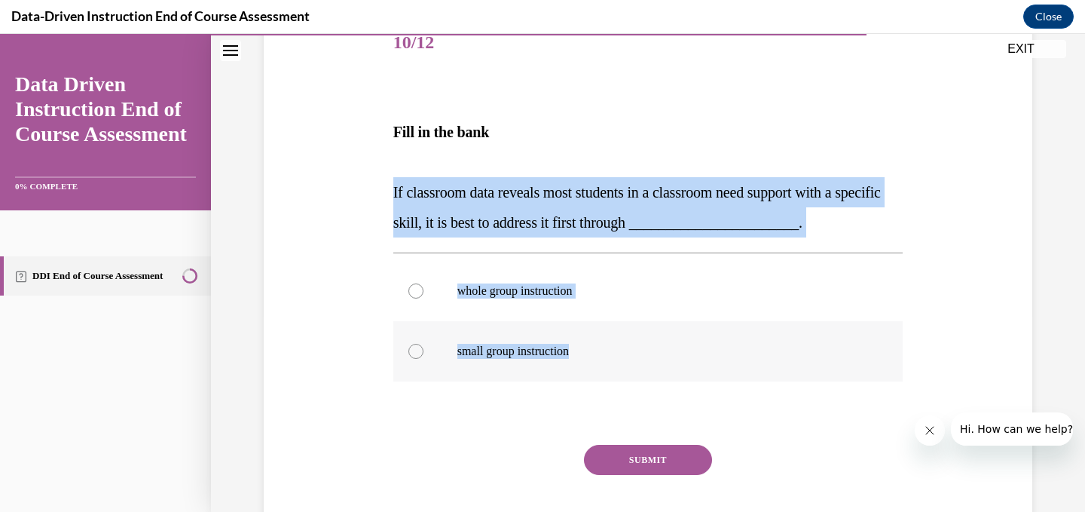
radio input "true"
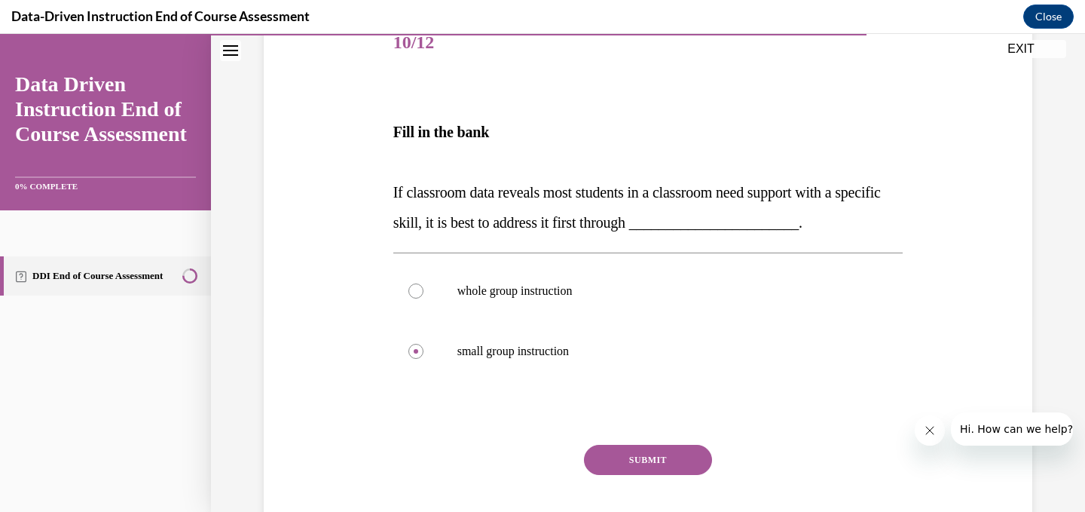
click at [678, 461] on button "SUBMIT" at bounding box center [648, 460] width 128 height 30
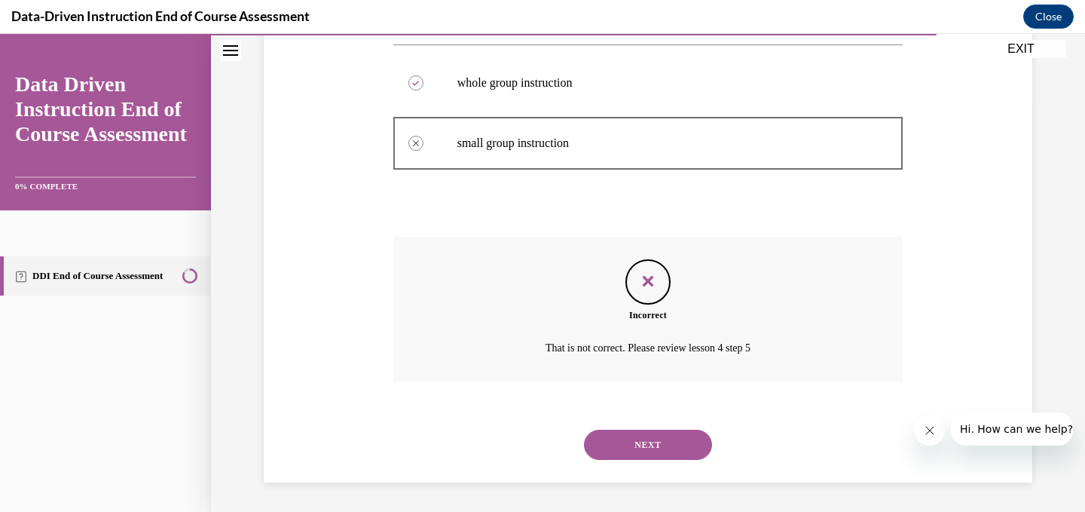
scroll to position [405, 0]
click at [686, 435] on button "NEXT" at bounding box center [648, 444] width 128 height 30
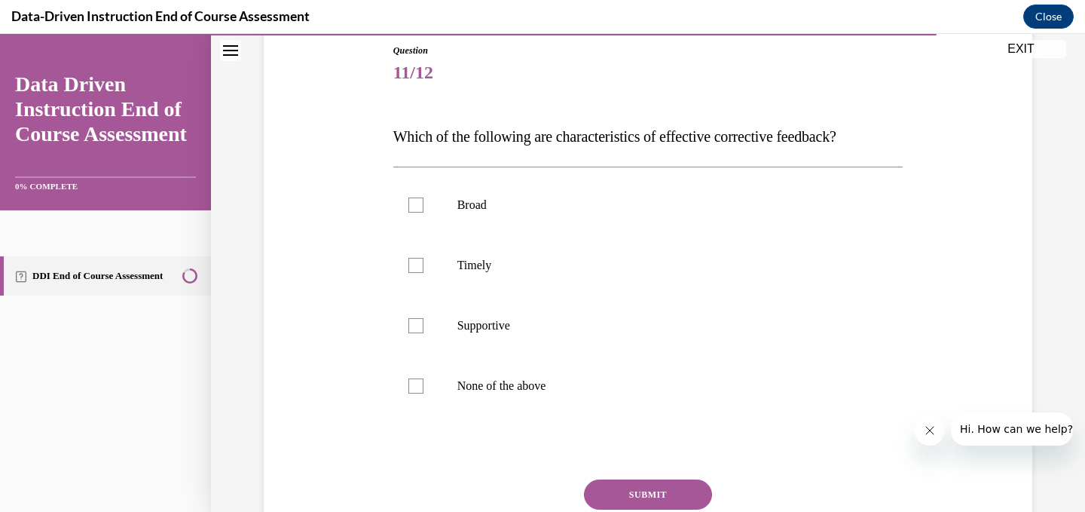
scroll to position [172, 0]
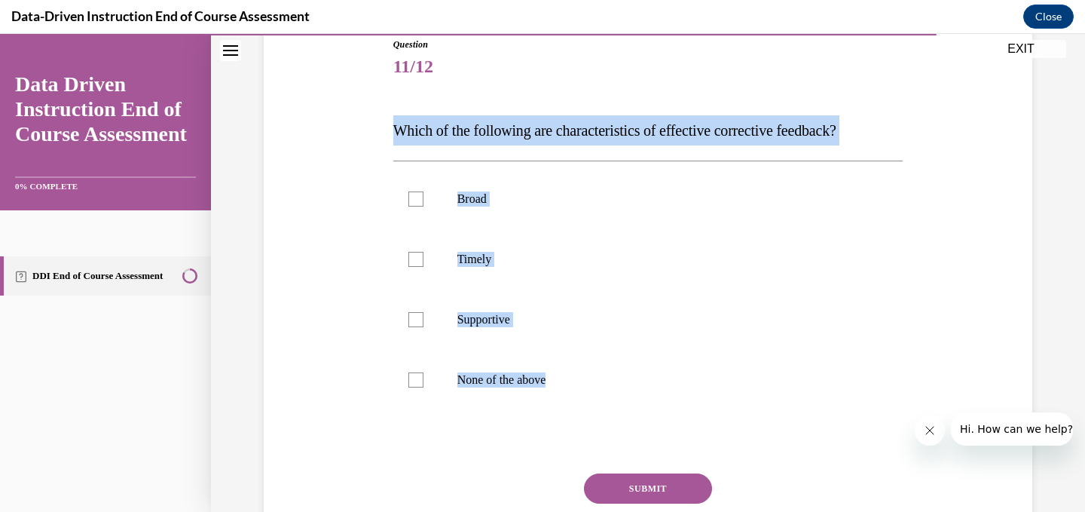
drag, startPoint x: 588, startPoint y: 387, endPoint x: 390, endPoint y: 126, distance: 328.1
click at [390, 127] on div "Question 11/12 Which of the following are characteristics of effective correcti…" at bounding box center [649, 306] width 518 height 582
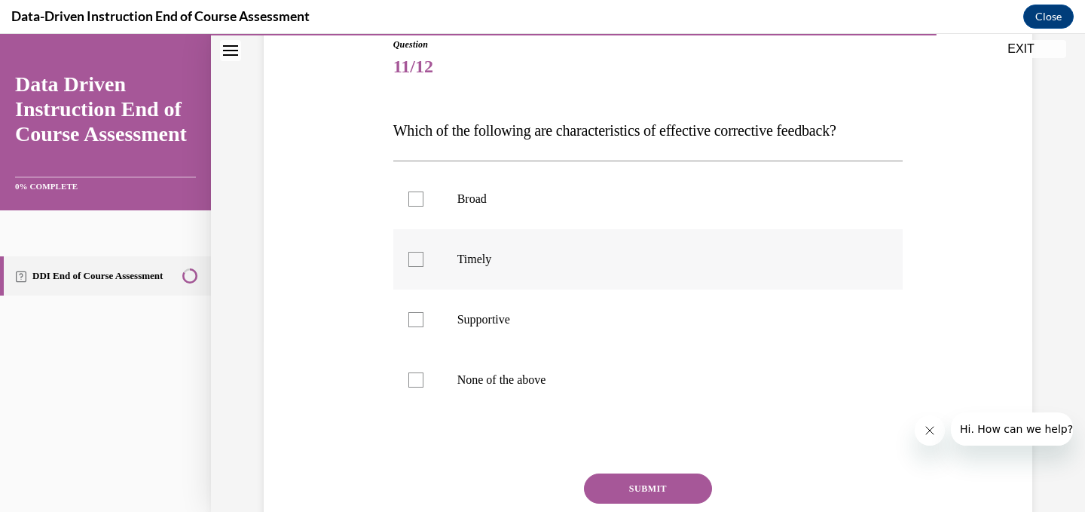
click at [411, 250] on label "Timely" at bounding box center [648, 259] width 510 height 60
click at [411, 252] on input "Timely" at bounding box center [415, 259] width 15 height 15
checkbox input "true"
click at [416, 332] on label "Supportive" at bounding box center [648, 319] width 510 height 60
click at [416, 327] on input "Supportive" at bounding box center [415, 319] width 15 height 15
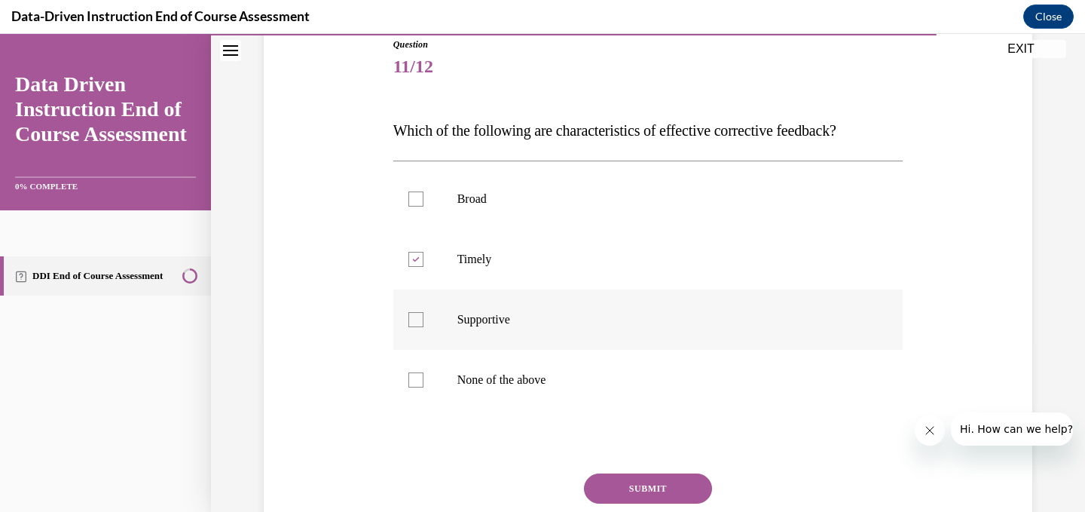
checkbox input "true"
click at [634, 482] on button "SUBMIT" at bounding box center [648, 488] width 128 height 30
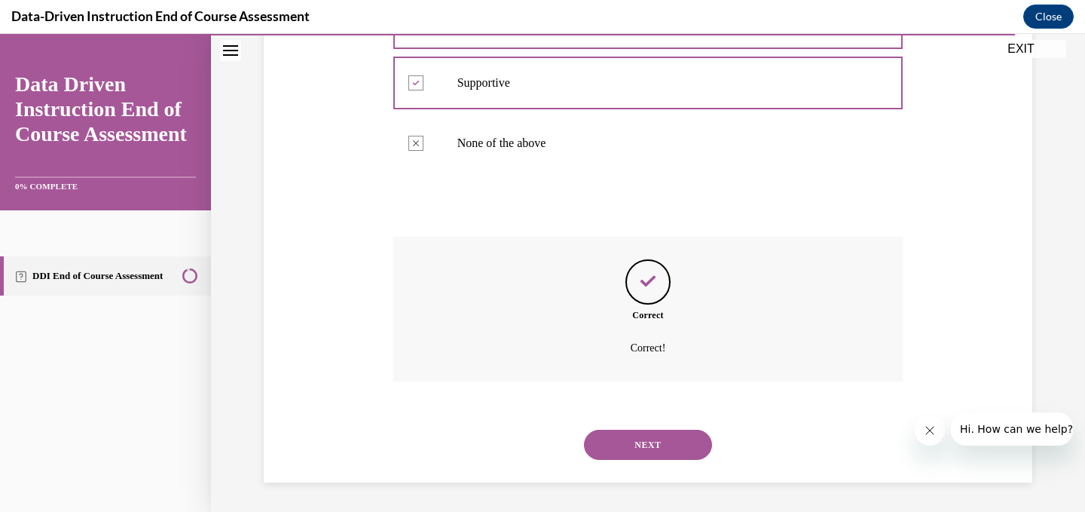
scroll to position [409, 0]
click at [648, 448] on button "NEXT" at bounding box center [648, 444] width 128 height 30
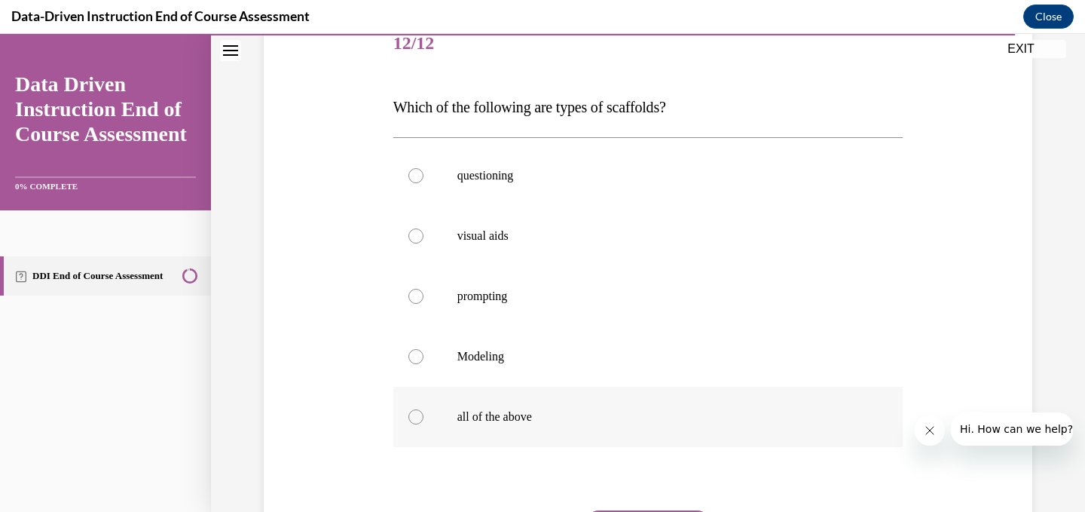
scroll to position [212, 0]
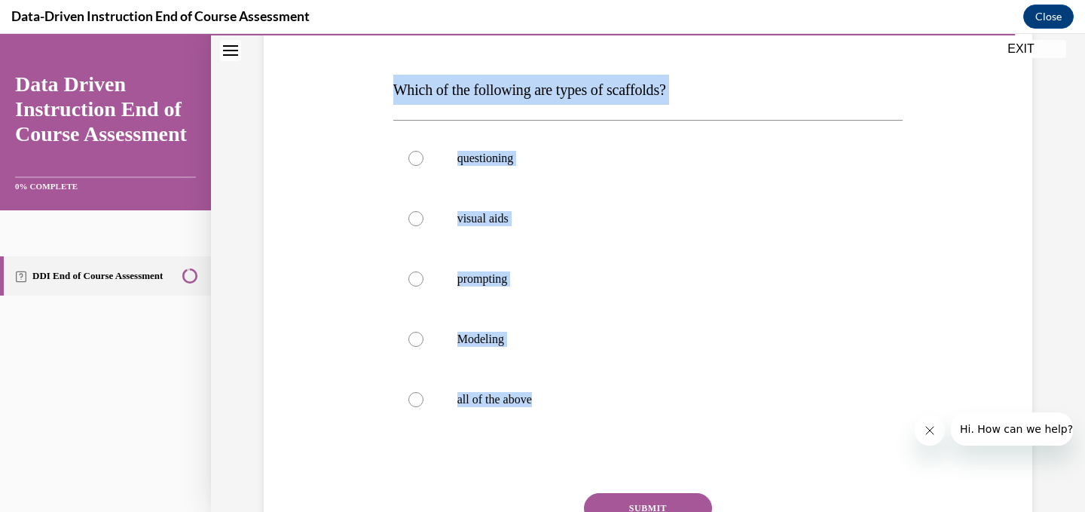
drag, startPoint x: 587, startPoint y: 407, endPoint x: 396, endPoint y: 99, distance: 362.4
click at [396, 99] on div "Question 12/12 Which of the following are types of scaffolds? questioning visua…" at bounding box center [648, 306] width 510 height 619
click at [418, 400] on div at bounding box center [415, 399] width 15 height 15
click at [418, 400] on input "all of the above" at bounding box center [415, 399] width 15 height 15
radio input "true"
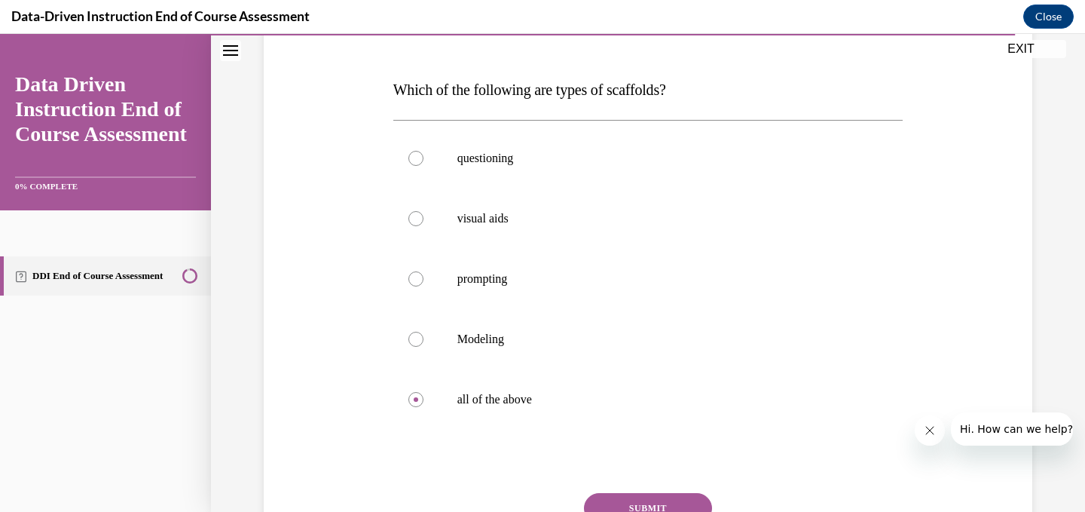
click at [667, 502] on button "SUBMIT" at bounding box center [648, 508] width 128 height 30
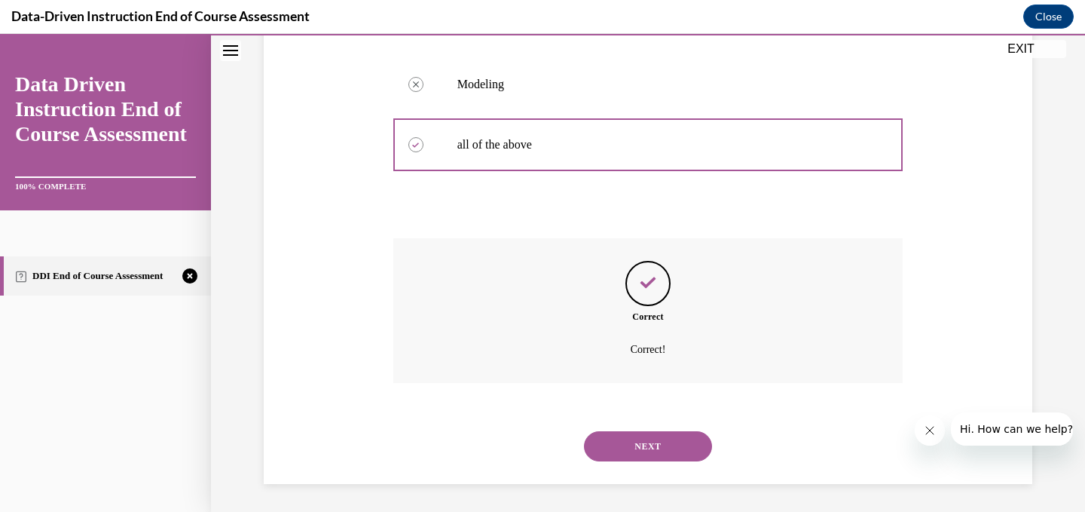
scroll to position [469, 0]
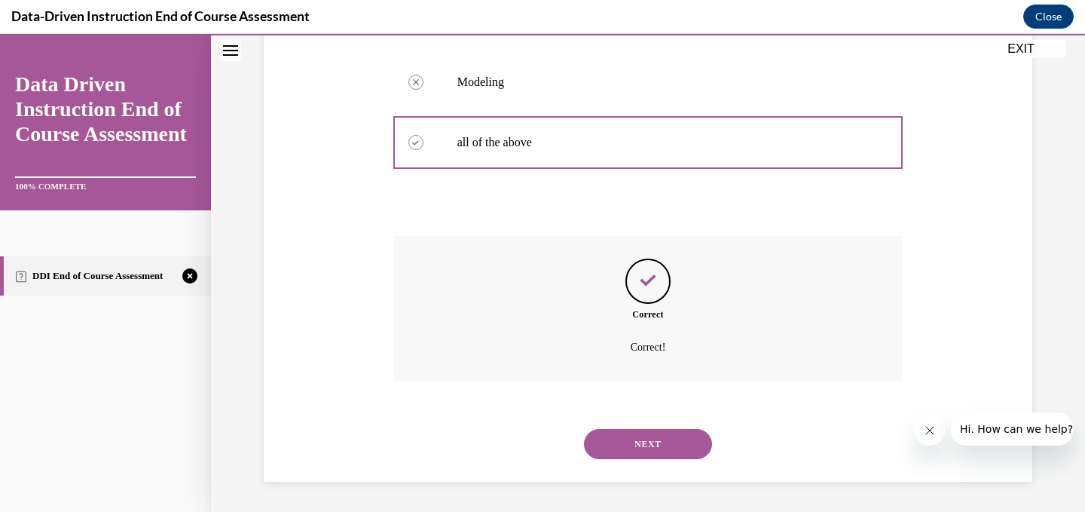
click at [675, 448] on button "NEXT" at bounding box center [648, 444] width 128 height 30
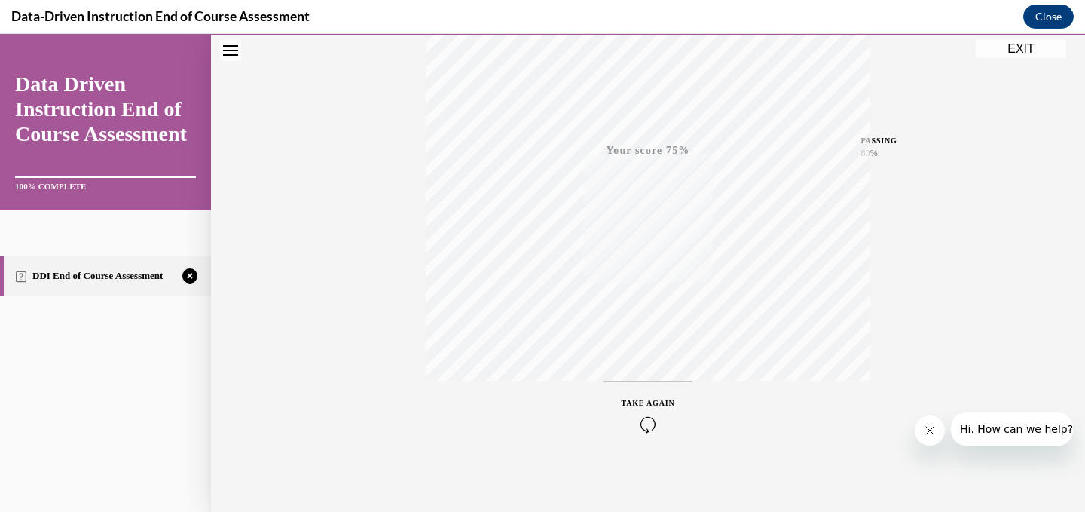
scroll to position [295, 0]
click at [646, 416] on icon "button" at bounding box center [648, 419] width 53 height 17
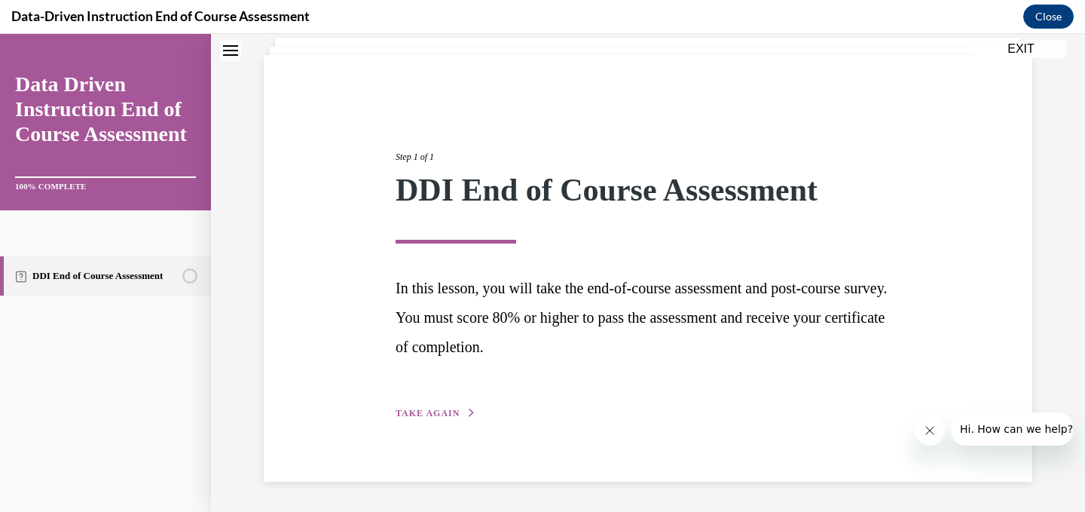
click at [440, 416] on span "TAKE AGAIN" at bounding box center [428, 413] width 64 height 11
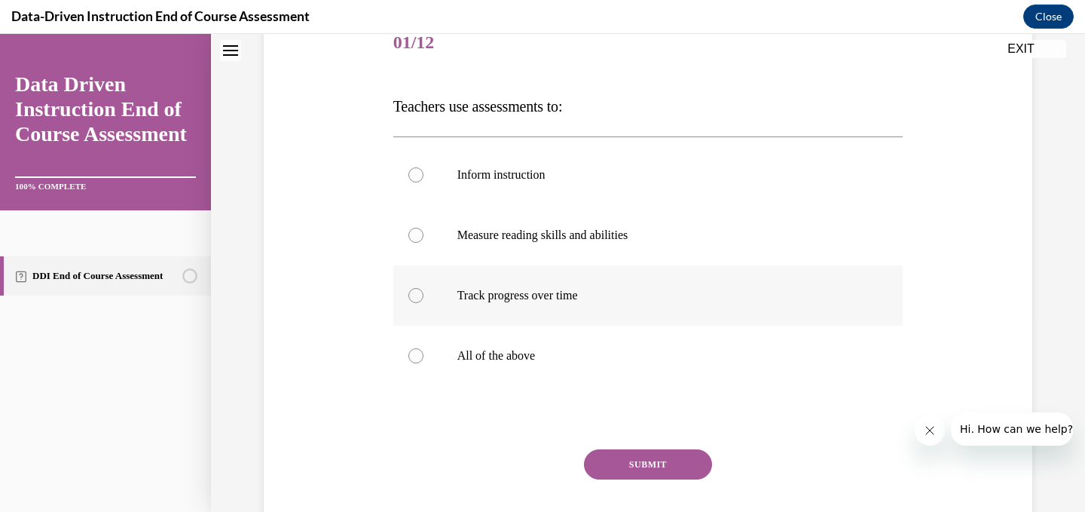
scroll to position [199, 0]
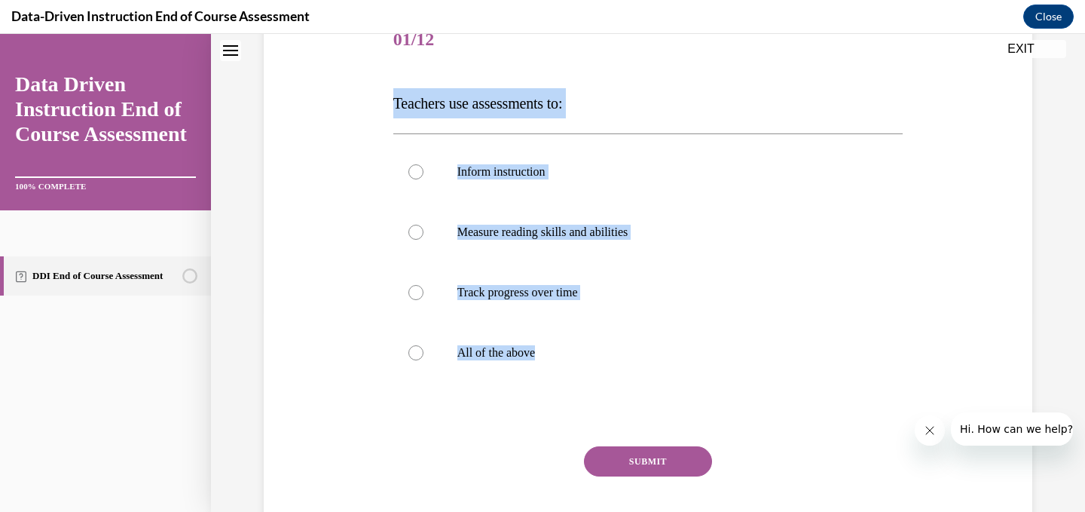
drag, startPoint x: 573, startPoint y: 359, endPoint x: 387, endPoint y: 108, distance: 312.4
click at [387, 108] on div "Question 01/12 Teachers use assessments to: Inform instruction Measure reading …" at bounding box center [648, 267] width 776 height 604
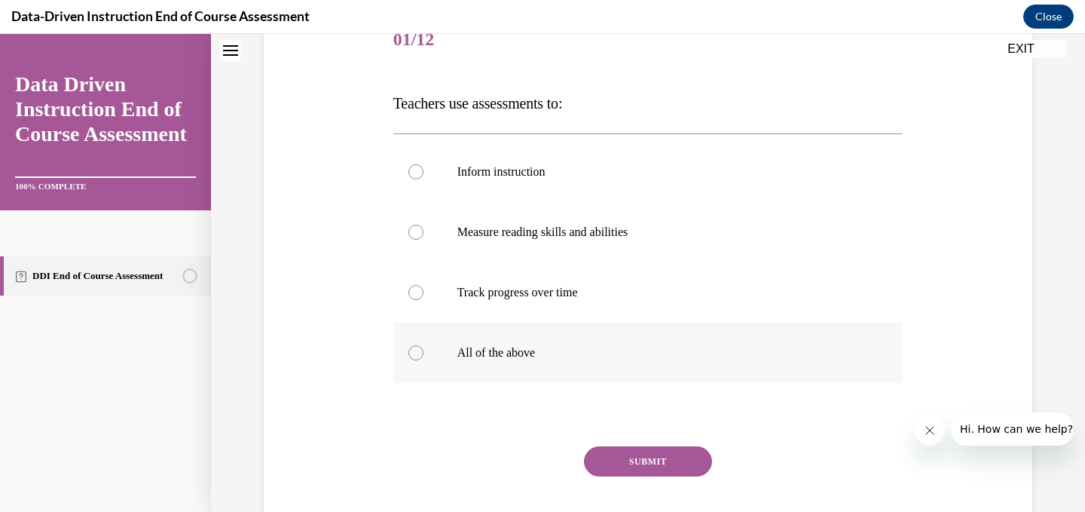
click at [445, 360] on label "All of the above" at bounding box center [648, 352] width 510 height 60
click at [423, 360] on input "All of the above" at bounding box center [415, 352] width 15 height 15
radio input "true"
click at [656, 450] on button "SUBMIT" at bounding box center [648, 461] width 128 height 30
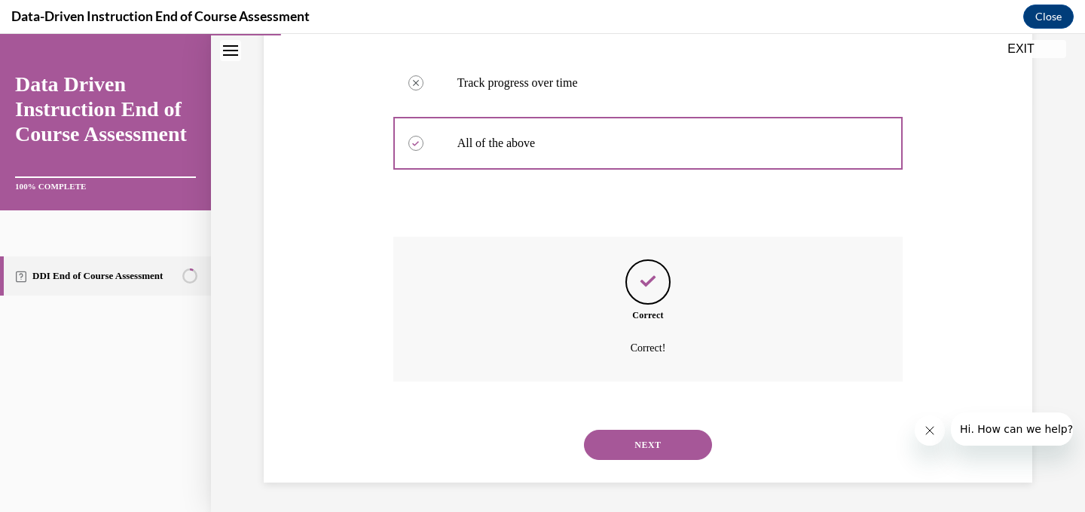
scroll to position [409, 0]
click at [651, 434] on button "NEXT" at bounding box center [648, 444] width 128 height 30
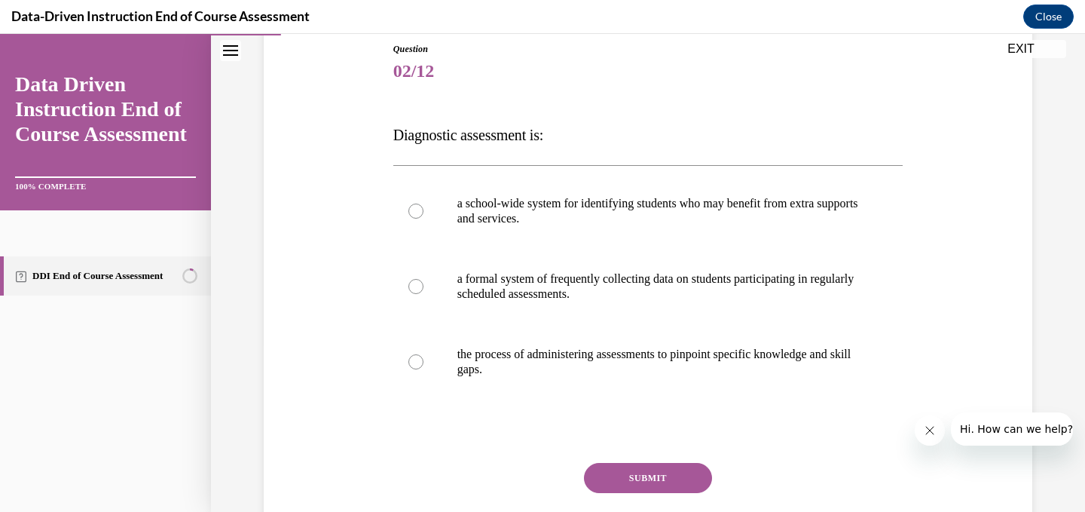
scroll to position [176, 0]
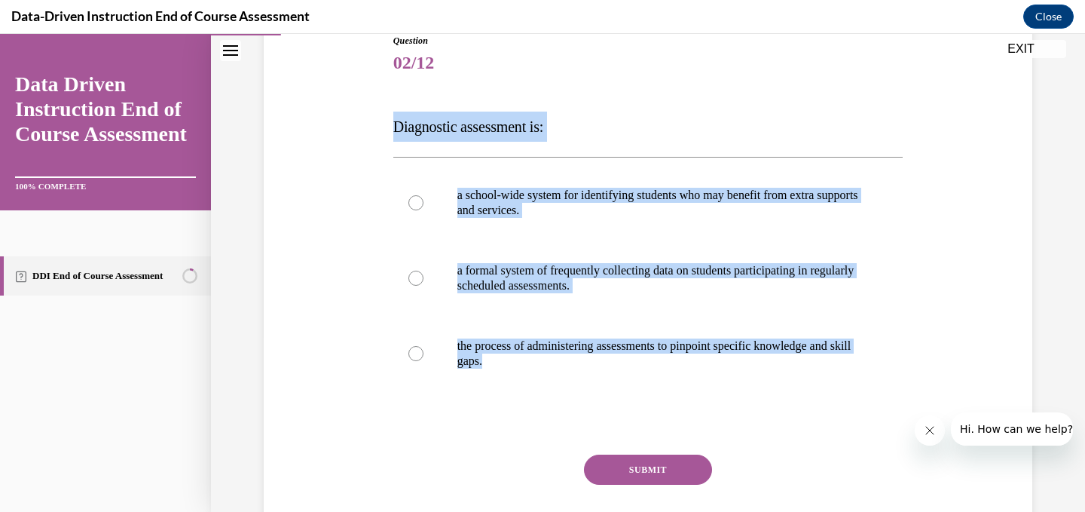
drag, startPoint x: 542, startPoint y: 366, endPoint x: 379, endPoint y: 100, distance: 311.8
click at [379, 100] on div "Question 02/12 Diagnostic assessment is: a school-wide system for identifying s…" at bounding box center [648, 283] width 776 height 589
click at [481, 344] on p "the process of administering assessments to pinpoint specific knowledge and ski…" at bounding box center [661, 353] width 408 height 30
click at [423, 346] on input "the process of administering assessments to pinpoint specific knowledge and ski…" at bounding box center [415, 353] width 15 height 15
radio input "true"
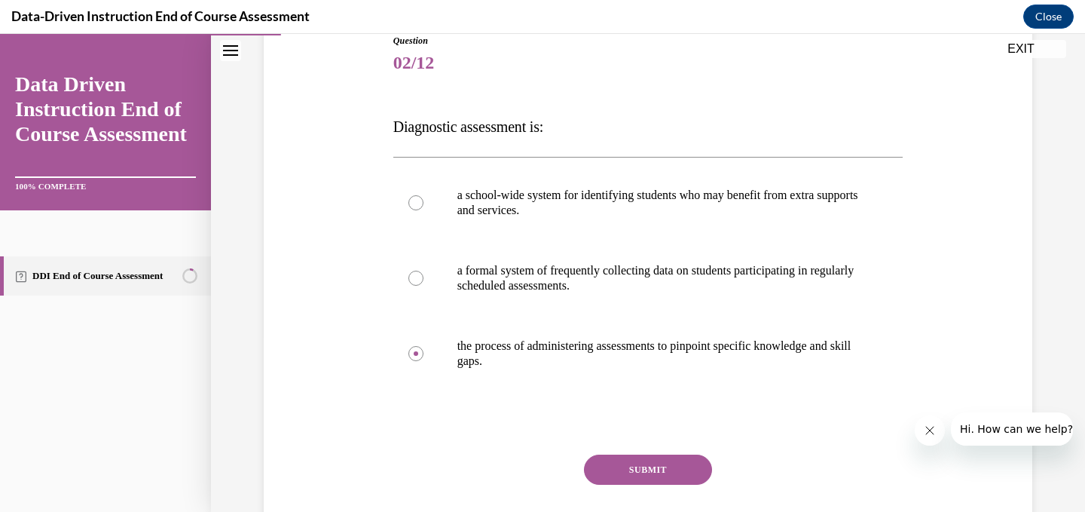
click at [650, 485] on div "SUBMIT" at bounding box center [648, 491] width 510 height 75
click at [667, 472] on button "SUBMIT" at bounding box center [648, 469] width 128 height 30
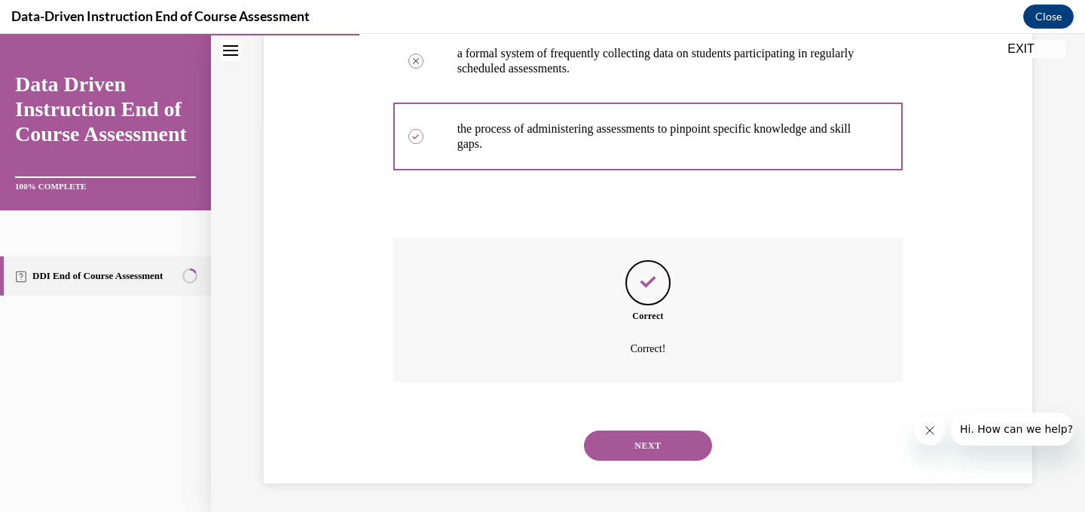
scroll to position [394, 0]
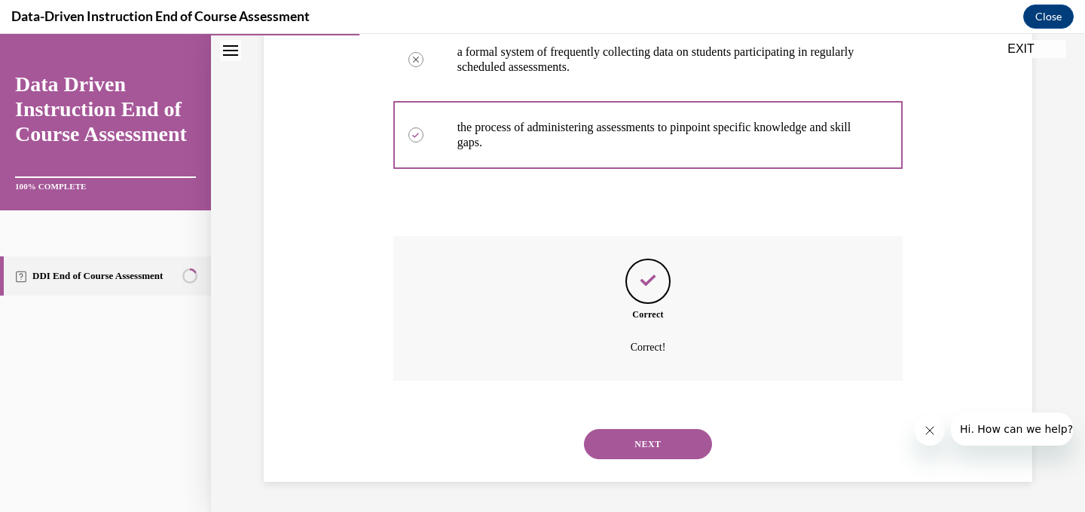
click at [651, 443] on button "NEXT" at bounding box center [648, 444] width 128 height 30
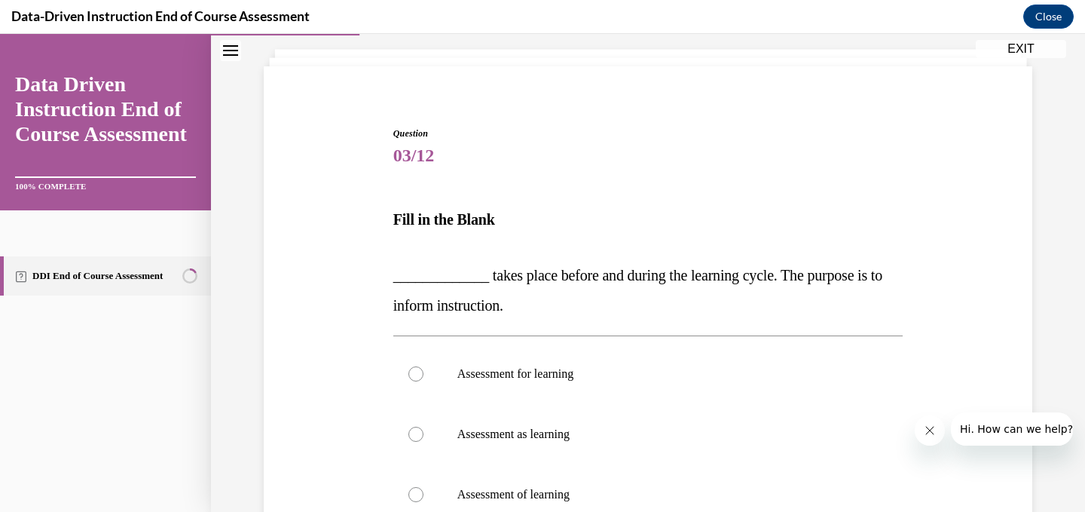
scroll to position [84, 0]
drag, startPoint x: 543, startPoint y: 308, endPoint x: 382, endPoint y: 291, distance: 162.2
click at [382, 291] on div "Question 03/12 Fill in the Blank _____________ takes place before and during th…" at bounding box center [648, 395] width 776 height 630
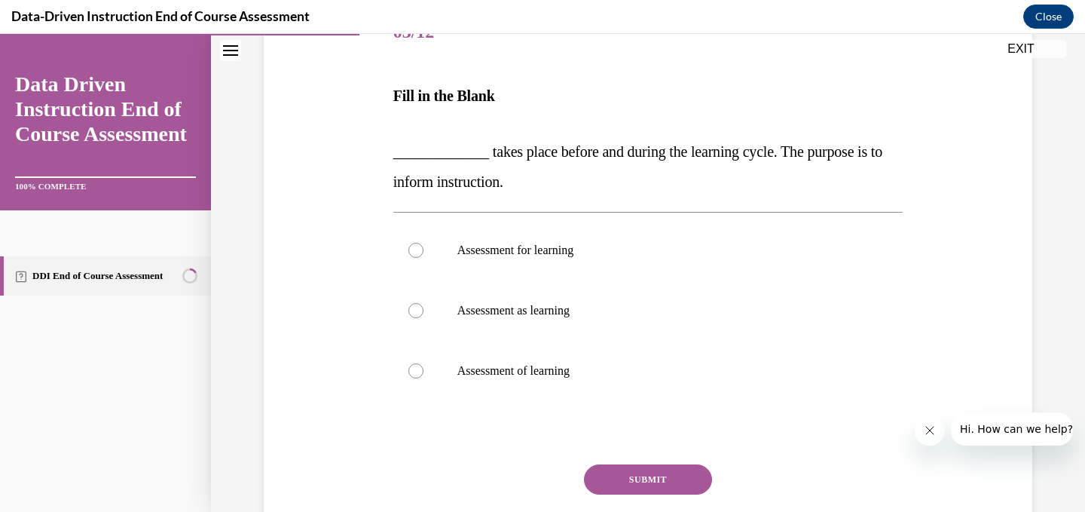
scroll to position [211, 0]
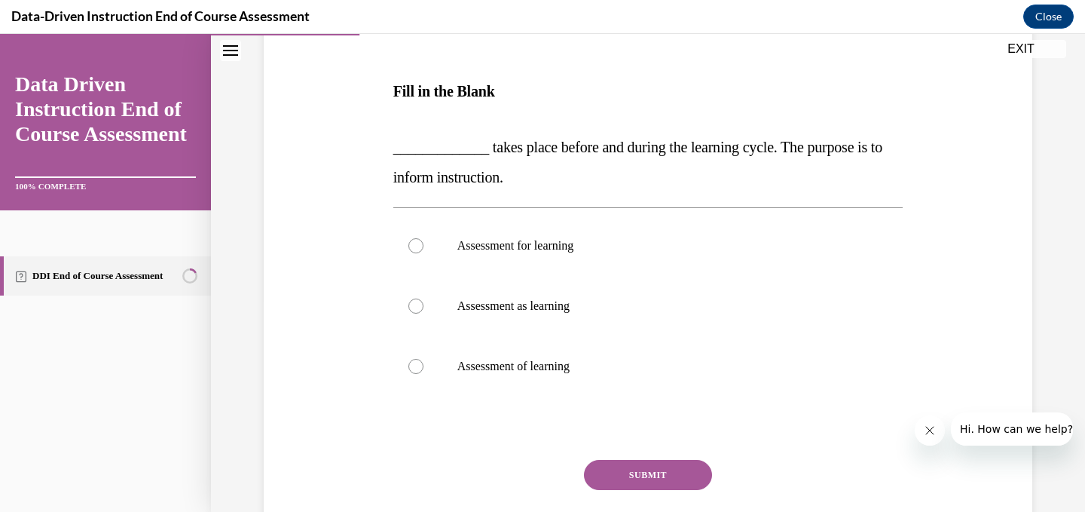
drag, startPoint x: 597, startPoint y: 369, endPoint x: 353, endPoint y: 157, distance: 323.1
click at [353, 157] on div "Question 03/12 Fill in the Blank _____________ takes place before and during th…" at bounding box center [648, 268] width 776 height 630
click at [466, 245] on p "Assessment for learning" at bounding box center [661, 245] width 408 height 15
click at [423, 245] on input "Assessment for learning" at bounding box center [415, 245] width 15 height 15
radio input "true"
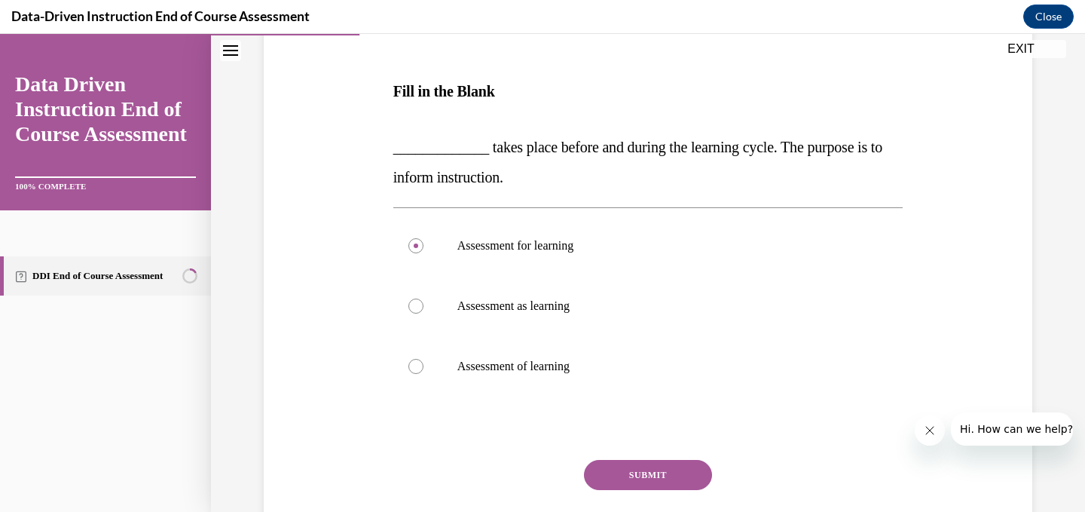
click at [670, 475] on button "SUBMIT" at bounding box center [648, 475] width 128 height 30
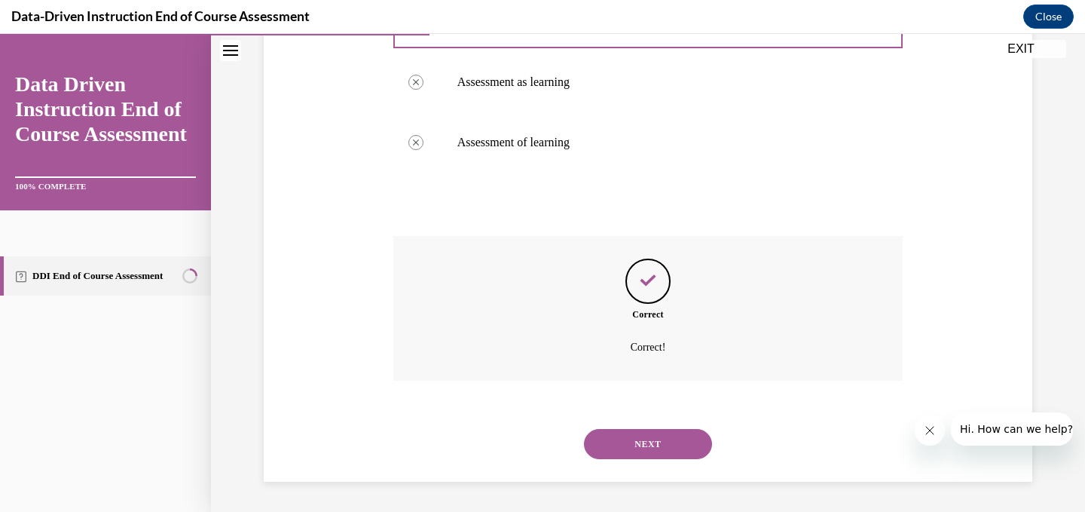
click at [635, 454] on button "NEXT" at bounding box center [648, 444] width 128 height 30
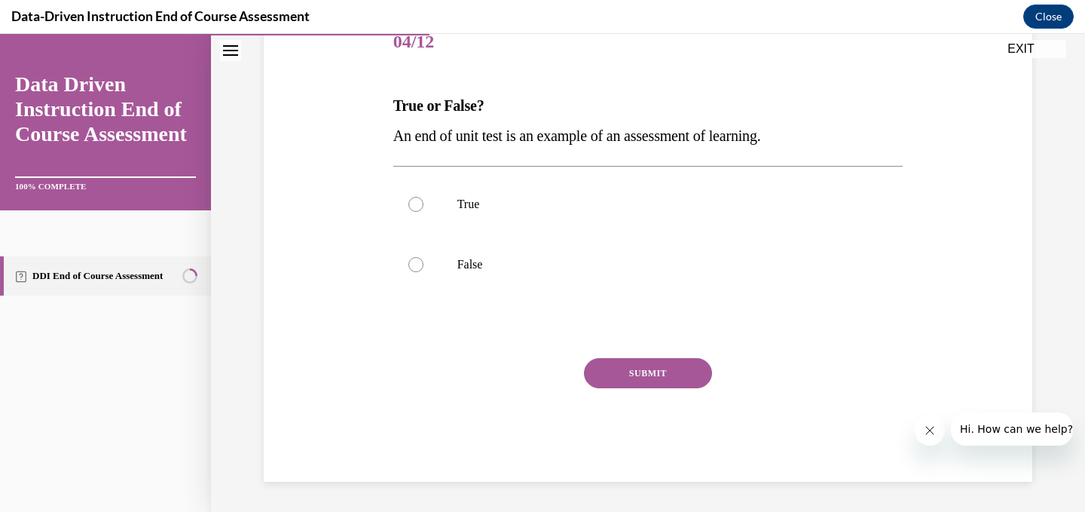
scroll to position [196, 0]
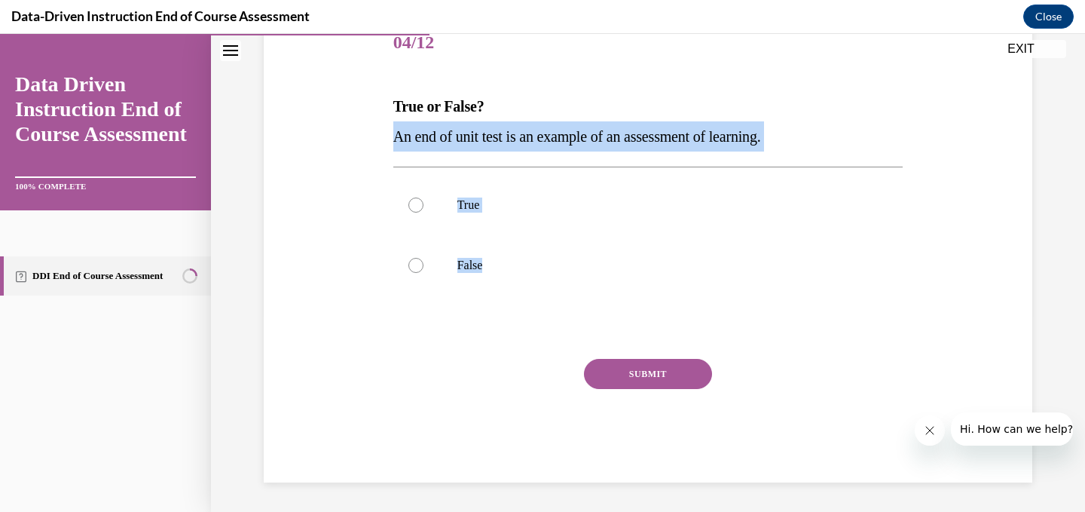
drag, startPoint x: 522, startPoint y: 280, endPoint x: 387, endPoint y: 137, distance: 196.1
click at [387, 137] on div "Question 04/12 True or False? An end of unit test is an example of an assessmen…" at bounding box center [648, 225] width 776 height 514
click at [420, 197] on label "True" at bounding box center [648, 205] width 510 height 60
click at [420, 197] on input "True" at bounding box center [415, 204] width 15 height 15
radio input "true"
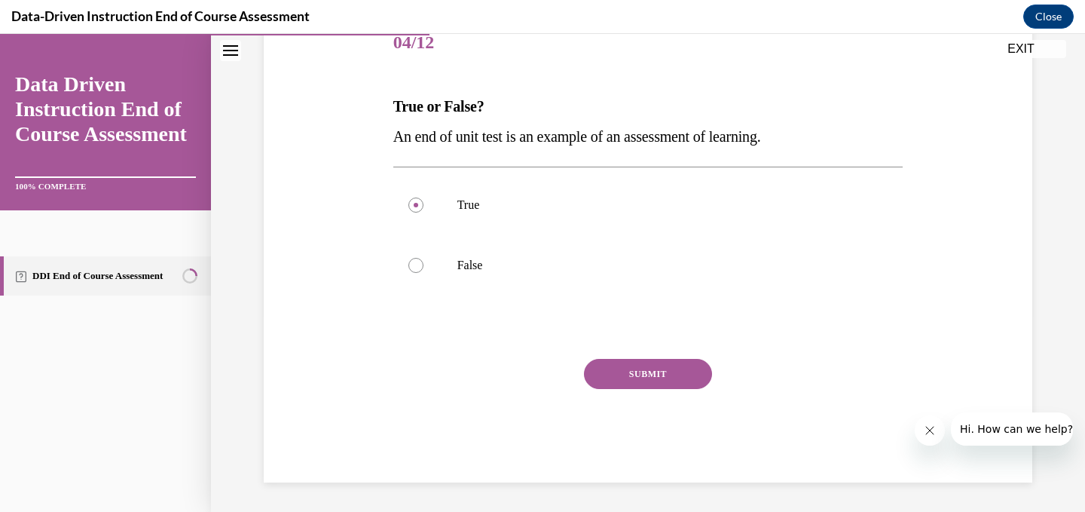
click at [613, 379] on button "SUBMIT" at bounding box center [648, 374] width 128 height 30
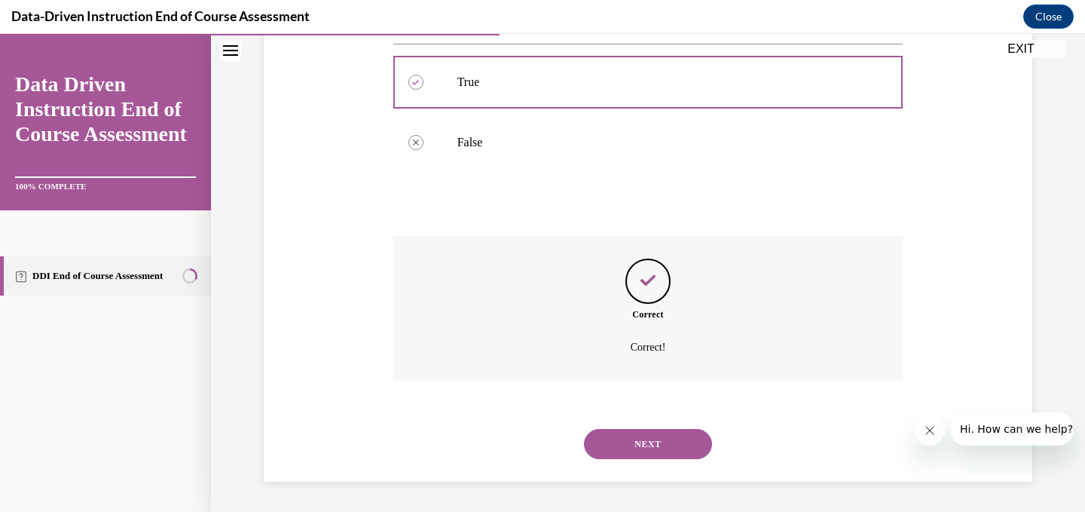
scroll to position [319, 0]
click at [662, 455] on button "NEXT" at bounding box center [648, 444] width 128 height 30
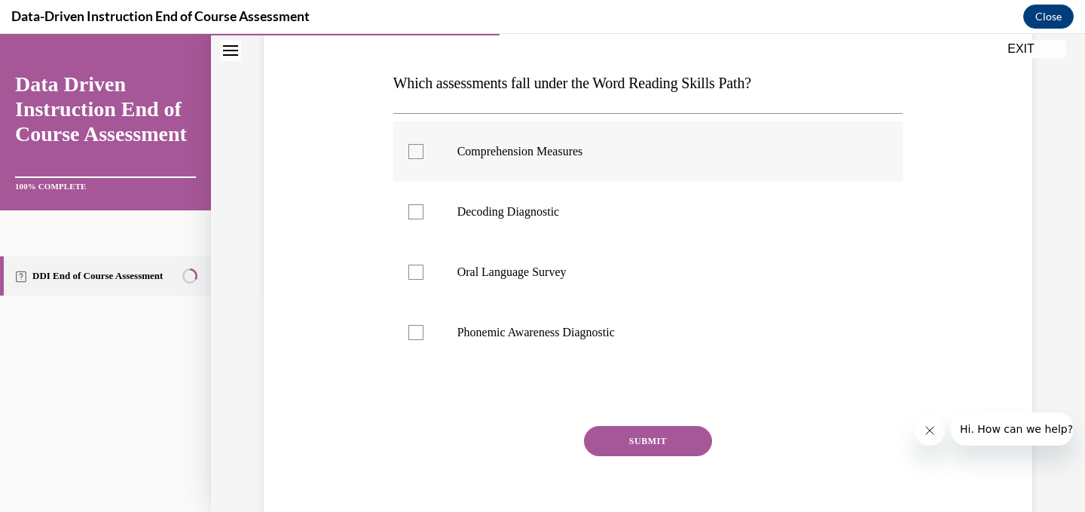
scroll to position [206, 0]
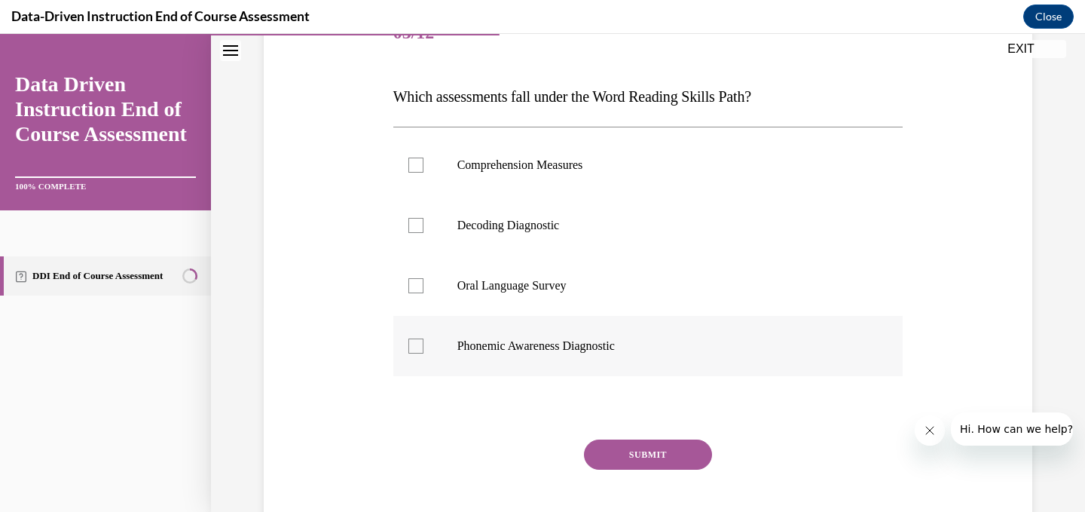
click at [515, 353] on label "Phonemic Awareness Diagnostic" at bounding box center [648, 346] width 510 height 60
click at [423, 353] on input "Phonemic Awareness Diagnostic" at bounding box center [415, 345] width 15 height 15
checkbox input "true"
click at [531, 226] on p "Decoding Diagnostic" at bounding box center [661, 225] width 408 height 15
click at [423, 226] on input "Decoding Diagnostic" at bounding box center [415, 225] width 15 height 15
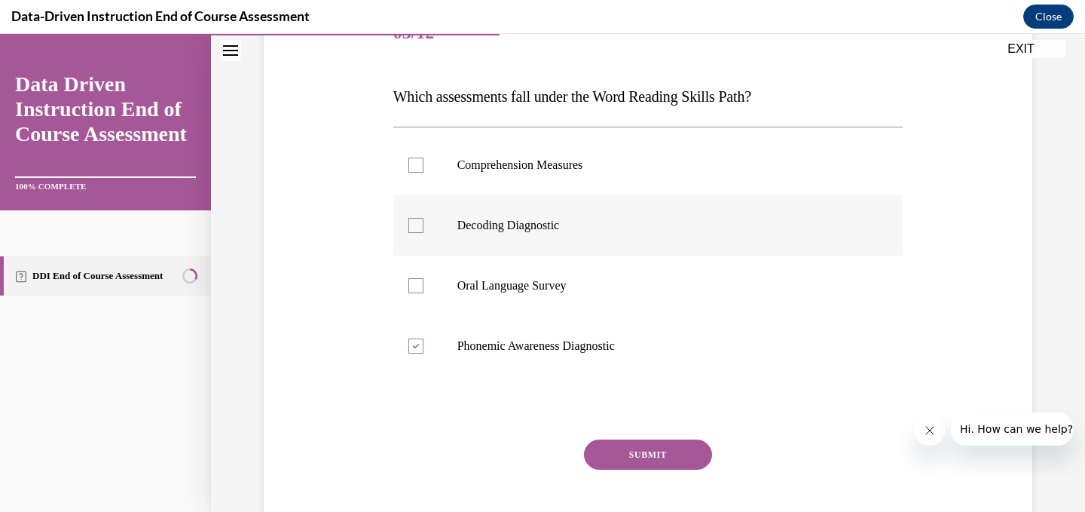
checkbox input "true"
click at [638, 453] on button "SUBMIT" at bounding box center [648, 454] width 128 height 30
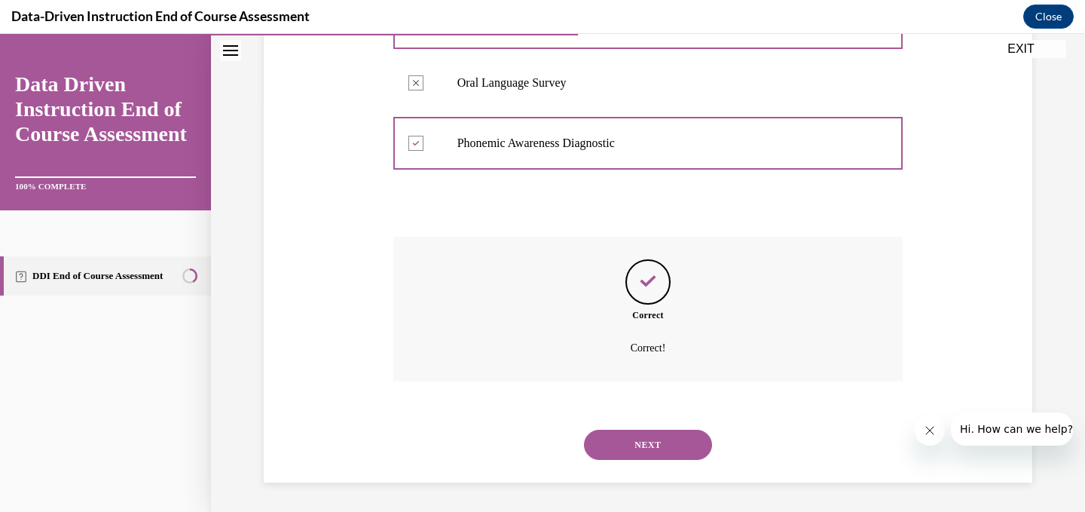
scroll to position [409, 0]
click at [658, 454] on button "NEXT" at bounding box center [648, 444] width 128 height 30
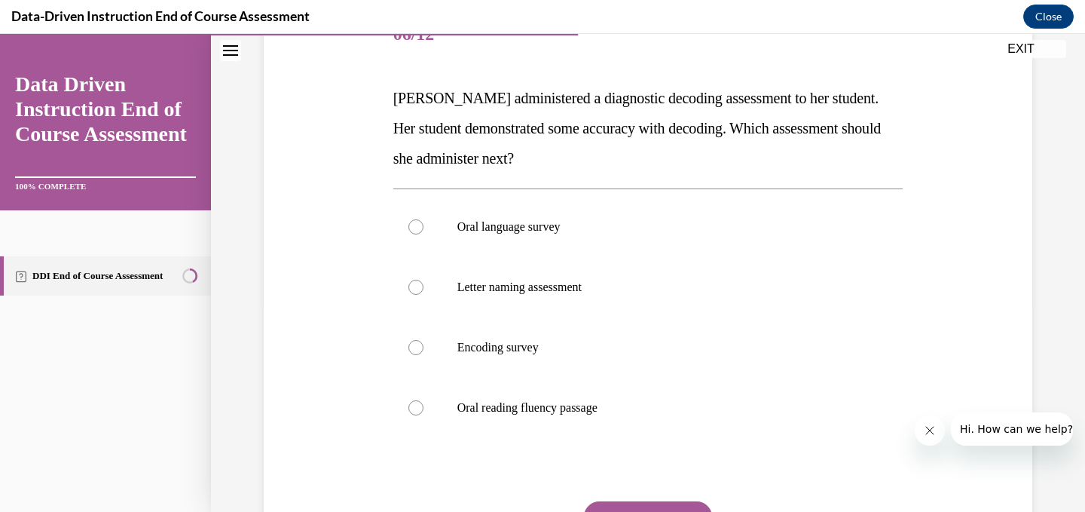
scroll to position [222, 0]
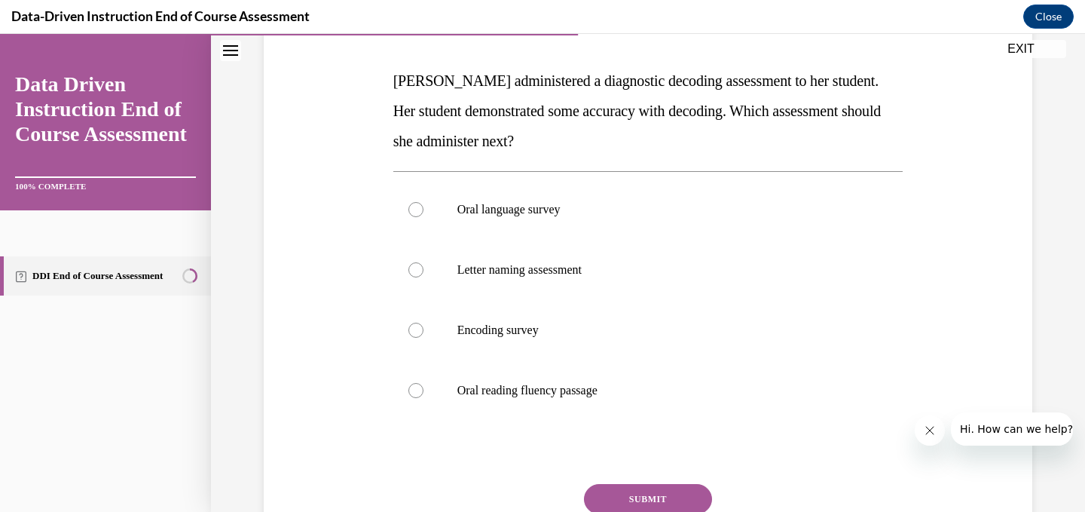
drag, startPoint x: 630, startPoint y: 393, endPoint x: 380, endPoint y: 88, distance: 393.5
click at [380, 88] on div "Question 06/12 Mrs. Lee administered a diagnostic decoding assessment to her st…" at bounding box center [648, 275] width 776 height 665
click at [478, 338] on label "Encoding survey" at bounding box center [648, 330] width 510 height 60
click at [423, 338] on input "Encoding survey" at bounding box center [415, 329] width 15 height 15
radio input "true"
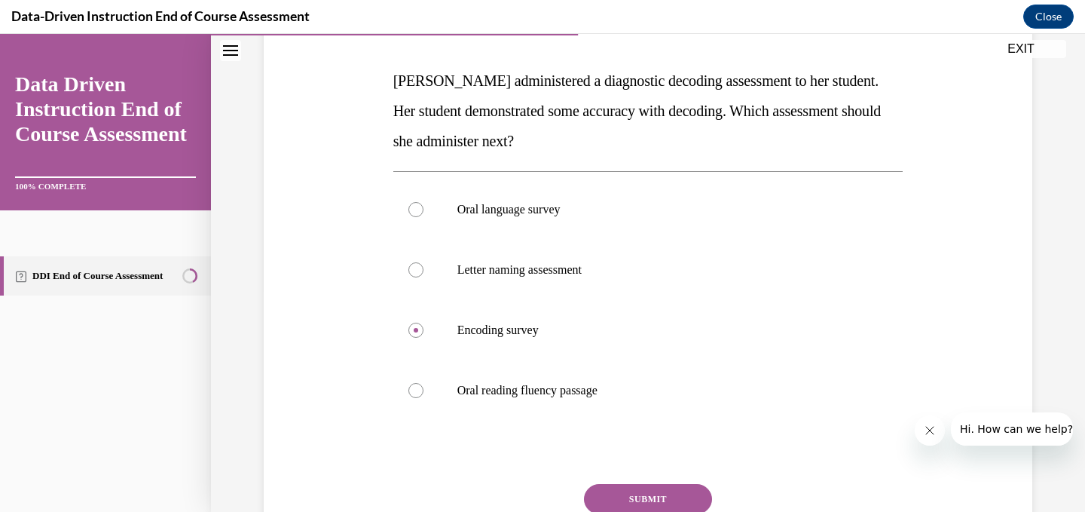
click at [616, 503] on button "SUBMIT" at bounding box center [648, 499] width 128 height 30
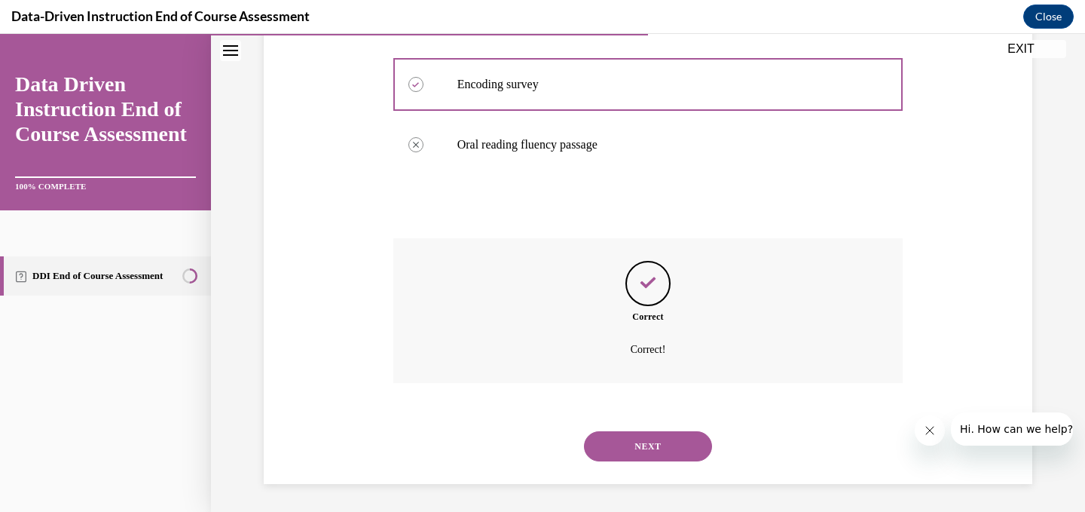
scroll to position [469, 0]
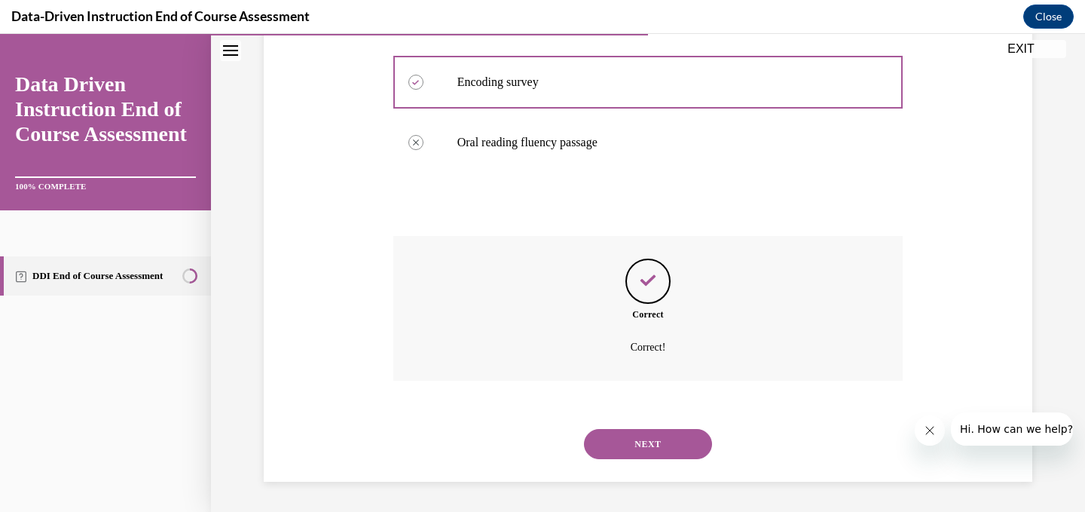
click at [652, 450] on button "NEXT" at bounding box center [648, 444] width 128 height 30
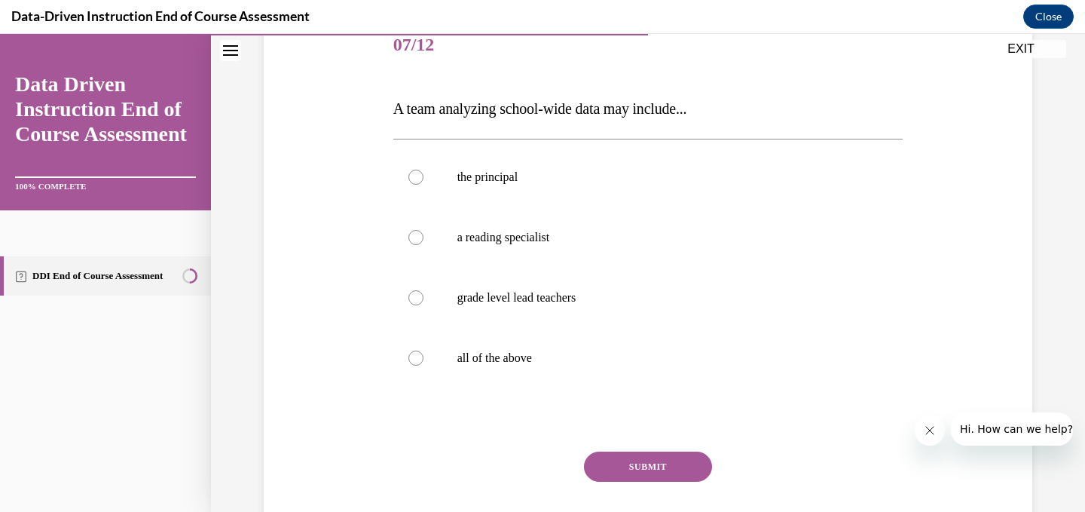
scroll to position [209, 0]
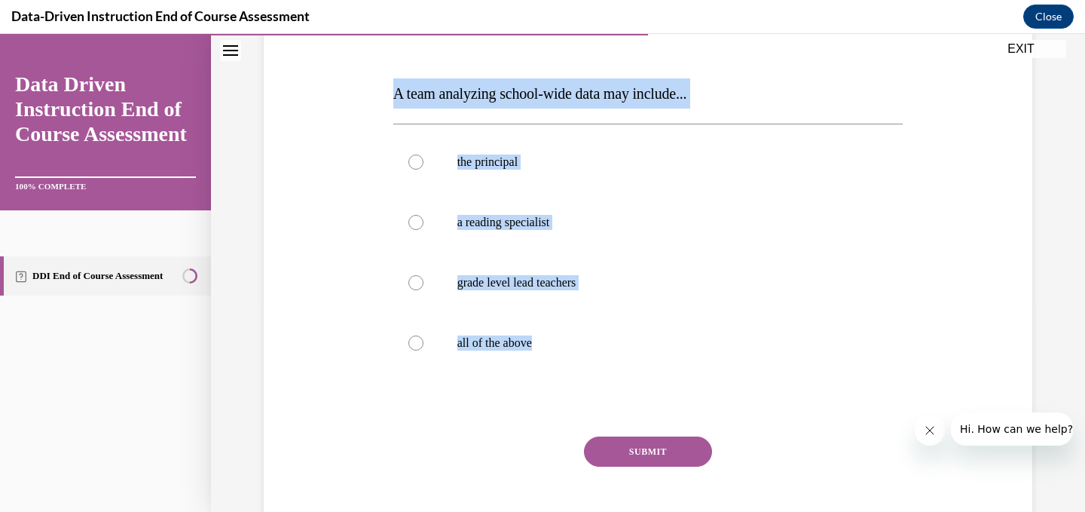
drag, startPoint x: 576, startPoint y: 348, endPoint x: 391, endPoint y: 104, distance: 306.5
click at [391, 104] on div "Question 07/12 A team analyzing school-wide data may include... the principal a…" at bounding box center [649, 269] width 518 height 582
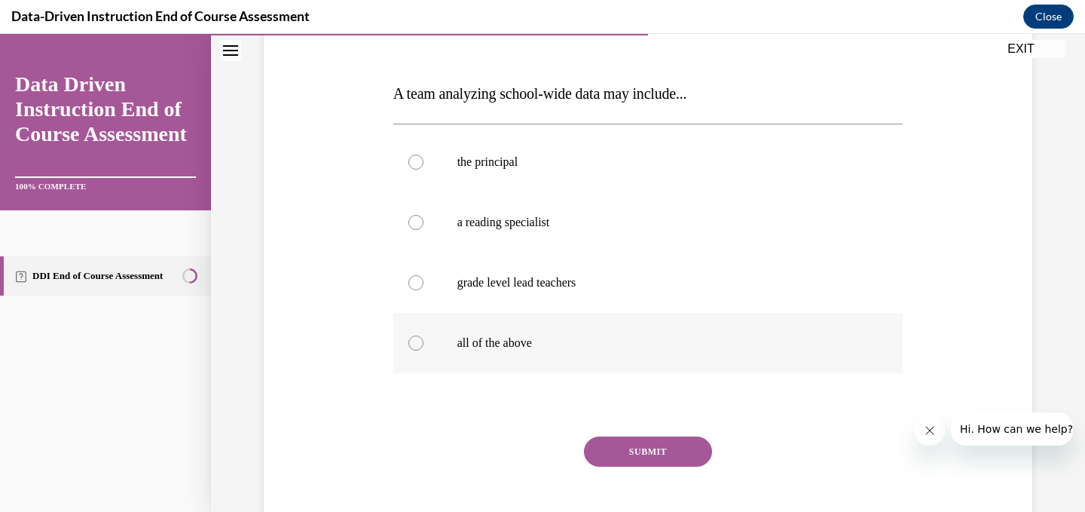
click at [453, 340] on label "all of the above" at bounding box center [648, 343] width 510 height 60
click at [423, 340] on input "all of the above" at bounding box center [415, 342] width 15 height 15
radio input "true"
click at [645, 454] on button "SUBMIT" at bounding box center [648, 451] width 128 height 30
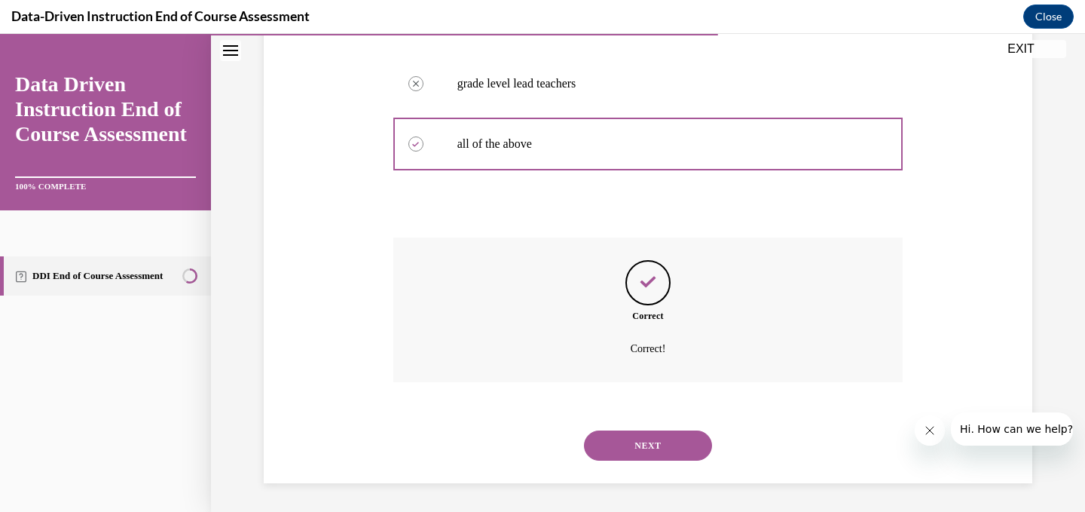
scroll to position [409, 0]
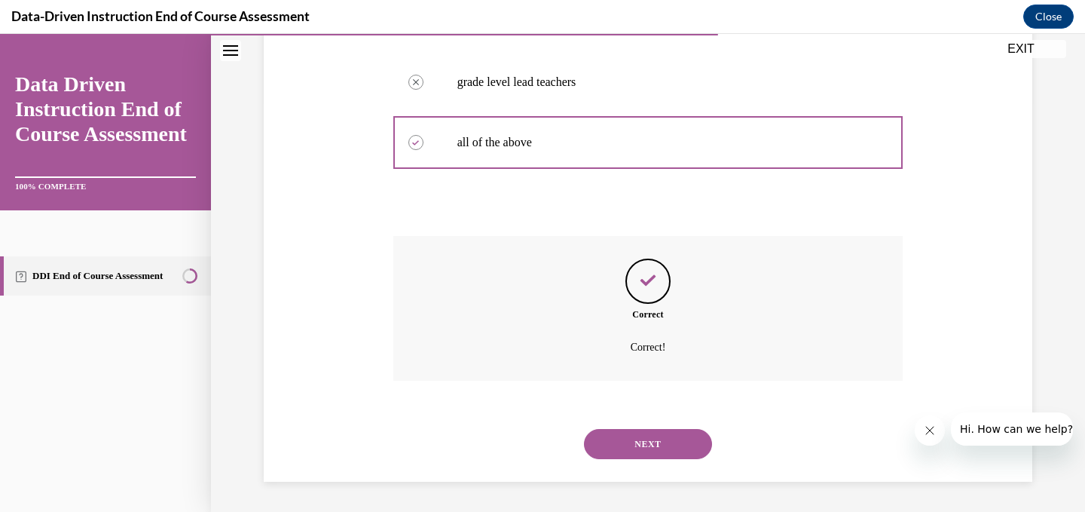
click at [649, 441] on button "NEXT" at bounding box center [648, 444] width 128 height 30
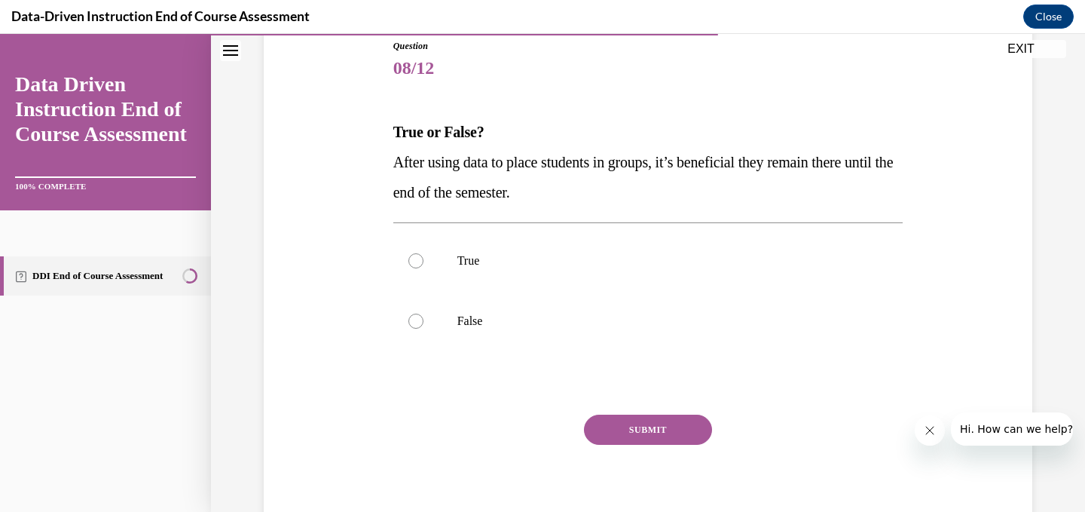
scroll to position [167, 0]
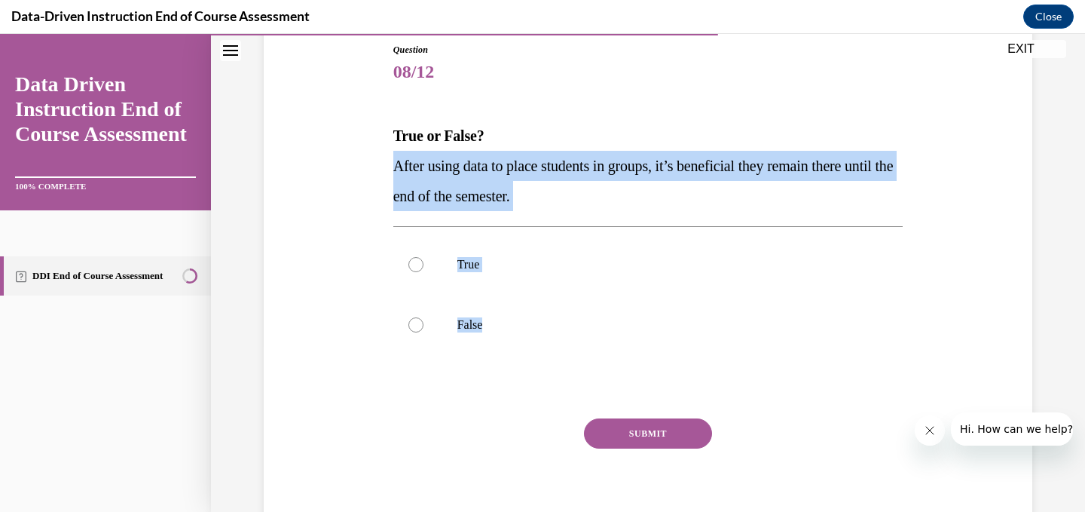
drag, startPoint x: 532, startPoint y: 333, endPoint x: 377, endPoint y: 164, distance: 229.3
click at [377, 164] on div "Question 08/12 True or False? After using data to place students in groups, it’…" at bounding box center [648, 270] width 776 height 544
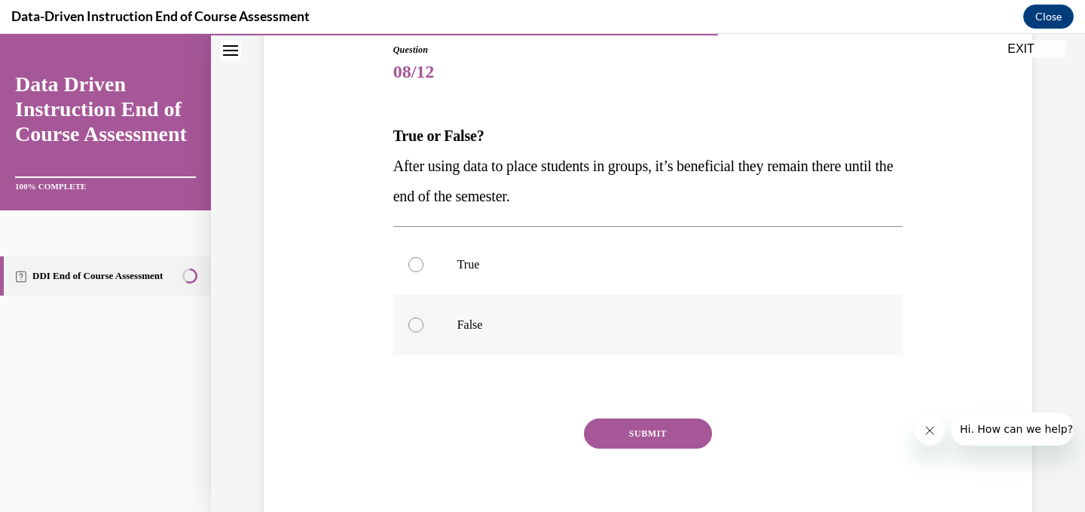
click at [472, 336] on label "False" at bounding box center [648, 325] width 510 height 60
click at [423, 332] on input "False" at bounding box center [415, 324] width 15 height 15
radio input "true"
click at [675, 455] on div "SUBMIT" at bounding box center [648, 455] width 510 height 75
click at [678, 434] on button "SUBMIT" at bounding box center [648, 433] width 128 height 30
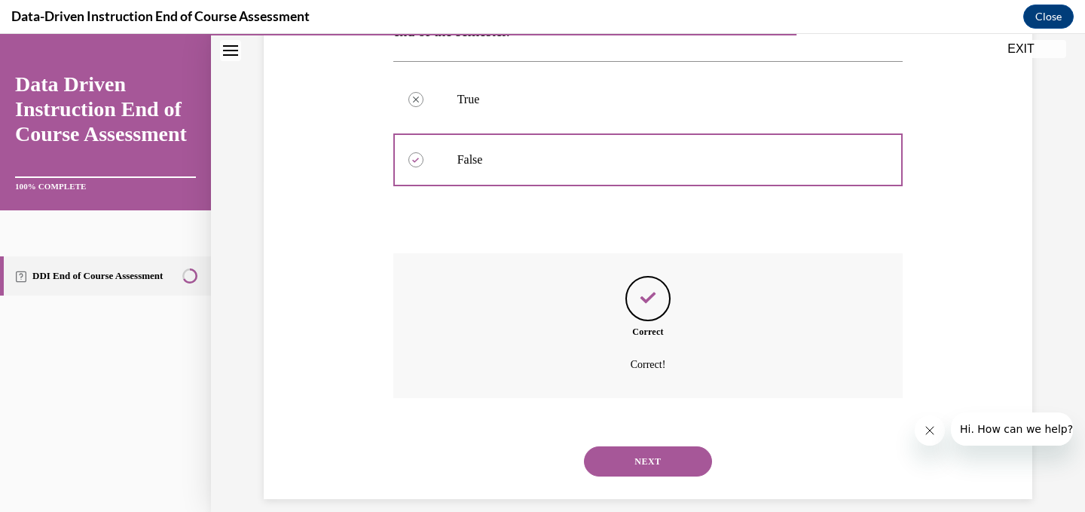
scroll to position [349, 0]
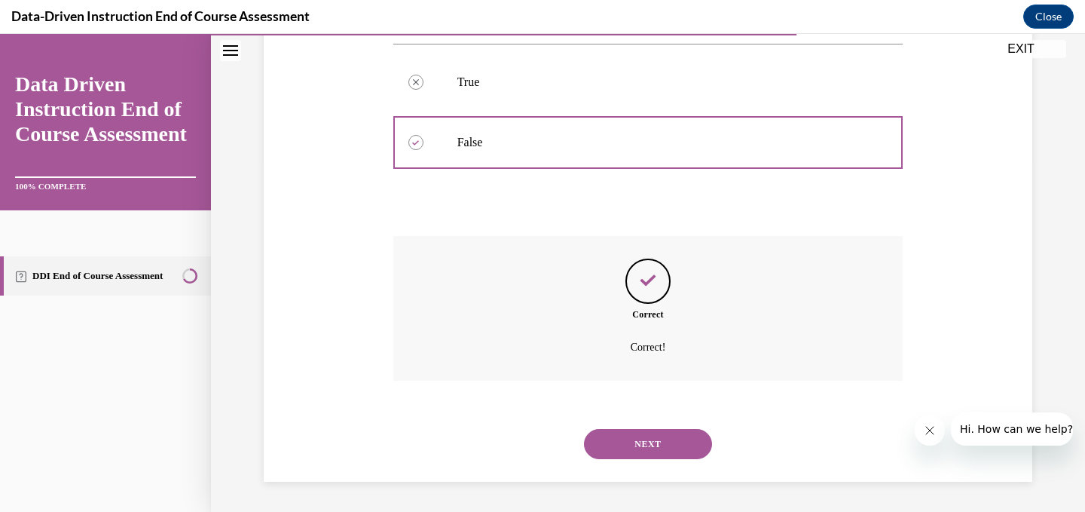
click at [634, 438] on button "NEXT" at bounding box center [648, 444] width 128 height 30
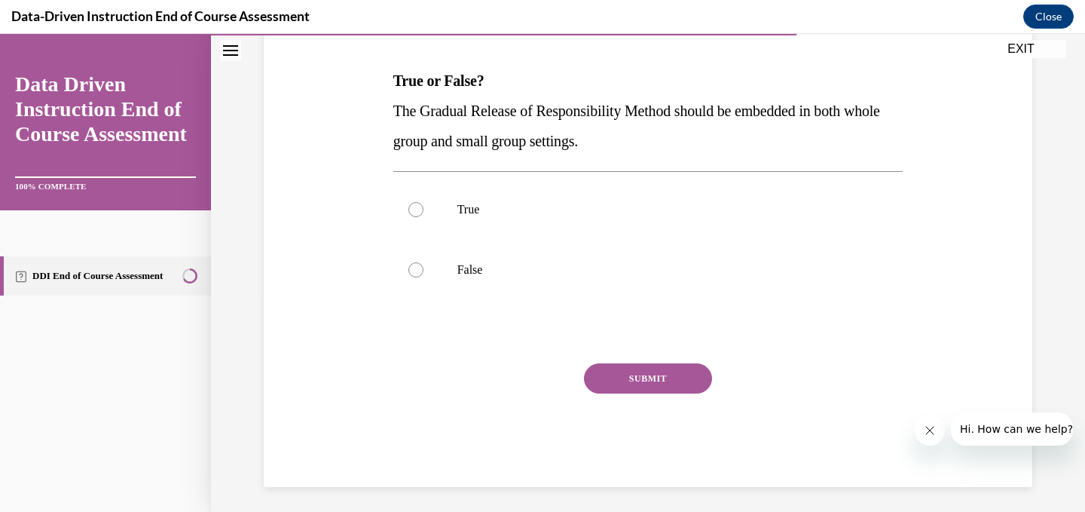
scroll to position [227, 0]
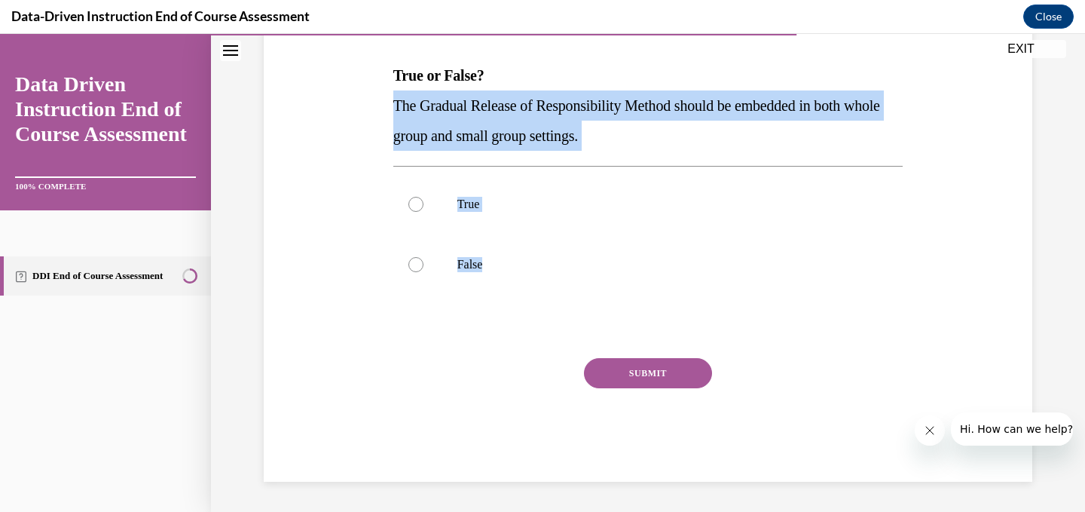
drag, startPoint x: 555, startPoint y: 289, endPoint x: 362, endPoint y: 101, distance: 269.6
click at [362, 102] on div "Question 09/12 True or False? The Gradual Release of Responsibility Method shou…" at bounding box center [648, 209] width 776 height 544
click at [435, 202] on label "True" at bounding box center [648, 204] width 510 height 60
click at [423, 202] on input "True" at bounding box center [415, 204] width 15 height 15
radio input "true"
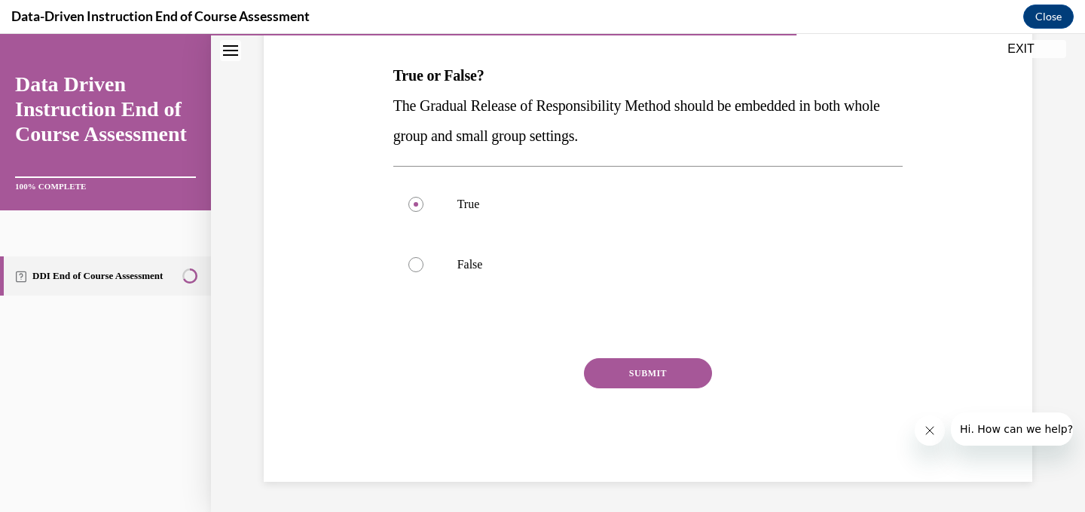
click at [694, 370] on button "SUBMIT" at bounding box center [648, 373] width 128 height 30
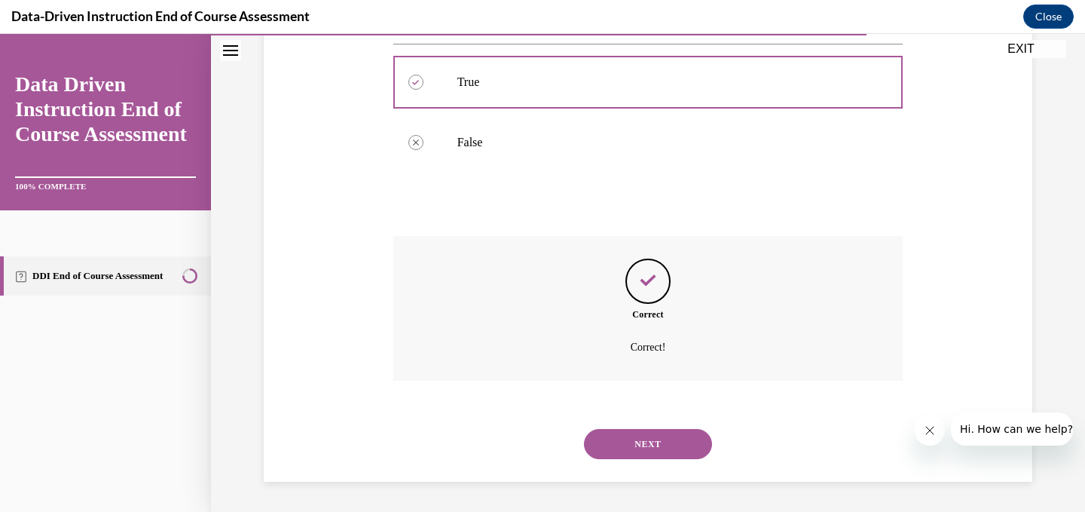
scroll to position [348, 0]
click at [653, 431] on button "NEXT" at bounding box center [648, 444] width 128 height 30
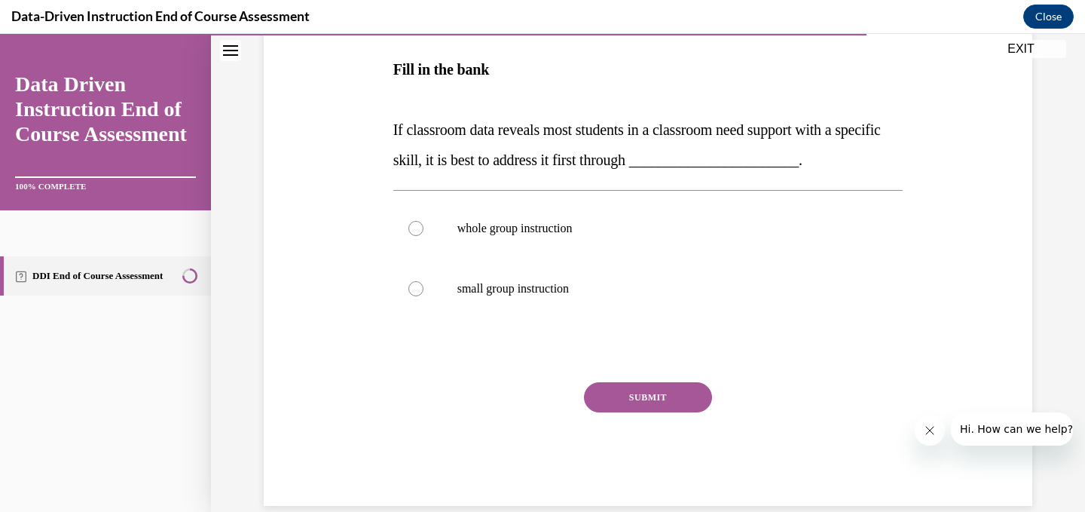
scroll to position [264, 0]
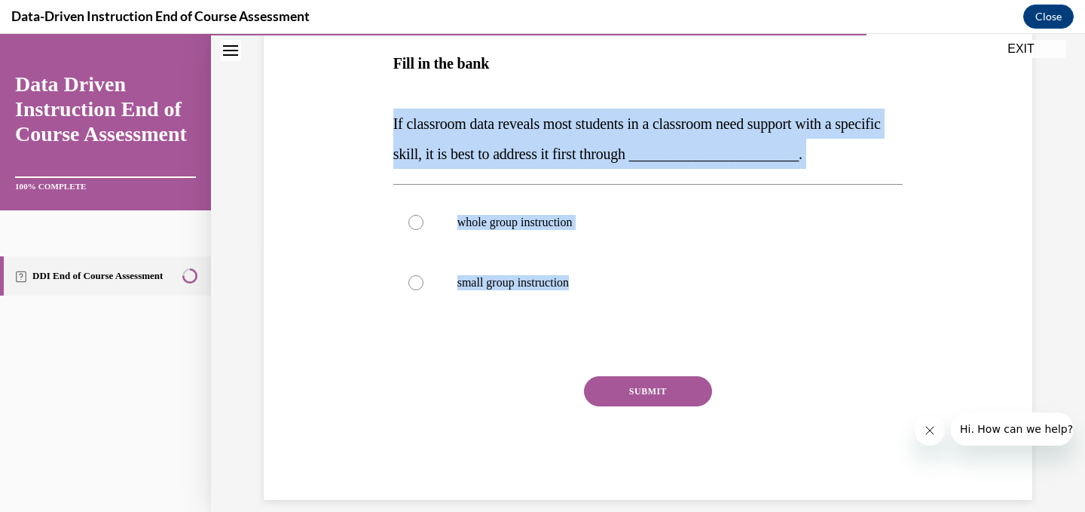
drag, startPoint x: 619, startPoint y: 289, endPoint x: 357, endPoint y: 131, distance: 305.9
click at [357, 131] on div "Question 10/12 Fill in the bank If classroom data reveals most students in a cl…" at bounding box center [648, 200] width 776 height 600
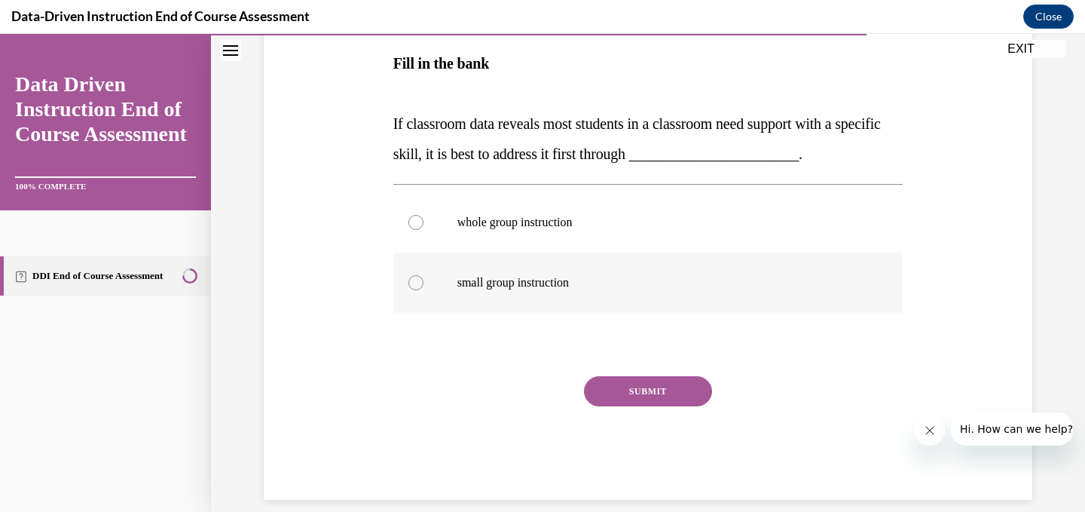
click at [440, 274] on label "small group instruction" at bounding box center [648, 282] width 510 height 60
click at [423, 275] on input "small group instruction" at bounding box center [415, 282] width 15 height 15
radio input "true"
click at [670, 387] on button "SUBMIT" at bounding box center [648, 391] width 128 height 30
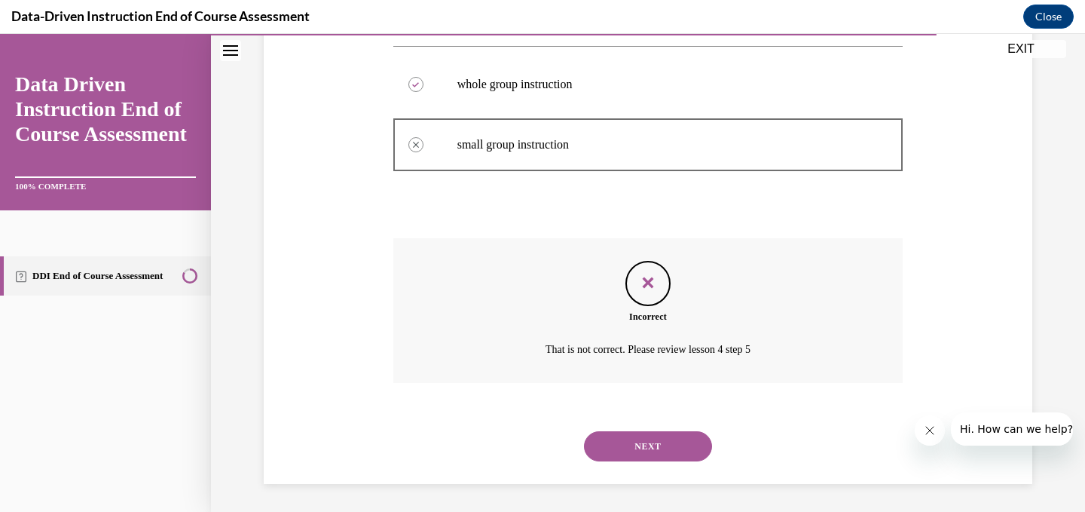
scroll to position [405, 0]
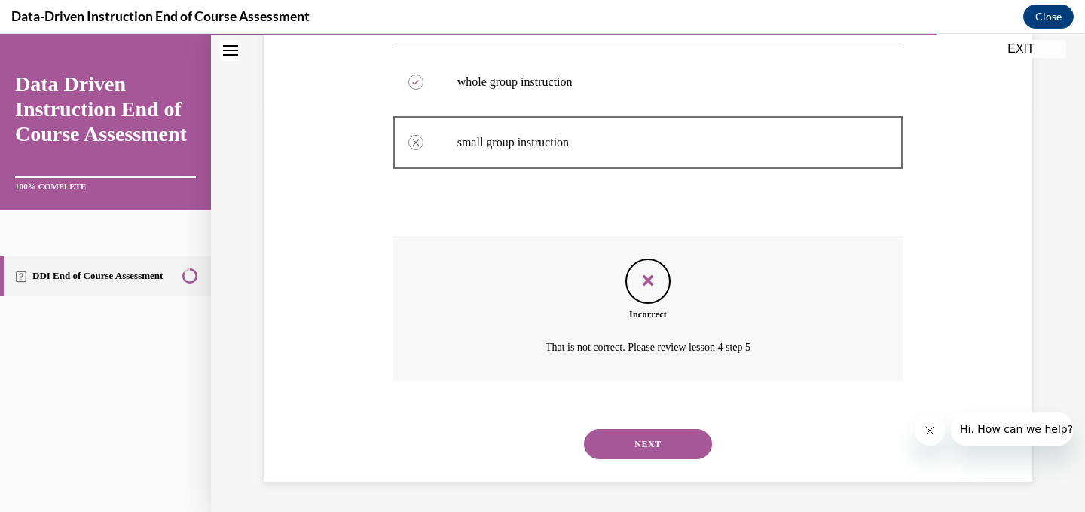
click at [670, 448] on button "NEXT" at bounding box center [648, 444] width 128 height 30
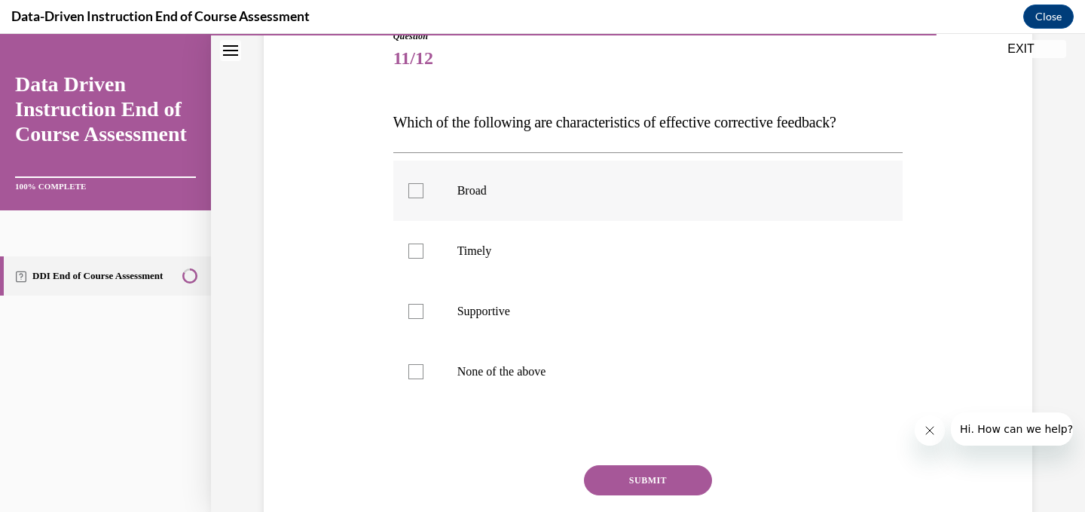
scroll to position [188, 0]
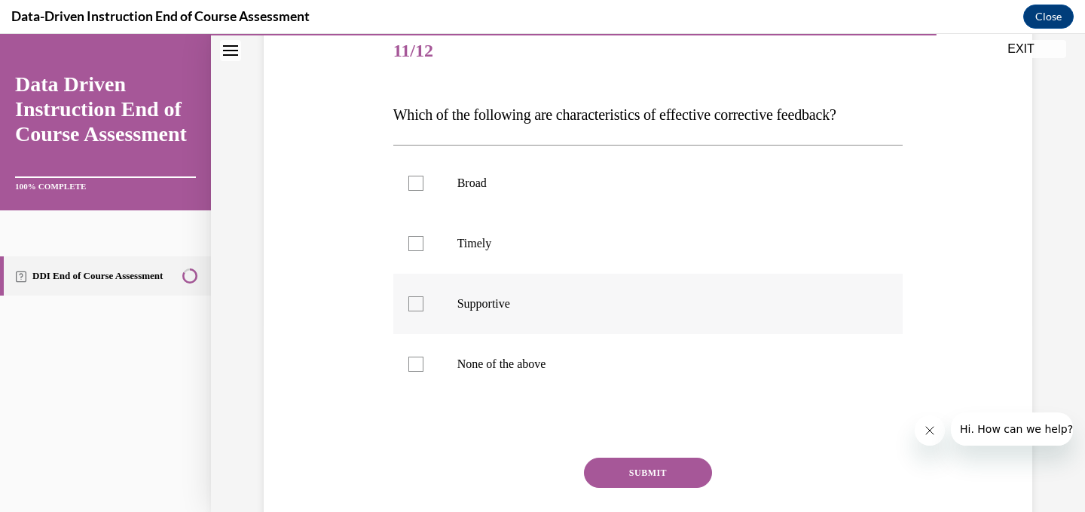
click at [561, 304] on p "Supportive" at bounding box center [661, 303] width 408 height 15
click at [423, 304] on input "Supportive" at bounding box center [415, 303] width 15 height 15
checkbox input "true"
click at [559, 260] on label "Timely" at bounding box center [648, 243] width 510 height 60
click at [423, 251] on input "Timely" at bounding box center [415, 243] width 15 height 15
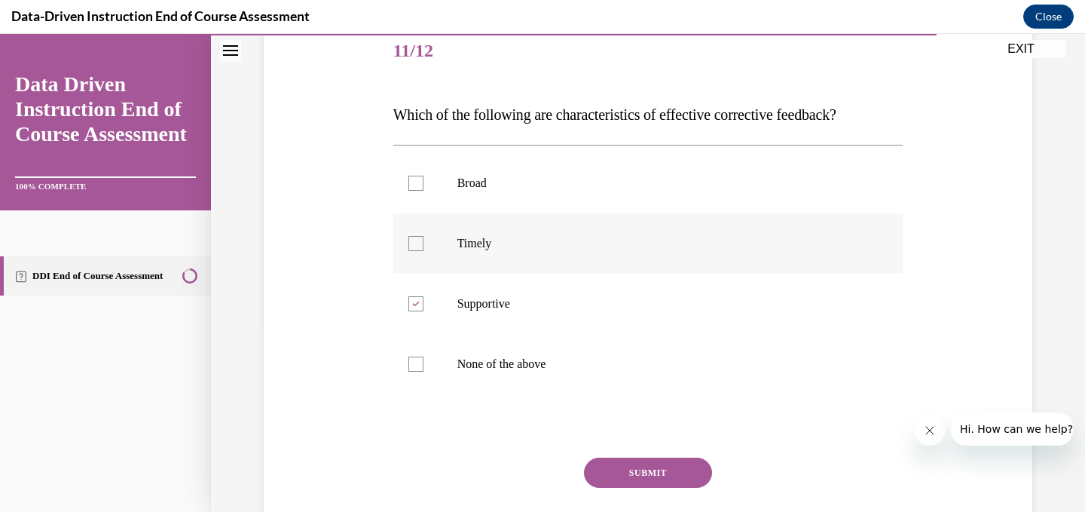
checkbox input "true"
click at [659, 467] on button "SUBMIT" at bounding box center [648, 472] width 128 height 30
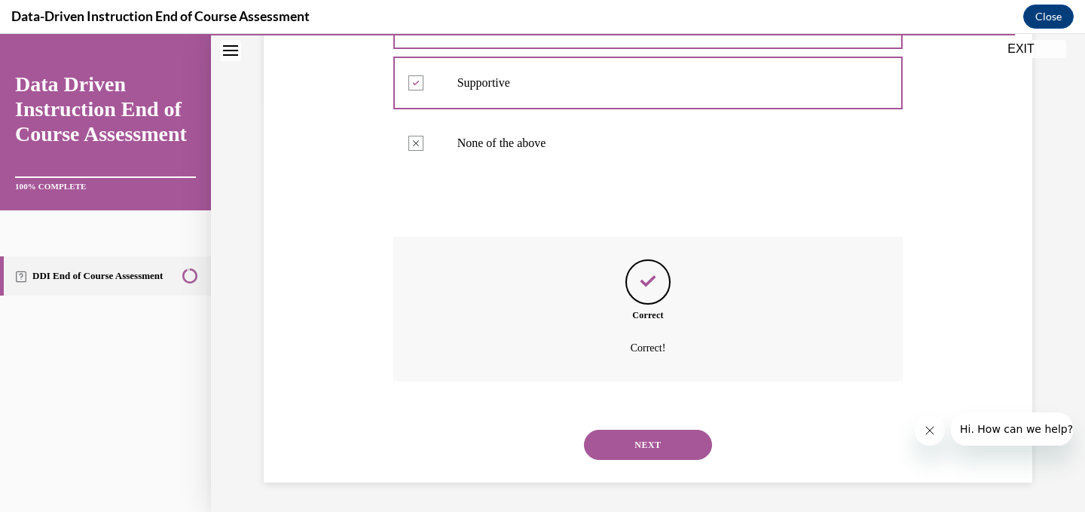
scroll to position [409, 0]
click at [659, 467] on div "NEXT" at bounding box center [648, 444] width 510 height 60
click at [673, 452] on button "NEXT" at bounding box center [648, 444] width 128 height 30
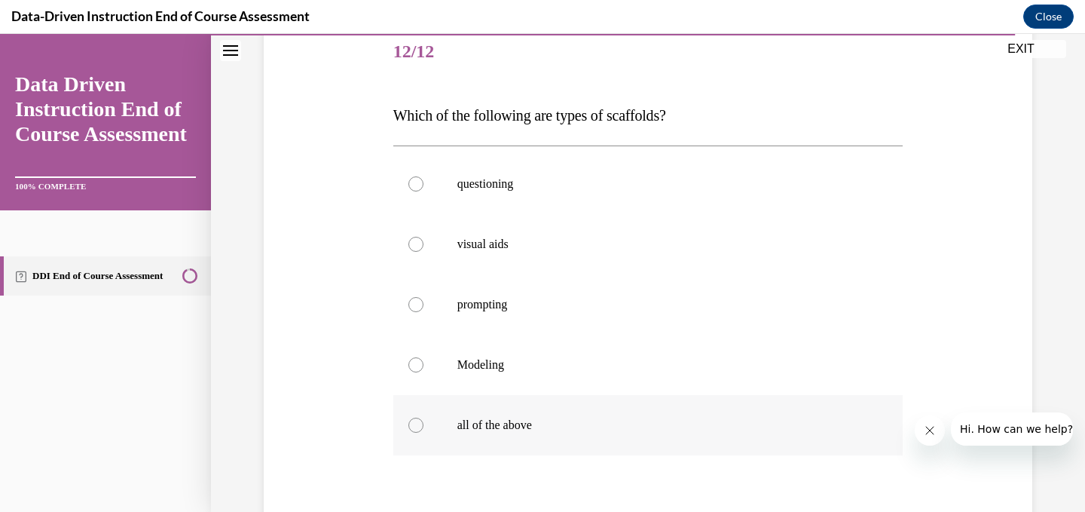
click at [662, 435] on label "all of the above" at bounding box center [648, 425] width 510 height 60
click at [423, 432] on input "all of the above" at bounding box center [415, 424] width 15 height 15
radio input "true"
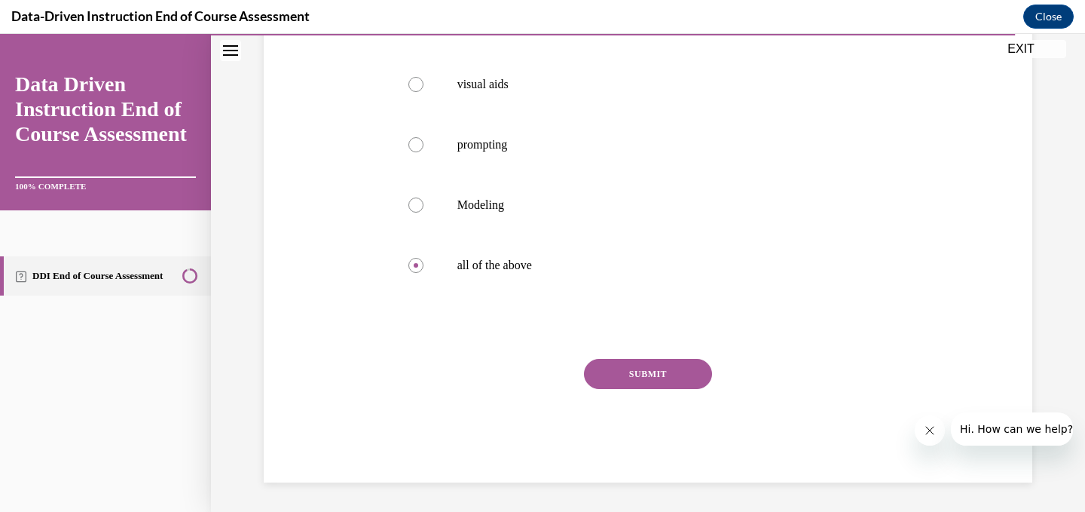
click at [676, 362] on button "SUBMIT" at bounding box center [648, 374] width 128 height 30
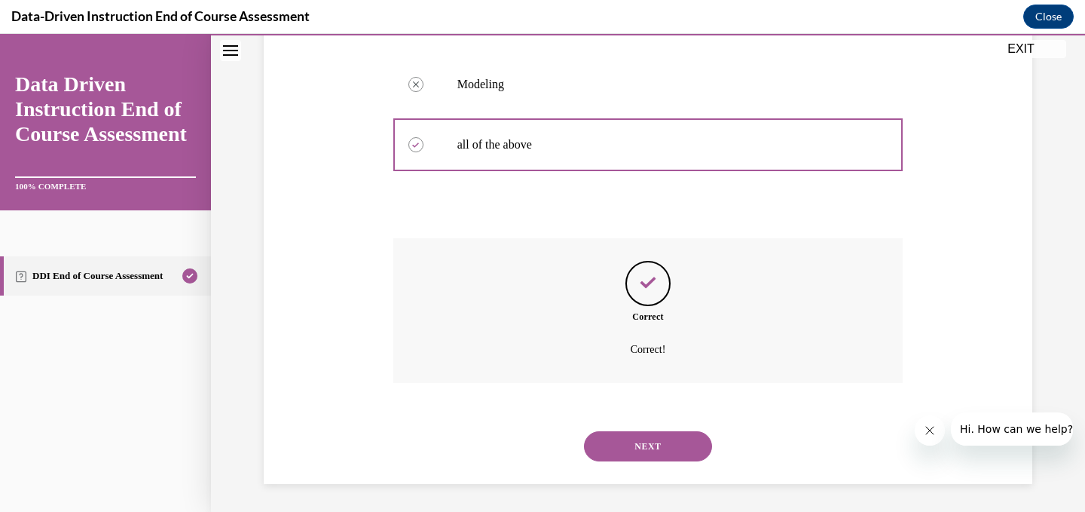
scroll to position [469, 0]
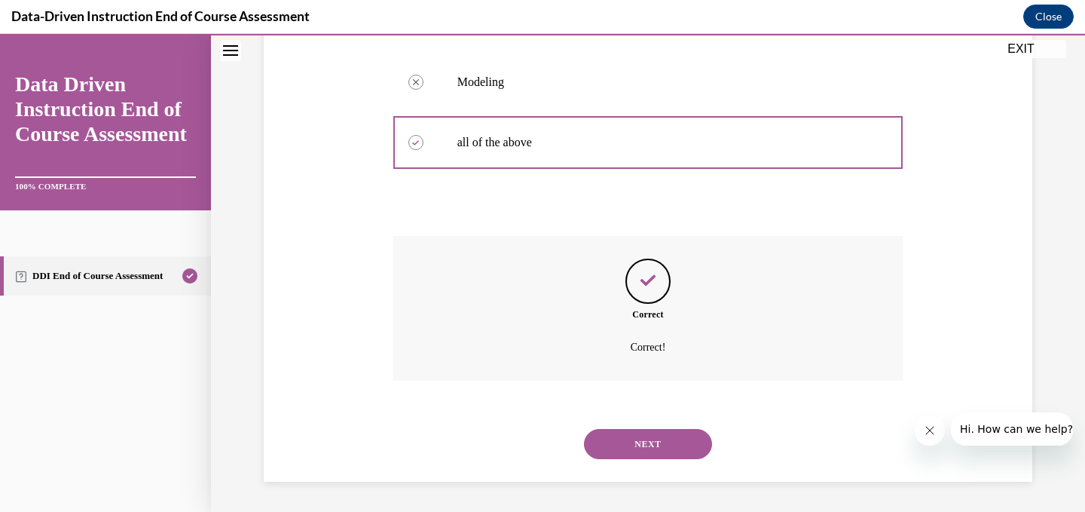
click at [668, 457] on button "NEXT" at bounding box center [648, 444] width 128 height 30
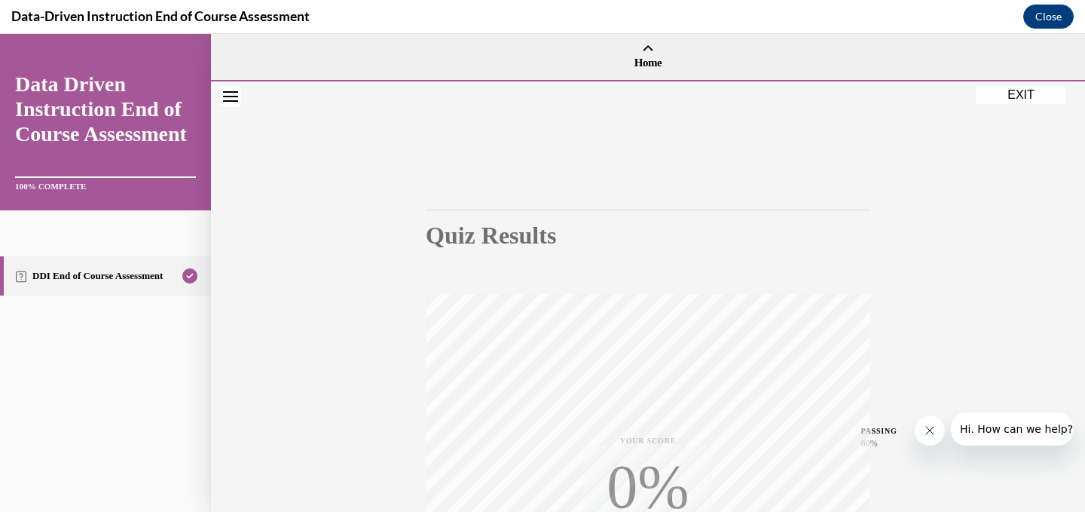
scroll to position [295, 0]
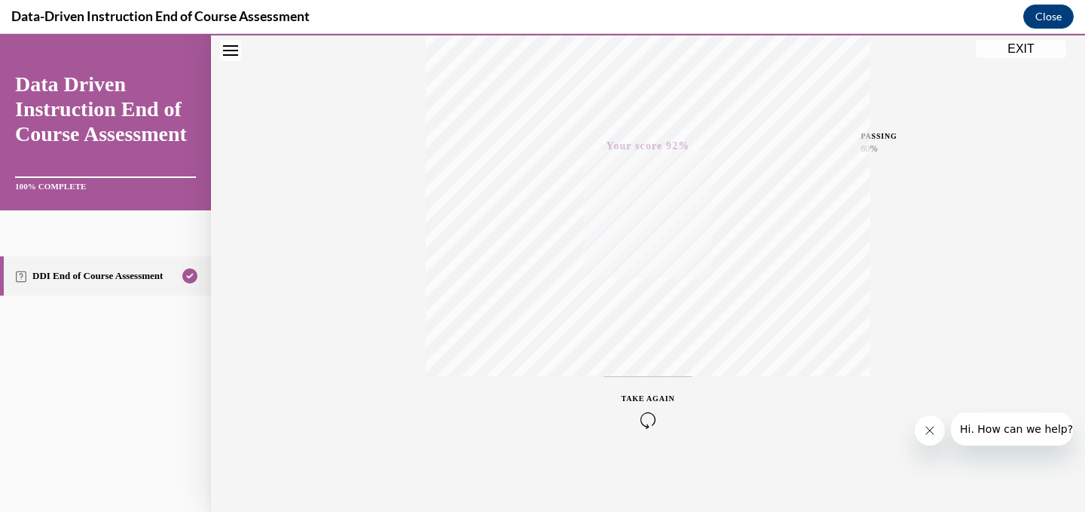
click at [1022, 53] on button "EXIT" at bounding box center [1021, 49] width 90 height 18
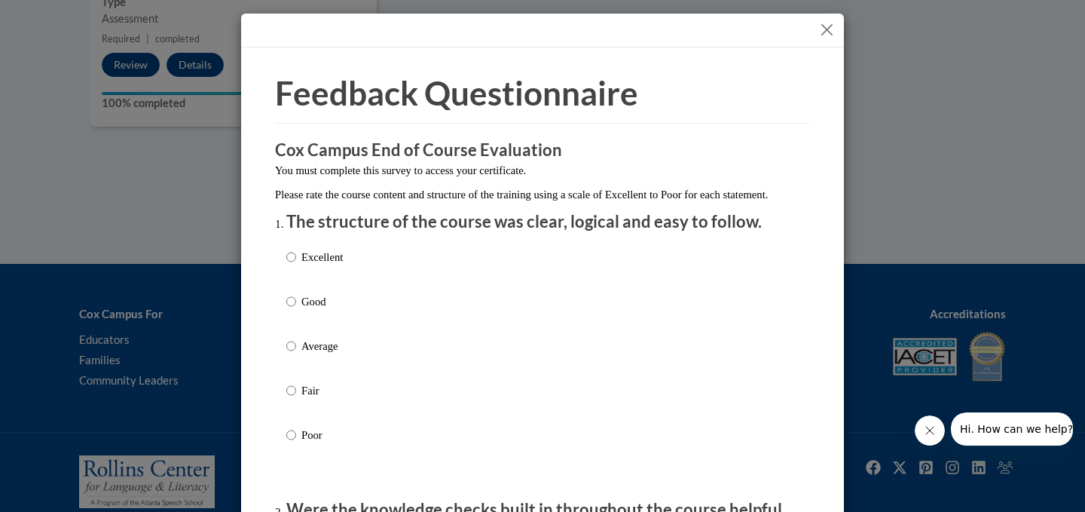
click at [328, 289] on label "Excellent" at bounding box center [314, 269] width 57 height 41
click at [296, 265] on input "Excellent" at bounding box center [291, 257] width 10 height 17
radio input "true"
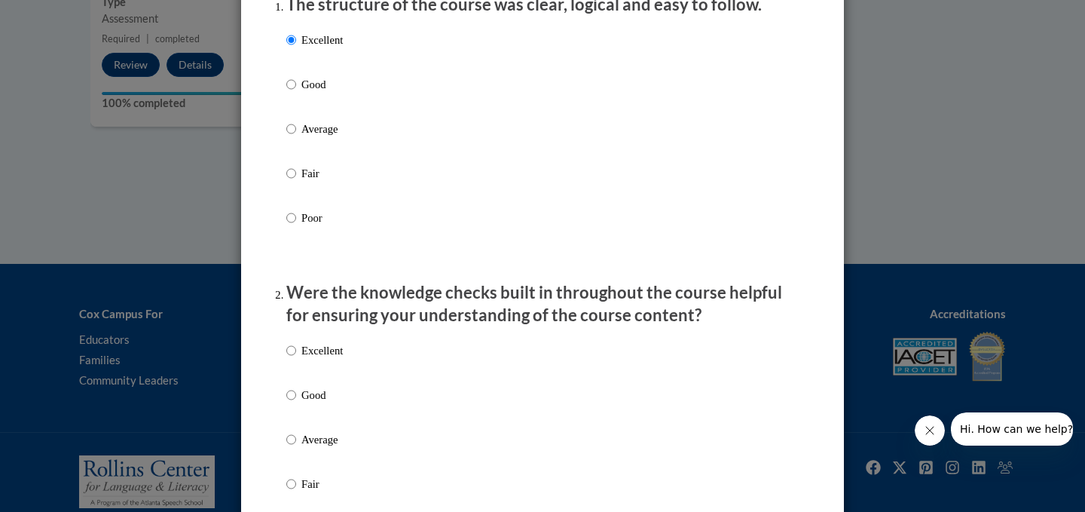
click at [332, 399] on div "Excellent Good Average Fair Poor" at bounding box center [314, 452] width 57 height 234
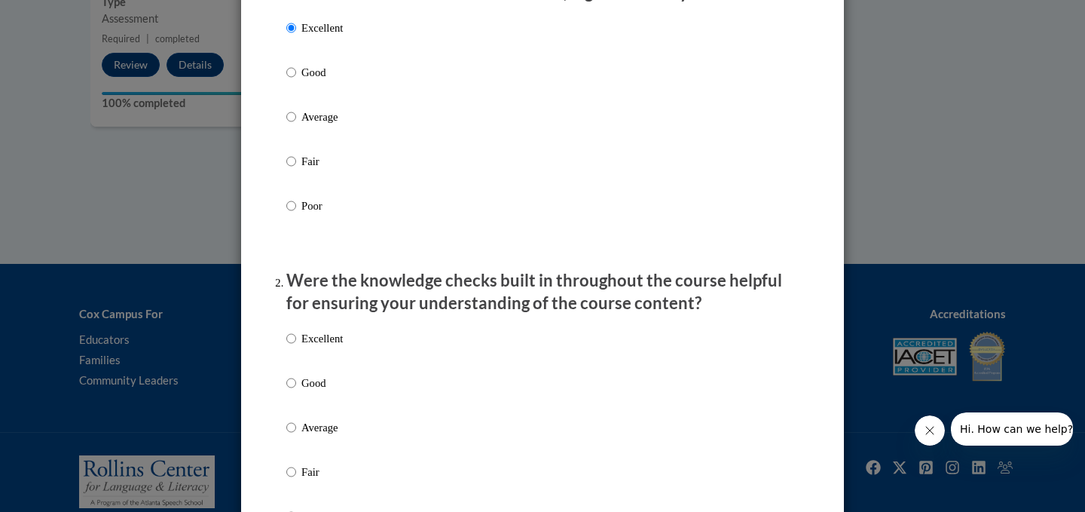
click at [332, 391] on p "Good" at bounding box center [321, 382] width 41 height 17
click at [296, 391] on input "Good" at bounding box center [291, 382] width 10 height 17
radio input "true"
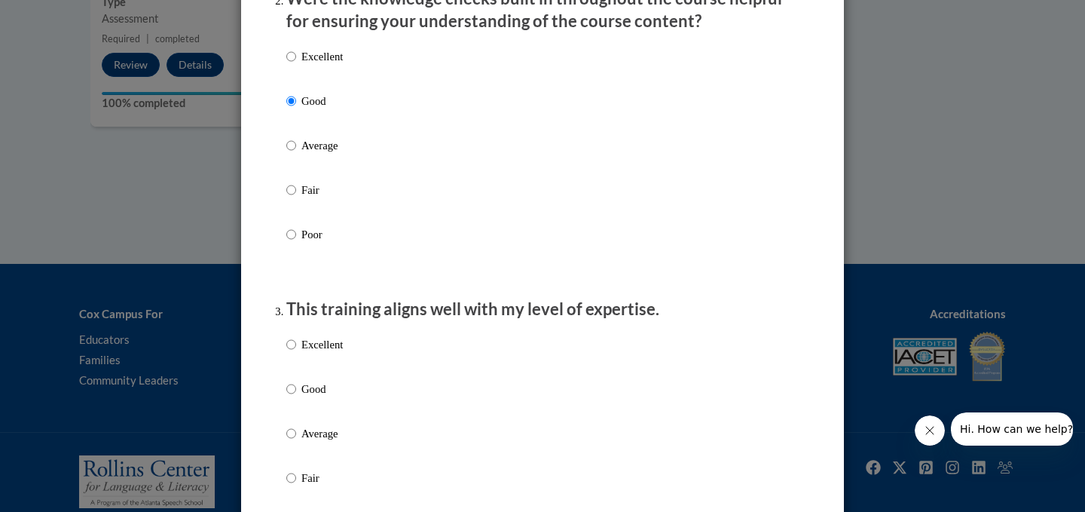
click at [332, 397] on p "Good" at bounding box center [321, 388] width 41 height 17
click at [296, 397] on input "Good" at bounding box center [291, 388] width 10 height 17
radio input "true"
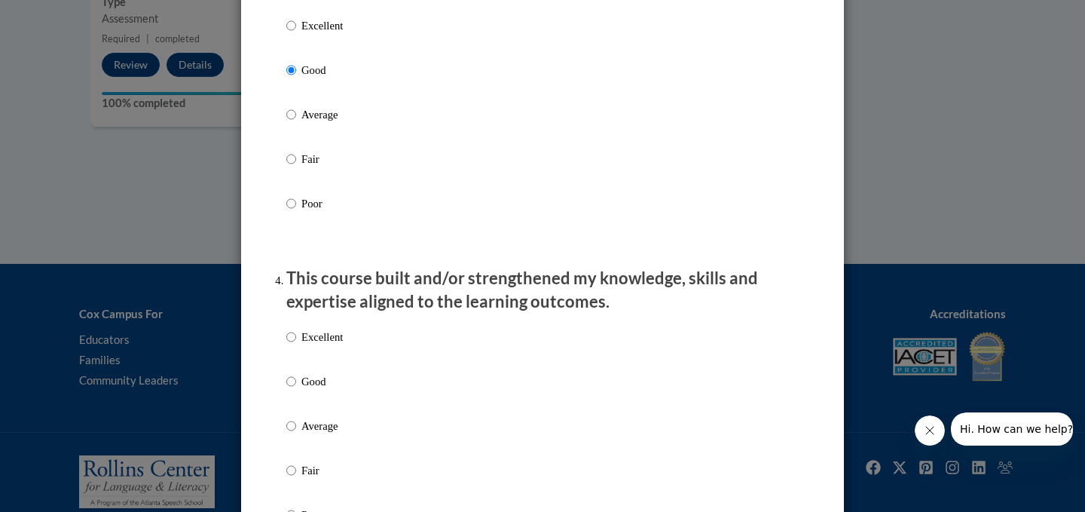
click at [332, 390] on p "Good" at bounding box center [321, 381] width 41 height 17
click at [296, 390] on input "Good" at bounding box center [291, 381] width 10 height 17
radio input "true"
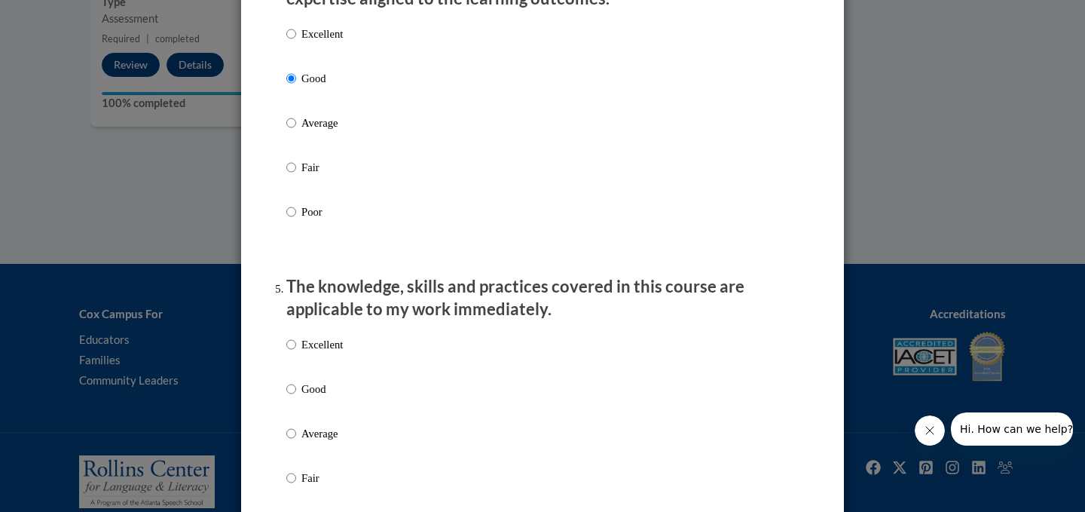
click at [332, 397] on p "Good" at bounding box center [321, 388] width 41 height 17
click at [296, 397] on input "Good" at bounding box center [291, 388] width 10 height 17
radio input "true"
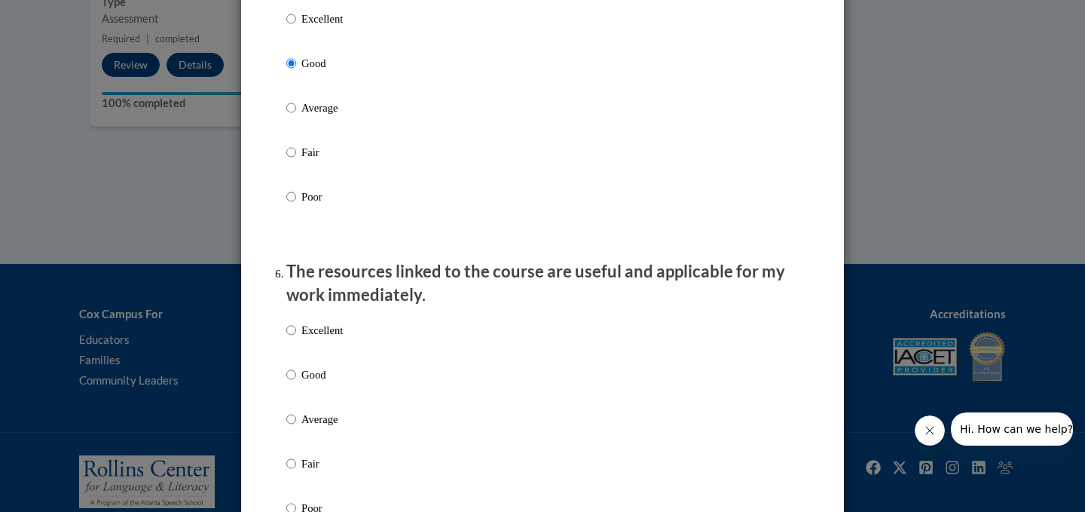
click at [332, 399] on label "Good" at bounding box center [314, 386] width 57 height 41
click at [296, 383] on input "Good" at bounding box center [291, 374] width 10 height 17
radio input "true"
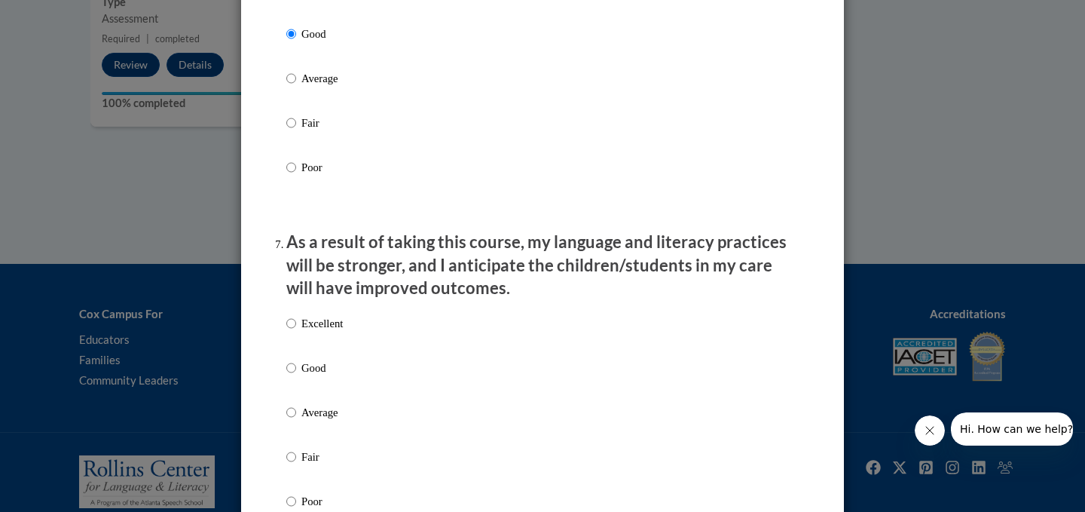
click at [332, 399] on label "Good" at bounding box center [314, 379] width 57 height 41
click at [296, 376] on input "Good" at bounding box center [291, 367] width 10 height 17
radio input "true"
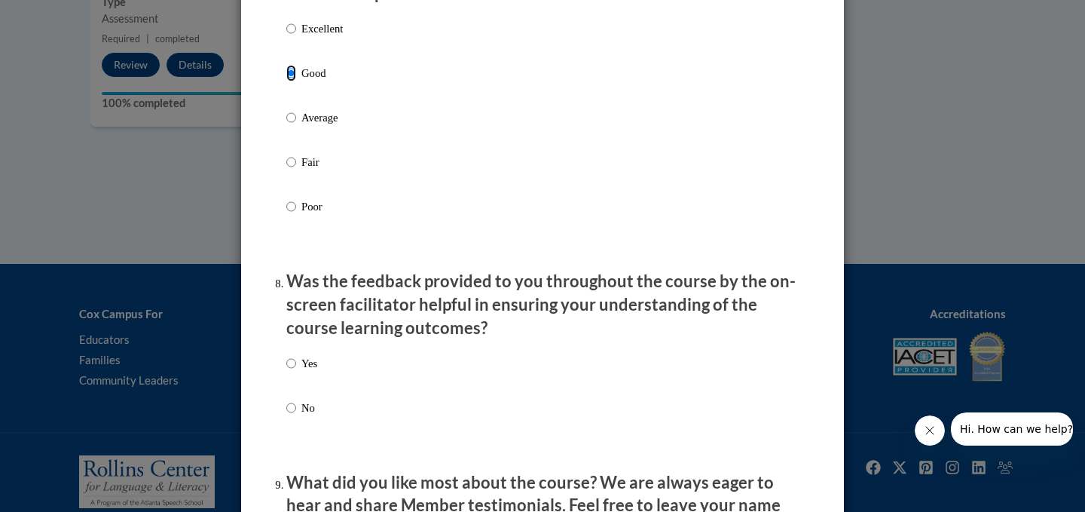
scroll to position [2166, 0]
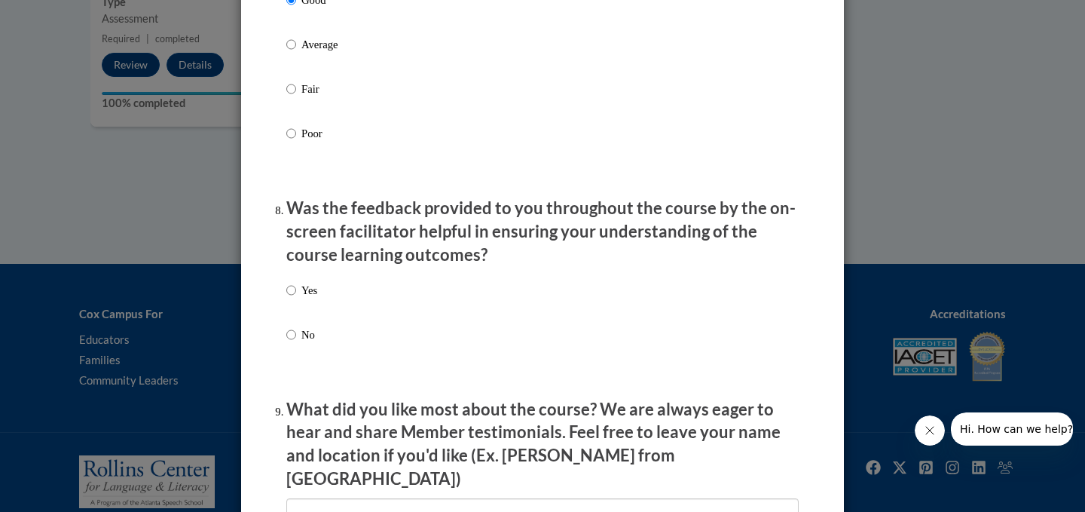
click at [362, 308] on div "Yes No" at bounding box center [542, 330] width 512 height 112
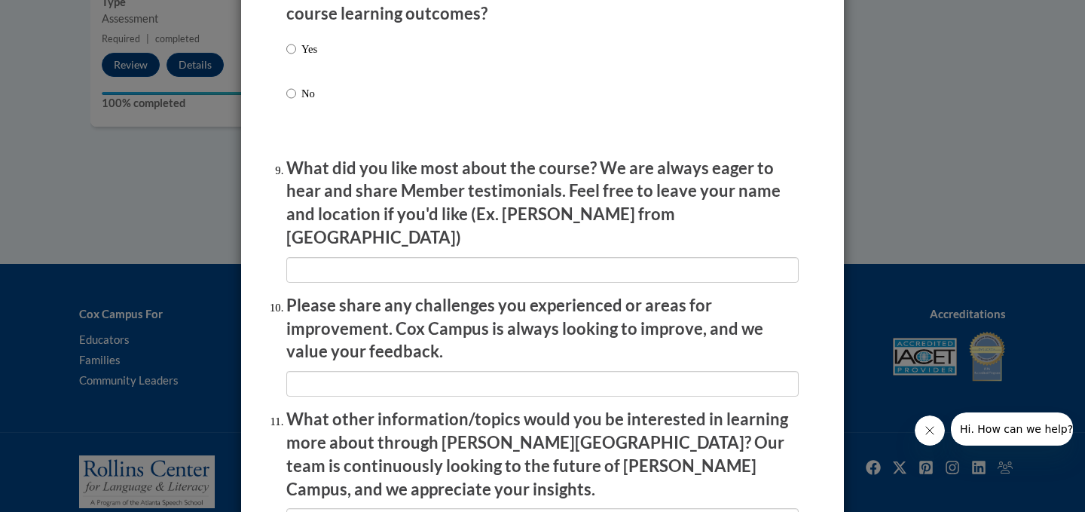
scroll to position [2405, 0]
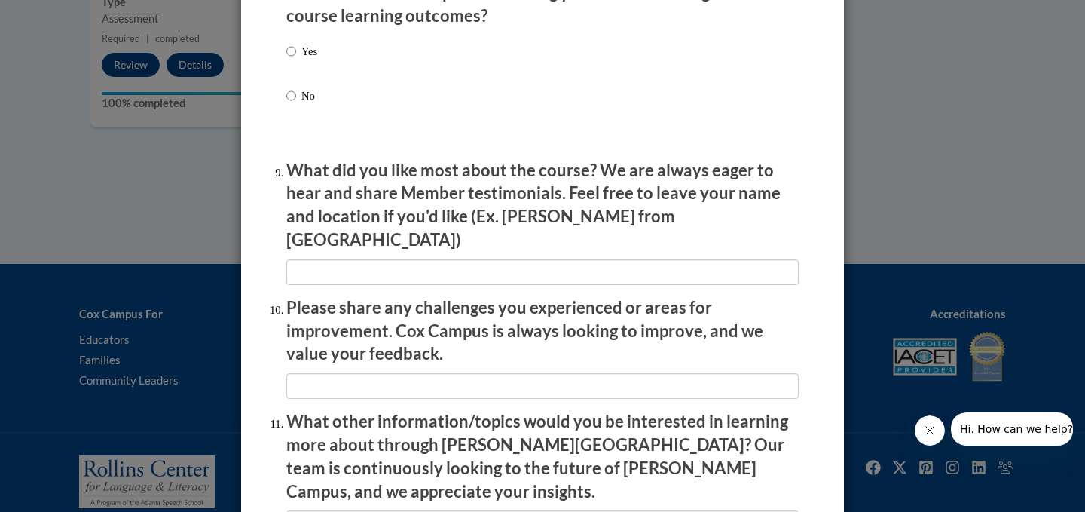
click at [302, 59] on p "Yes" at bounding box center [309, 51] width 16 height 17
click at [296, 59] on input "Yes" at bounding box center [291, 51] width 10 height 17
radio input "true"
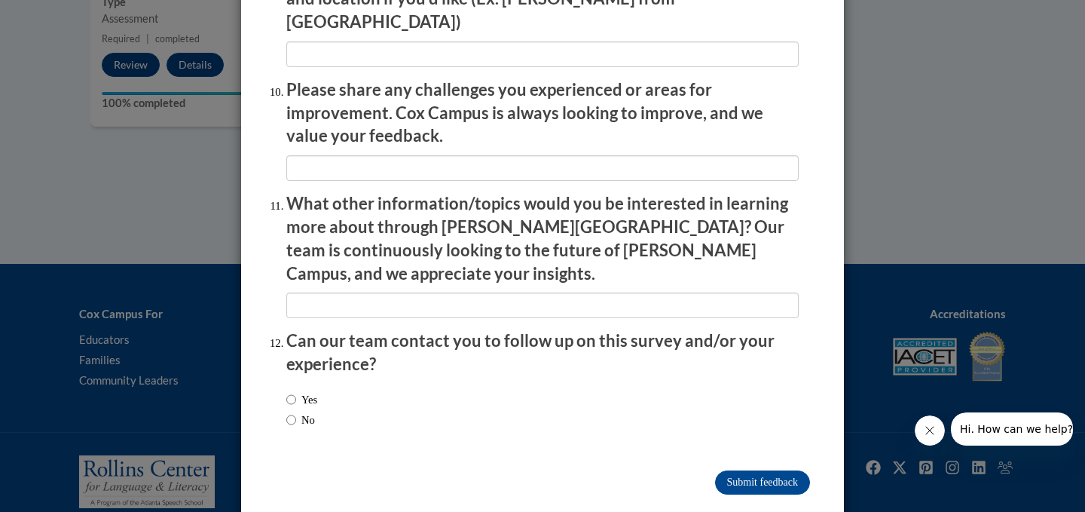
click at [304, 391] on label "Yes" at bounding box center [301, 399] width 31 height 17
click at [296, 391] on input "Yes" at bounding box center [291, 399] width 10 height 17
radio input "true"
click at [361, 384] on div "Yes No" at bounding box center [542, 412] width 512 height 57
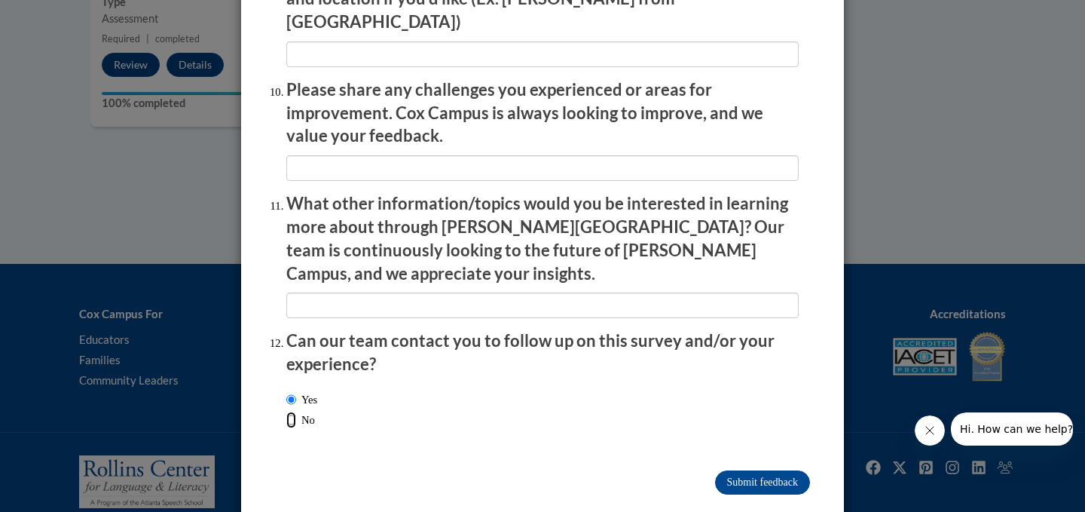
click at [291, 411] on input "No" at bounding box center [291, 419] width 10 height 17
radio input "true"
click at [761, 470] on input "Submit feedback" at bounding box center [762, 482] width 95 height 24
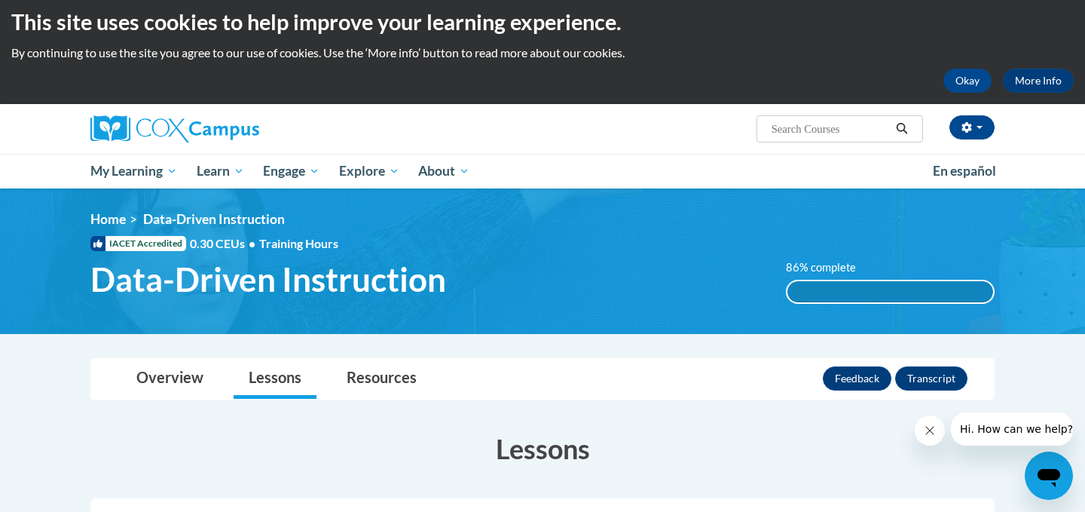
scroll to position [0, 0]
